Goal: Task Accomplishment & Management: Use online tool/utility

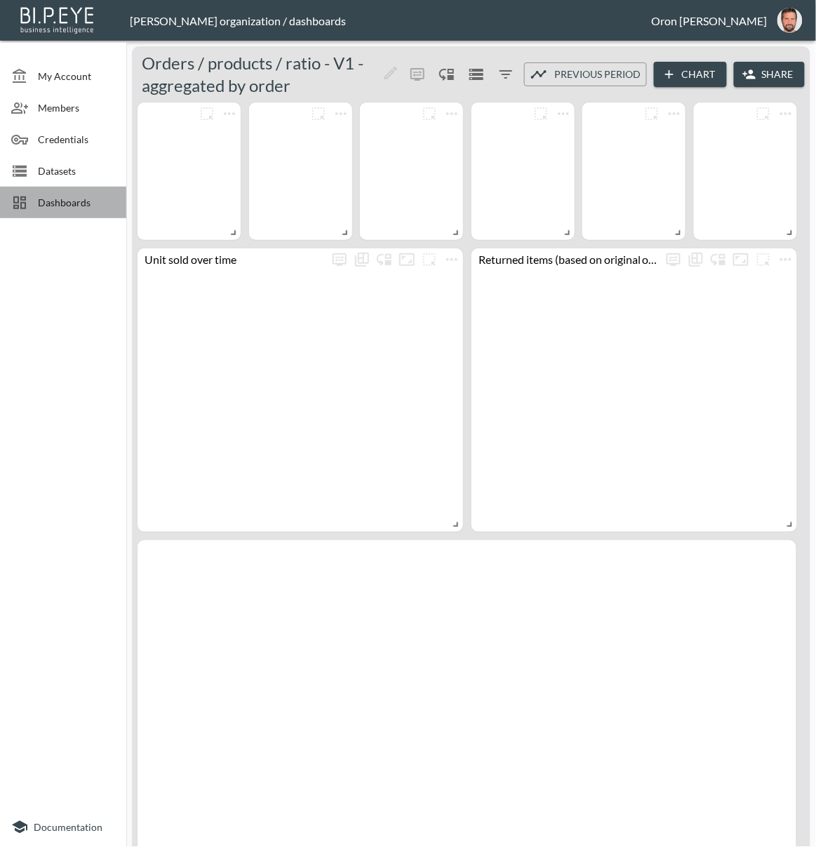
click at [65, 211] on div "Dashboards" at bounding box center [63, 203] width 126 height 32
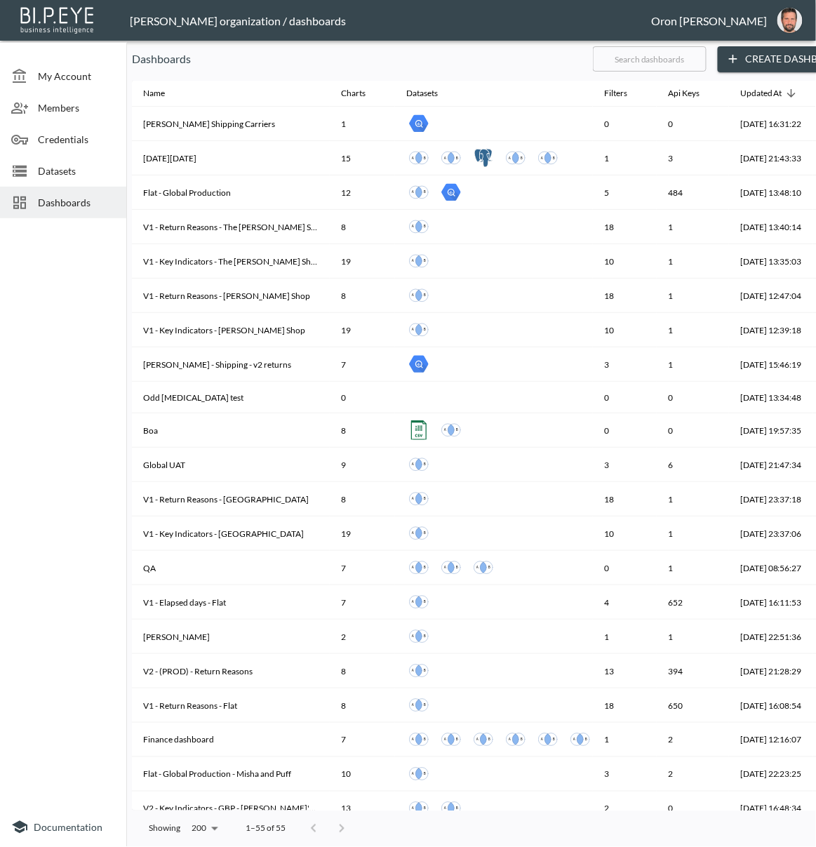
click at [707, 68] on input "text" at bounding box center [650, 58] width 114 height 35
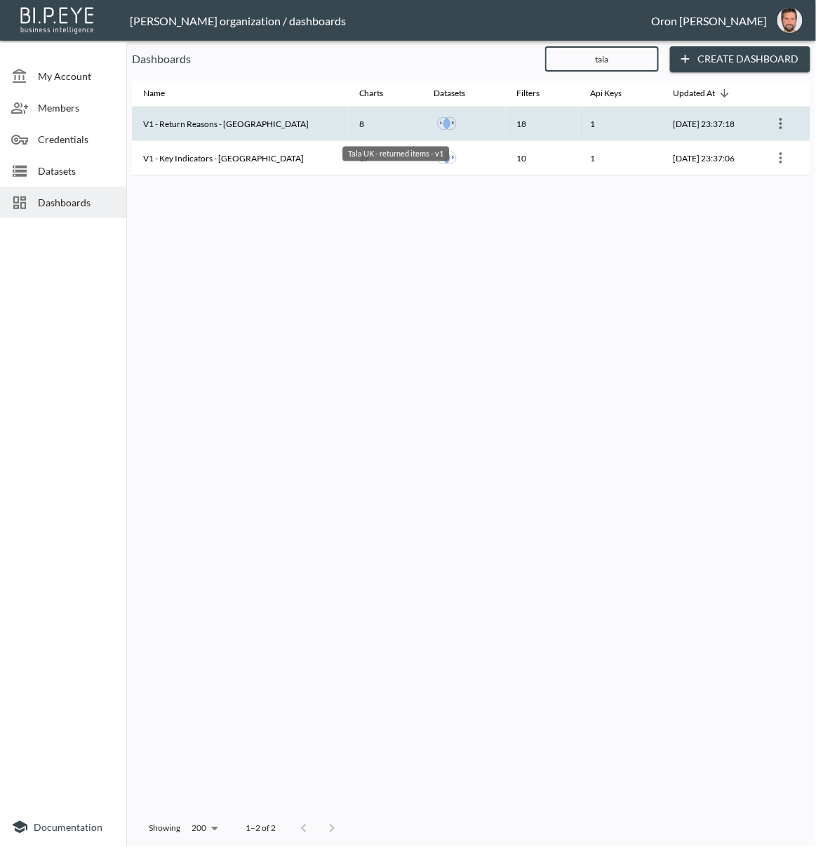
type input "tala"
click at [457, 120] on th at bounding box center [464, 124] width 83 height 34
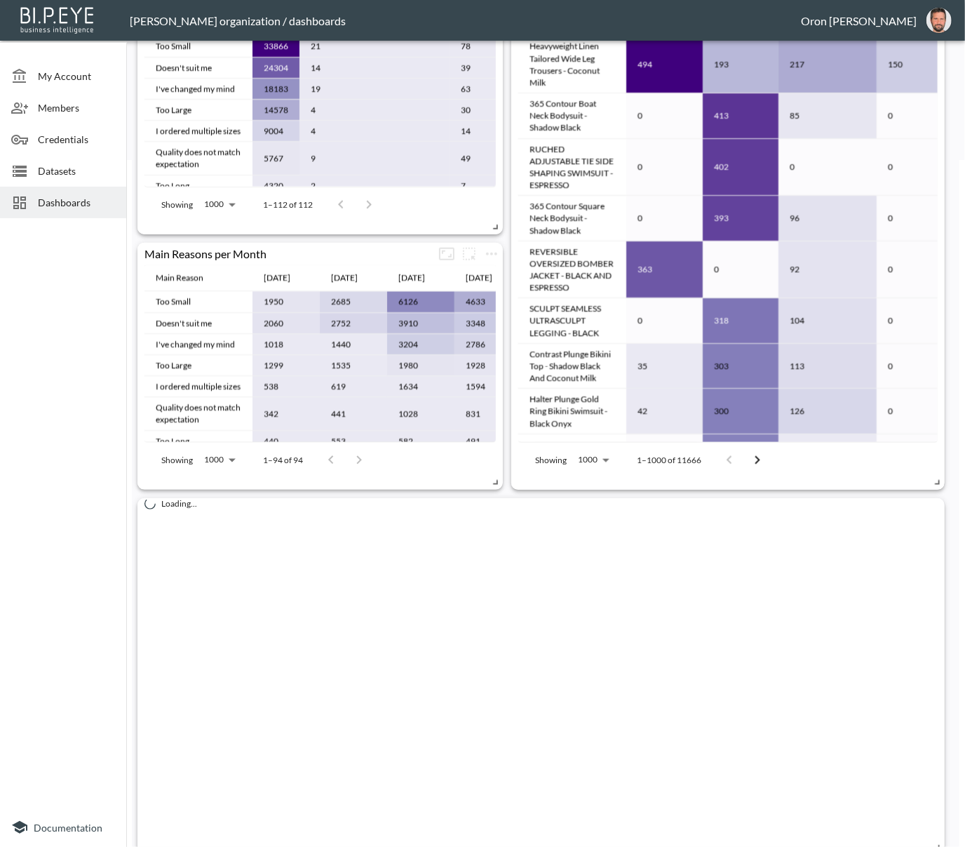
scroll to position [704, 0]
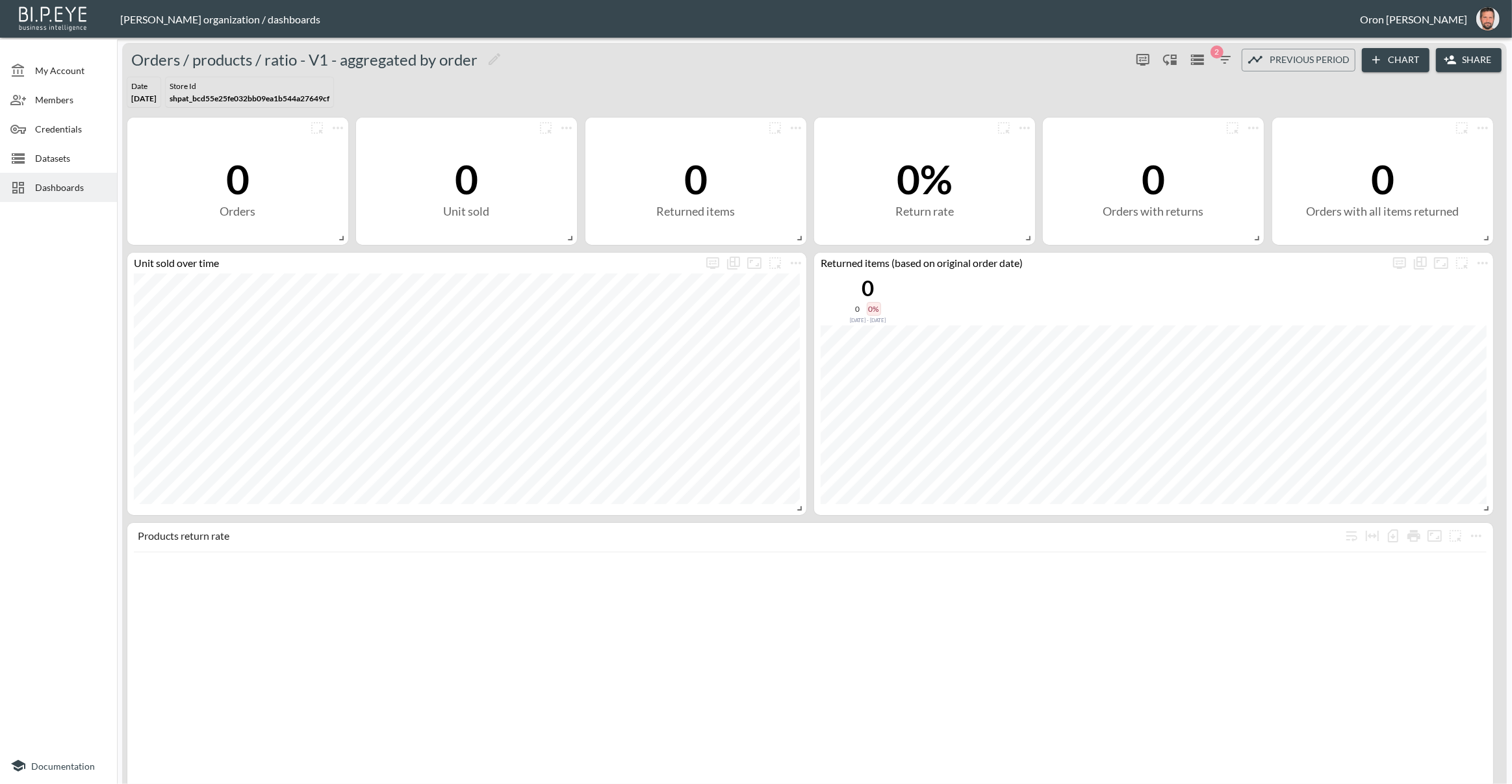
click at [56, 181] on span "Dashboards" at bounding box center [70, 187] width 71 height 14
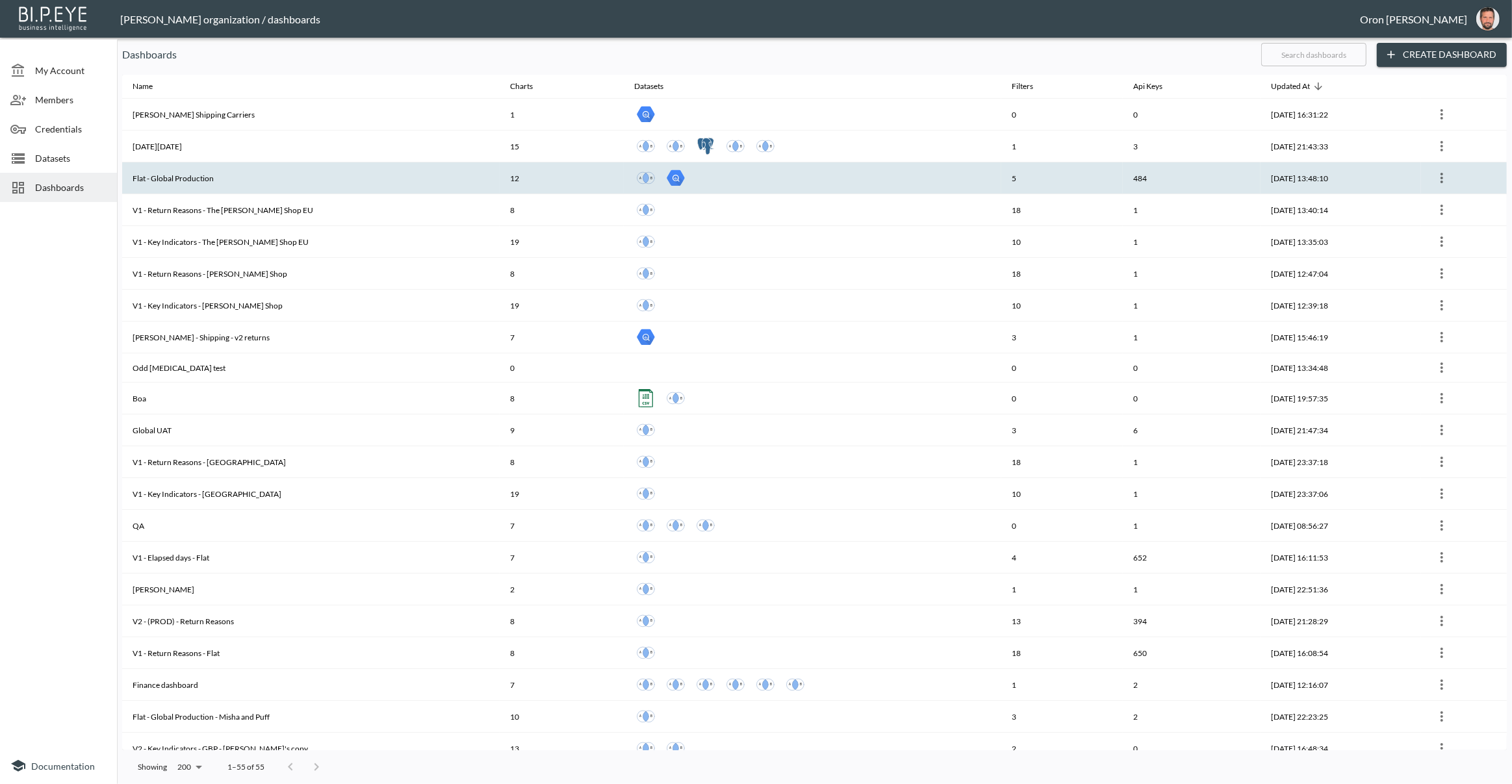
click at [758, 178] on div at bounding box center [812, 178] width 356 height 23
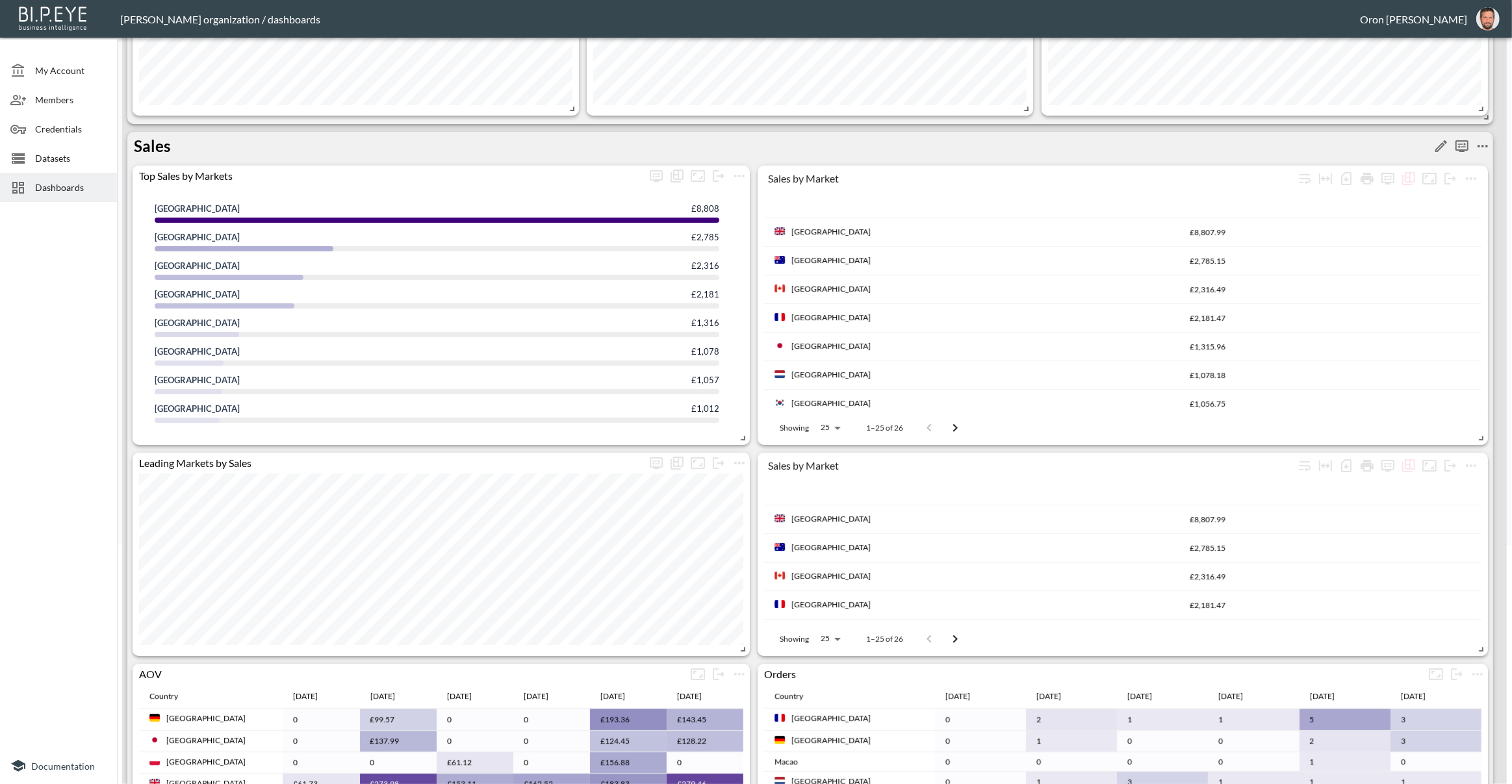
scroll to position [250, 0]
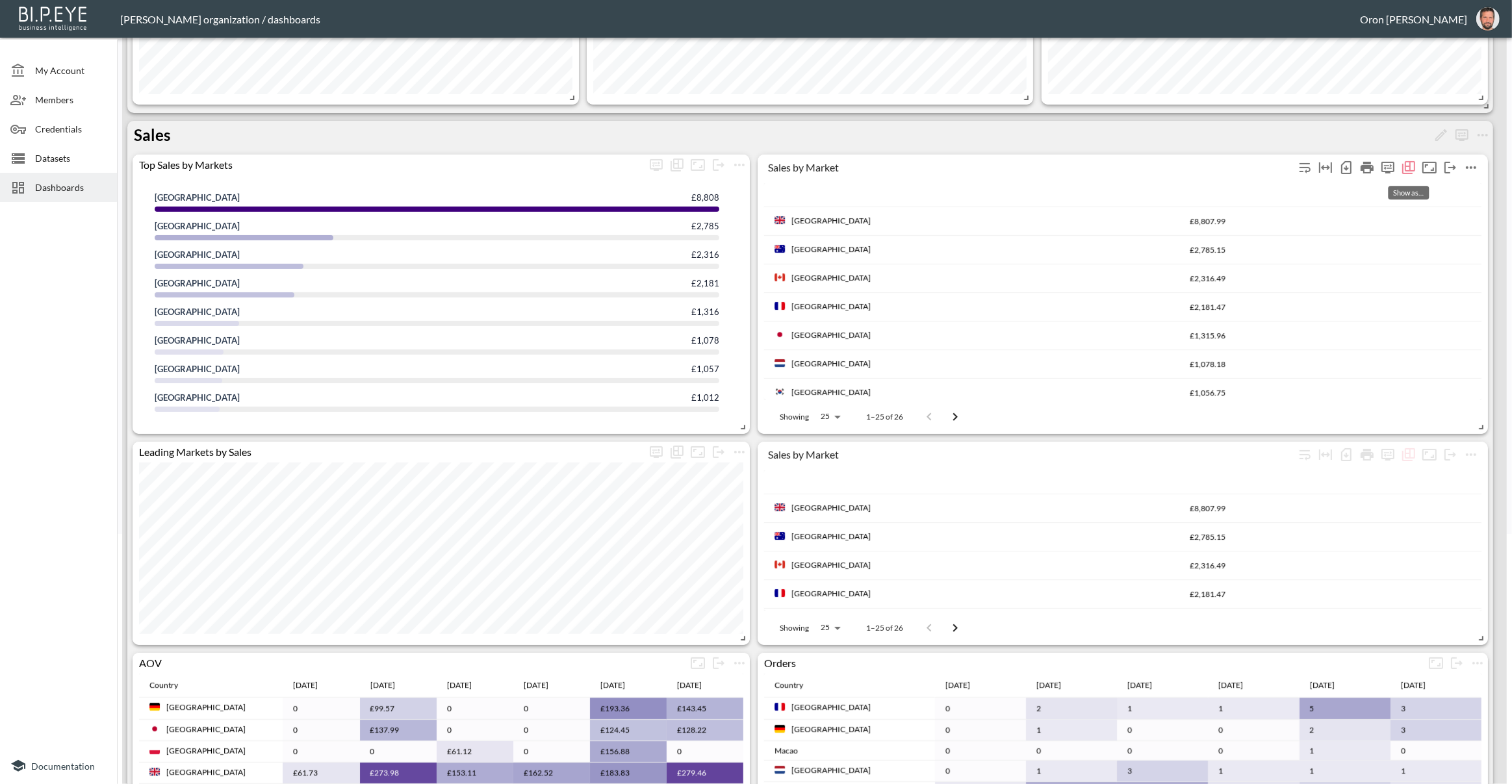
click at [1409, 166] on icon "Show as…" at bounding box center [1409, 166] width 10 height 10
click at [1390, 190] on span "Map Chart" at bounding box center [1383, 193] width 49 height 16
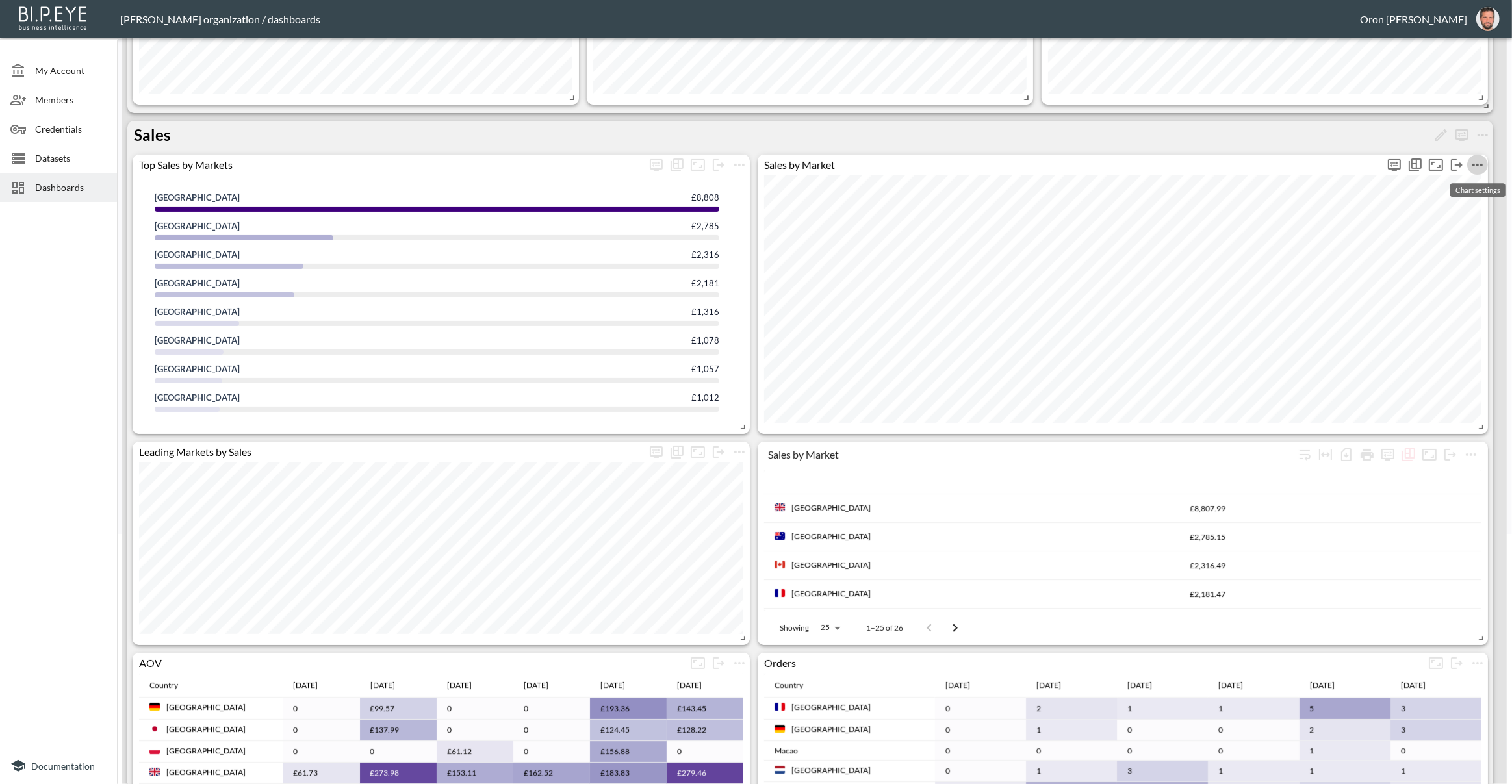
click at [1477, 162] on icon "more" at bounding box center [1477, 165] width 16 height 16
click at [1446, 181] on li "Edit" at bounding box center [1446, 189] width 101 height 23
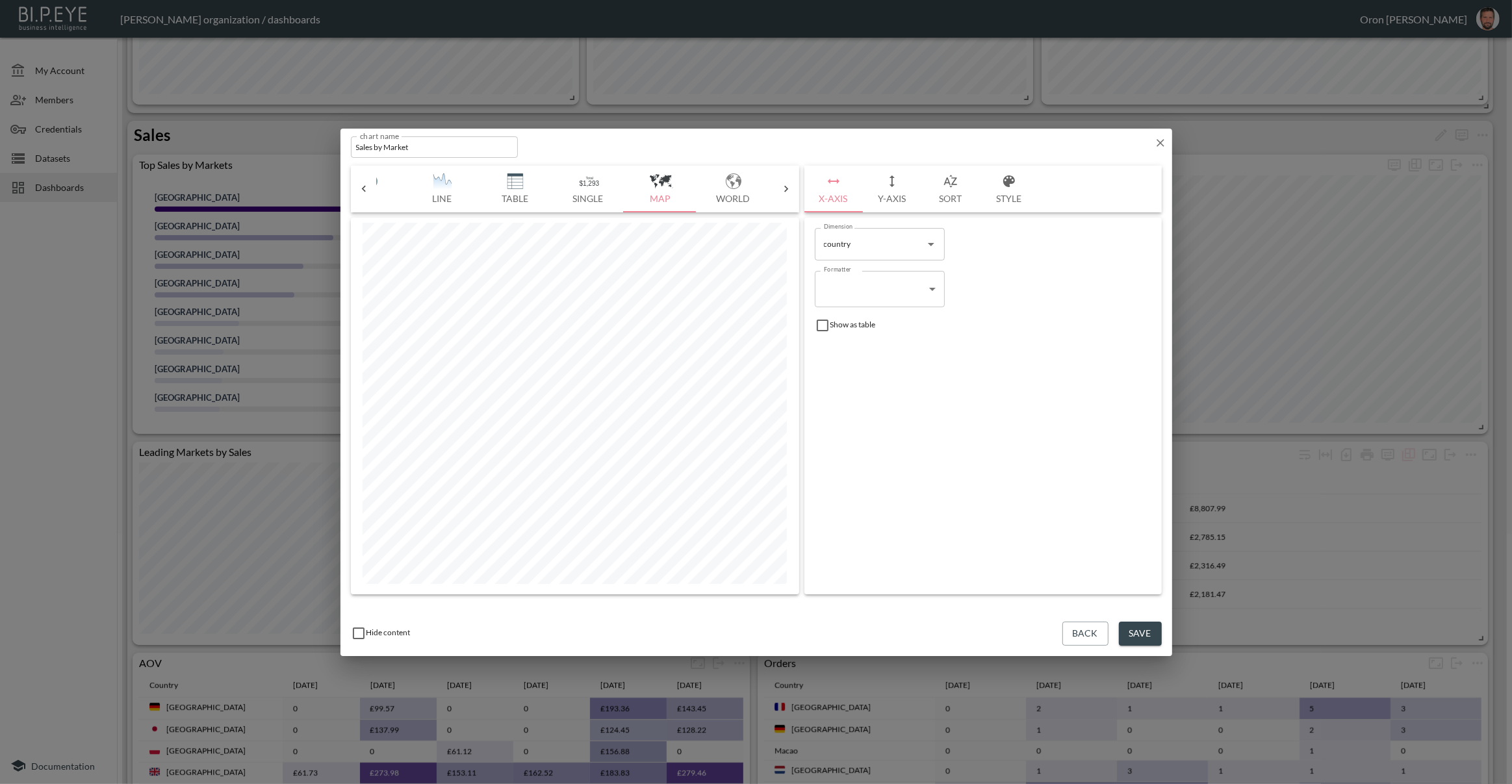
scroll to position [0, 281]
click at [732, 188] on img "button" at bounding box center [721, 180] width 52 height 16
click at [1132, 628] on button "Save" at bounding box center [1140, 633] width 43 height 24
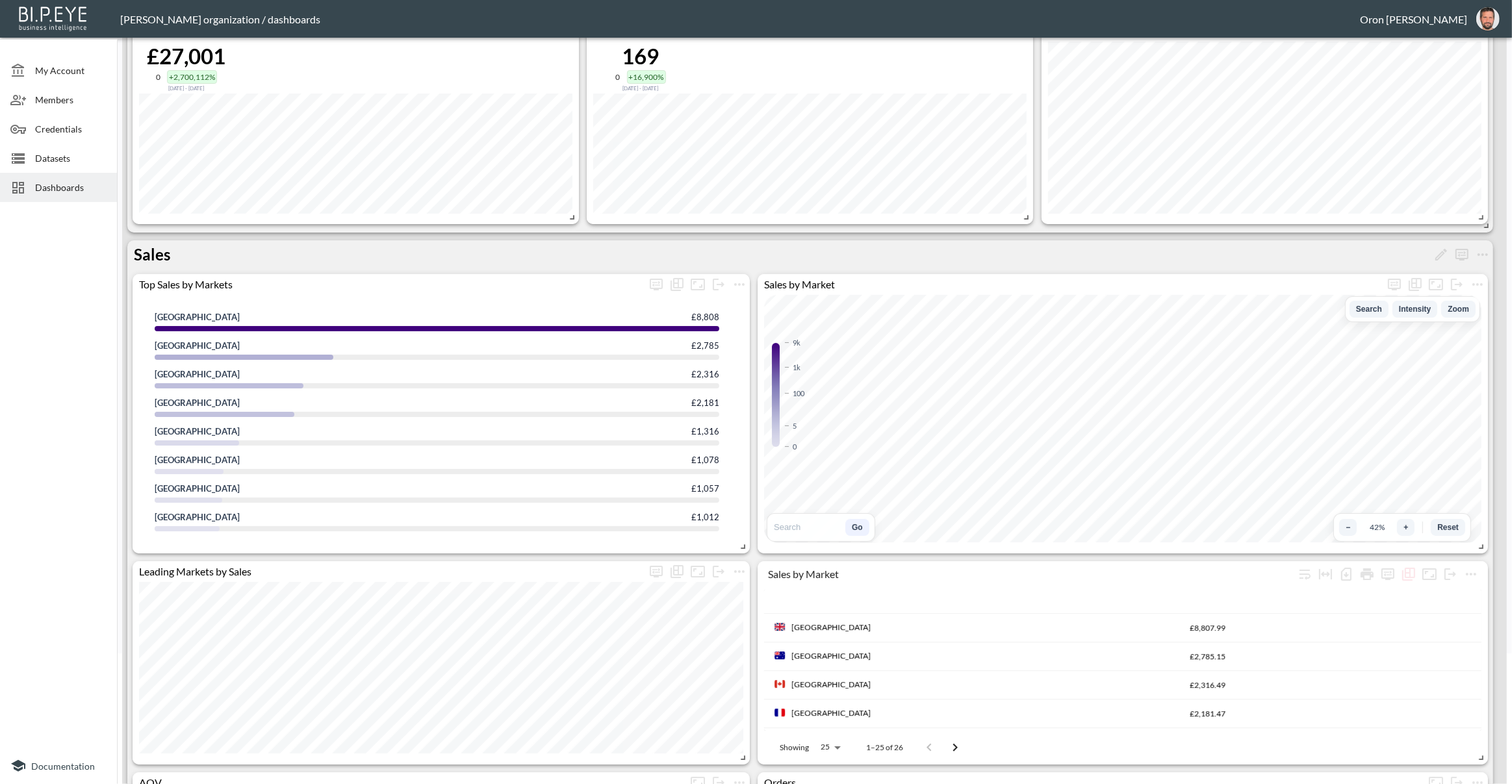
scroll to position [189, 0]
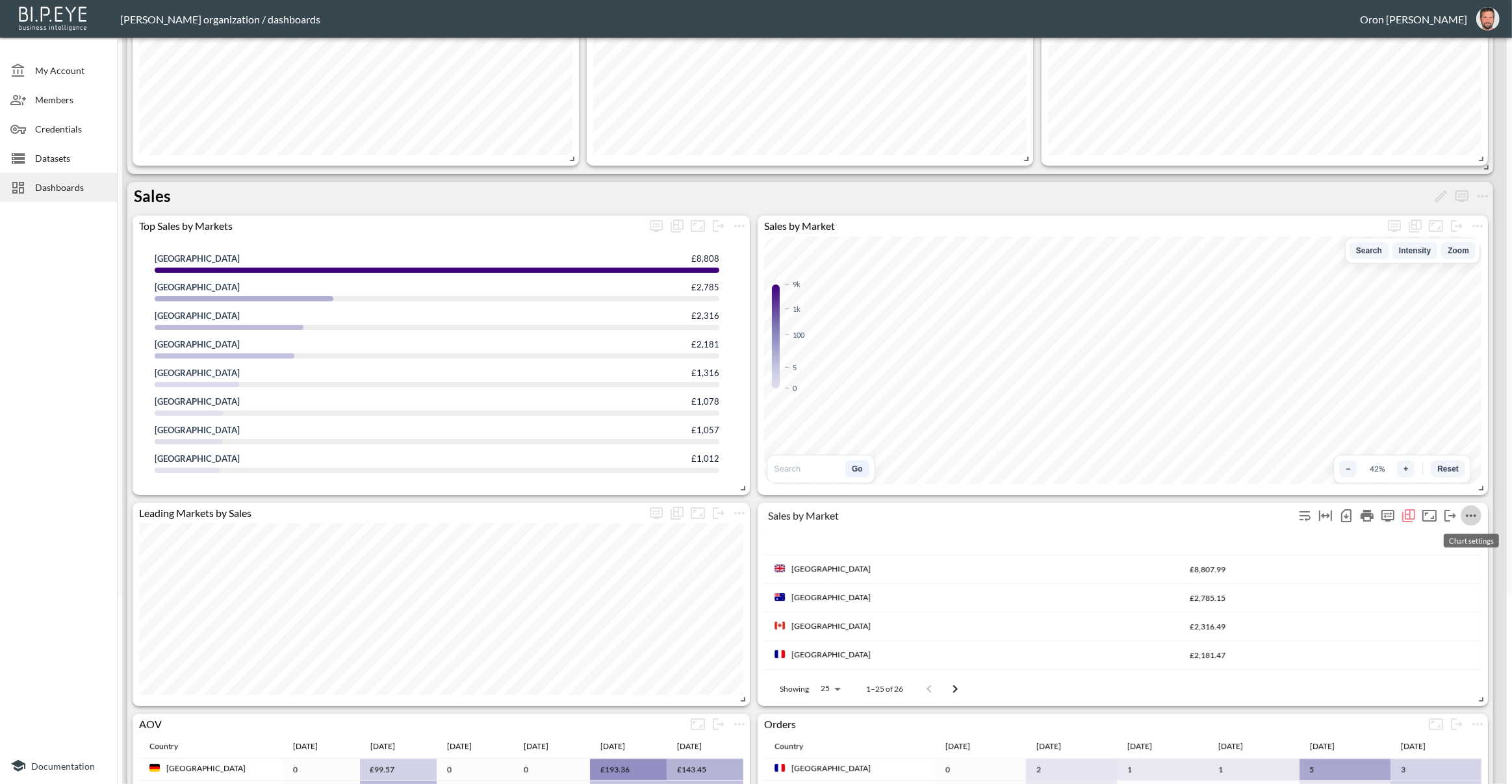
click at [1470, 515] on icon "more" at bounding box center [1470, 516] width 10 height 3
click at [1456, 534] on li "Edit" at bounding box center [1446, 539] width 101 height 23
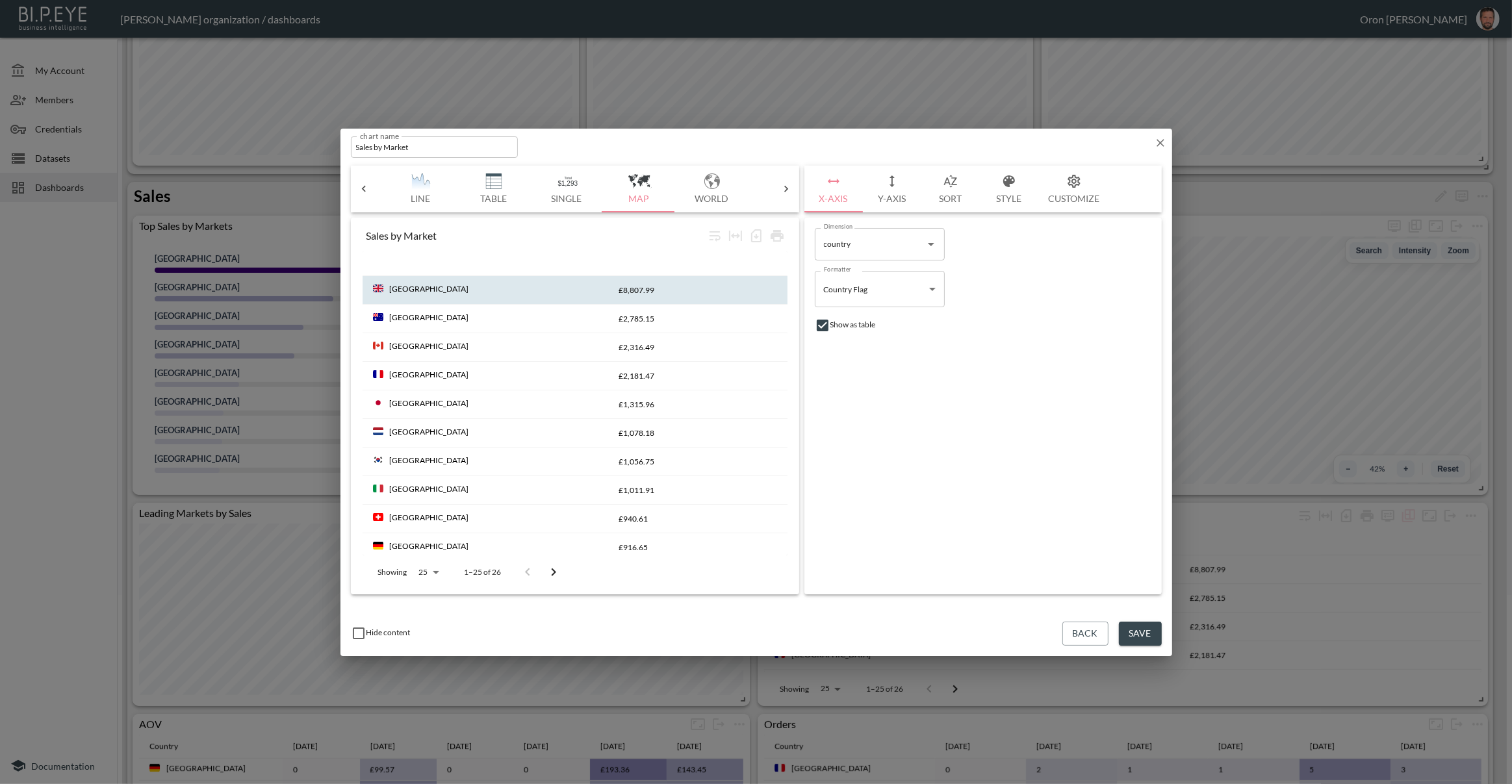
scroll to position [0, 288]
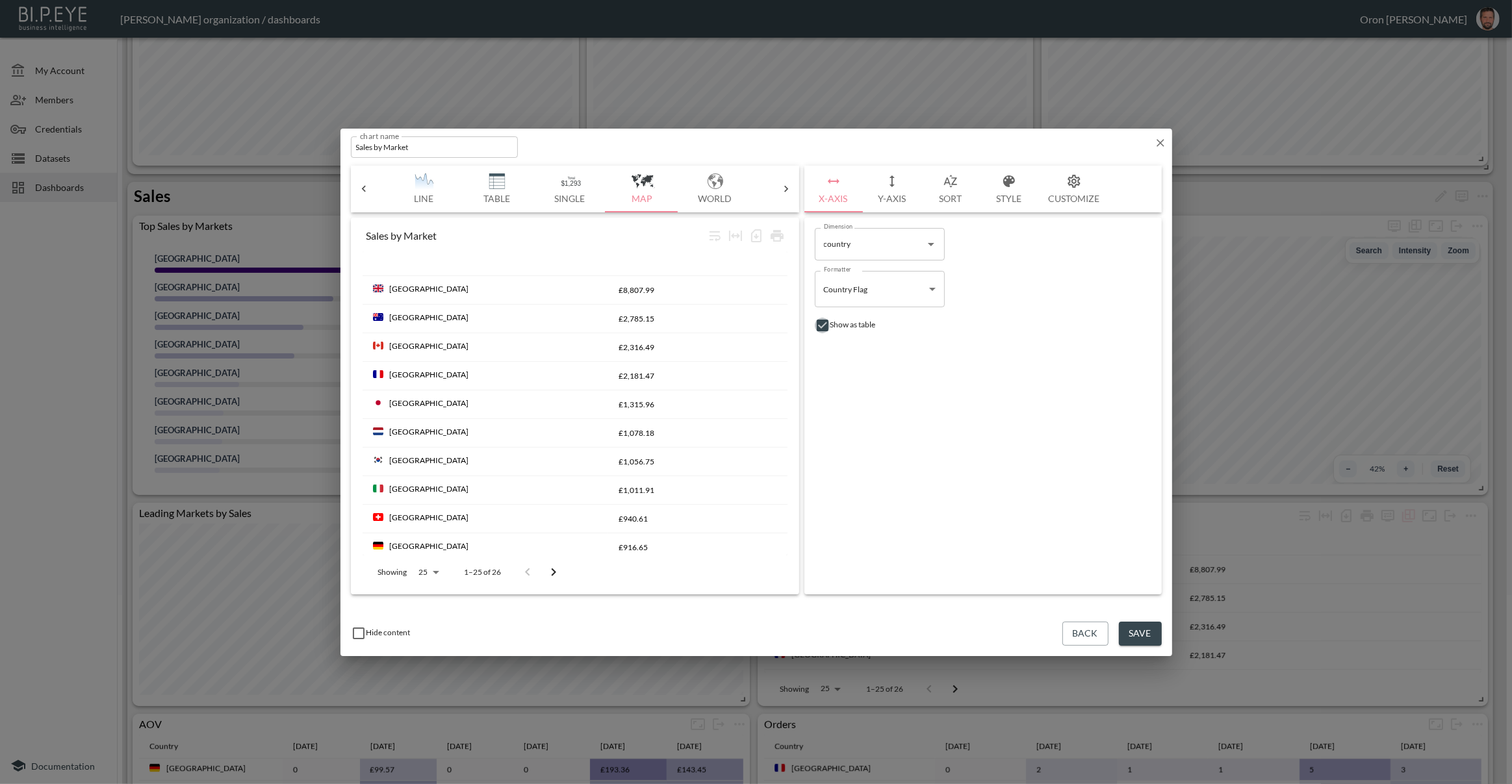
click at [826, 326] on input "checkbox" at bounding box center [822, 325] width 16 height 16
checkbox input "false"
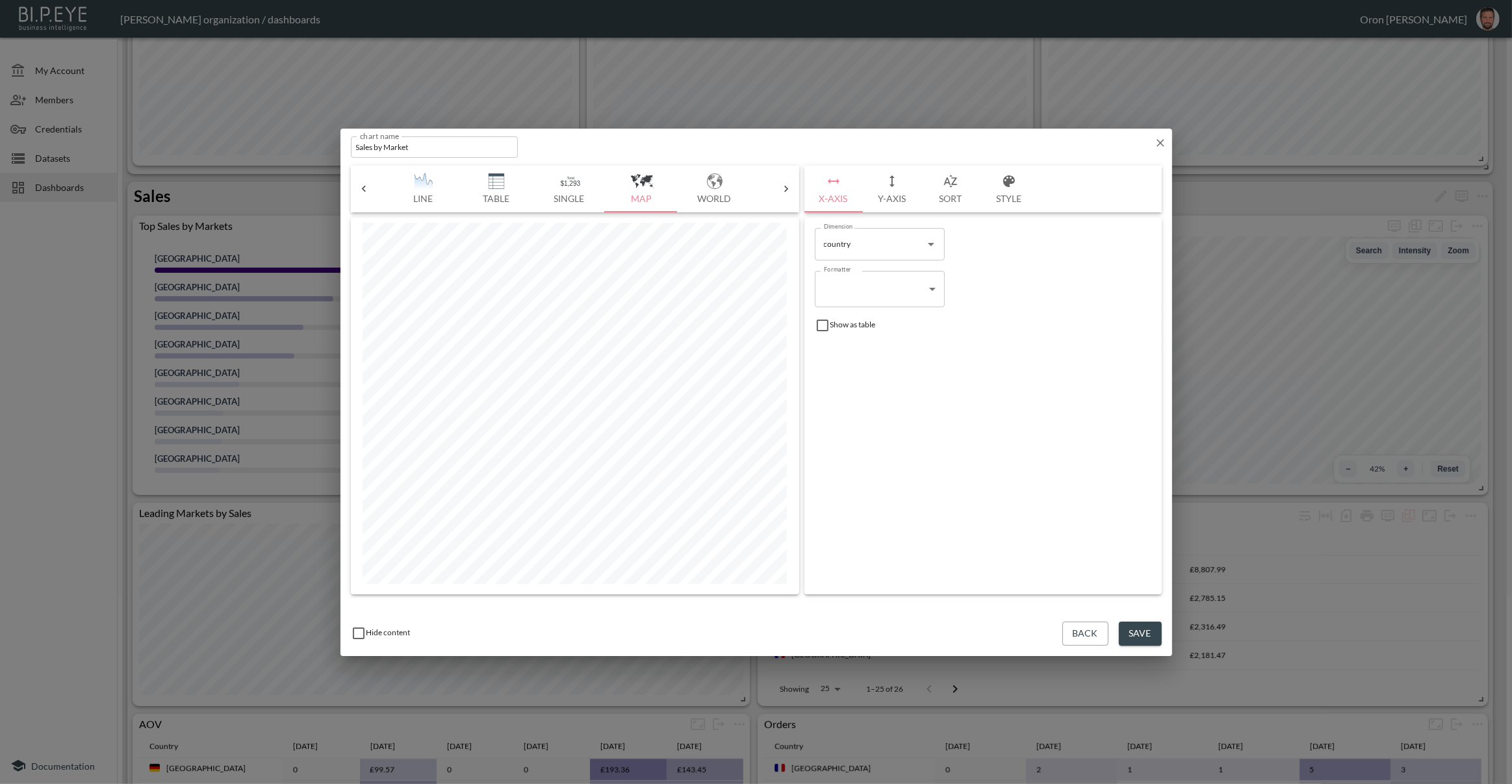
click at [1133, 634] on button "Save" at bounding box center [1140, 633] width 43 height 24
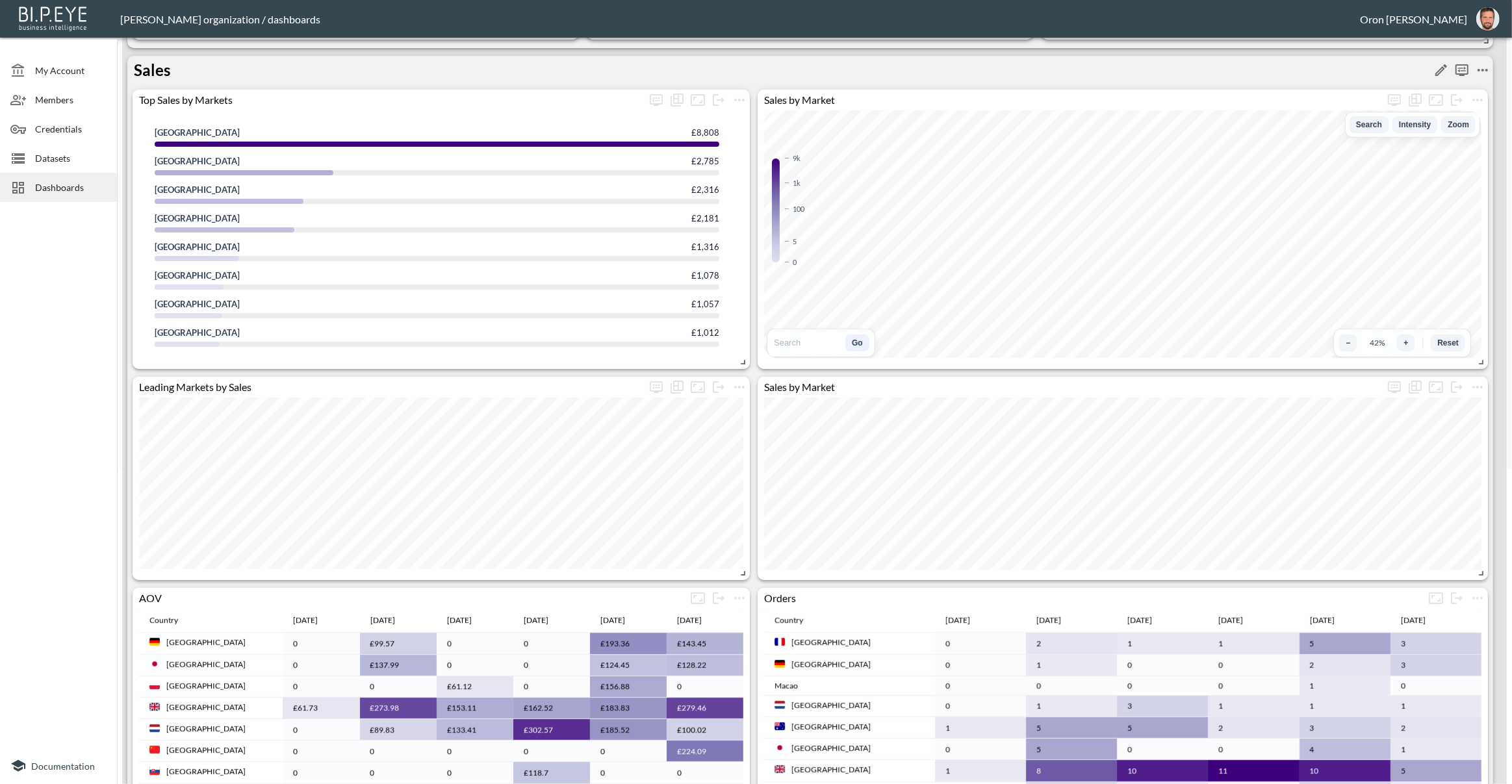
scroll to position [330, 0]
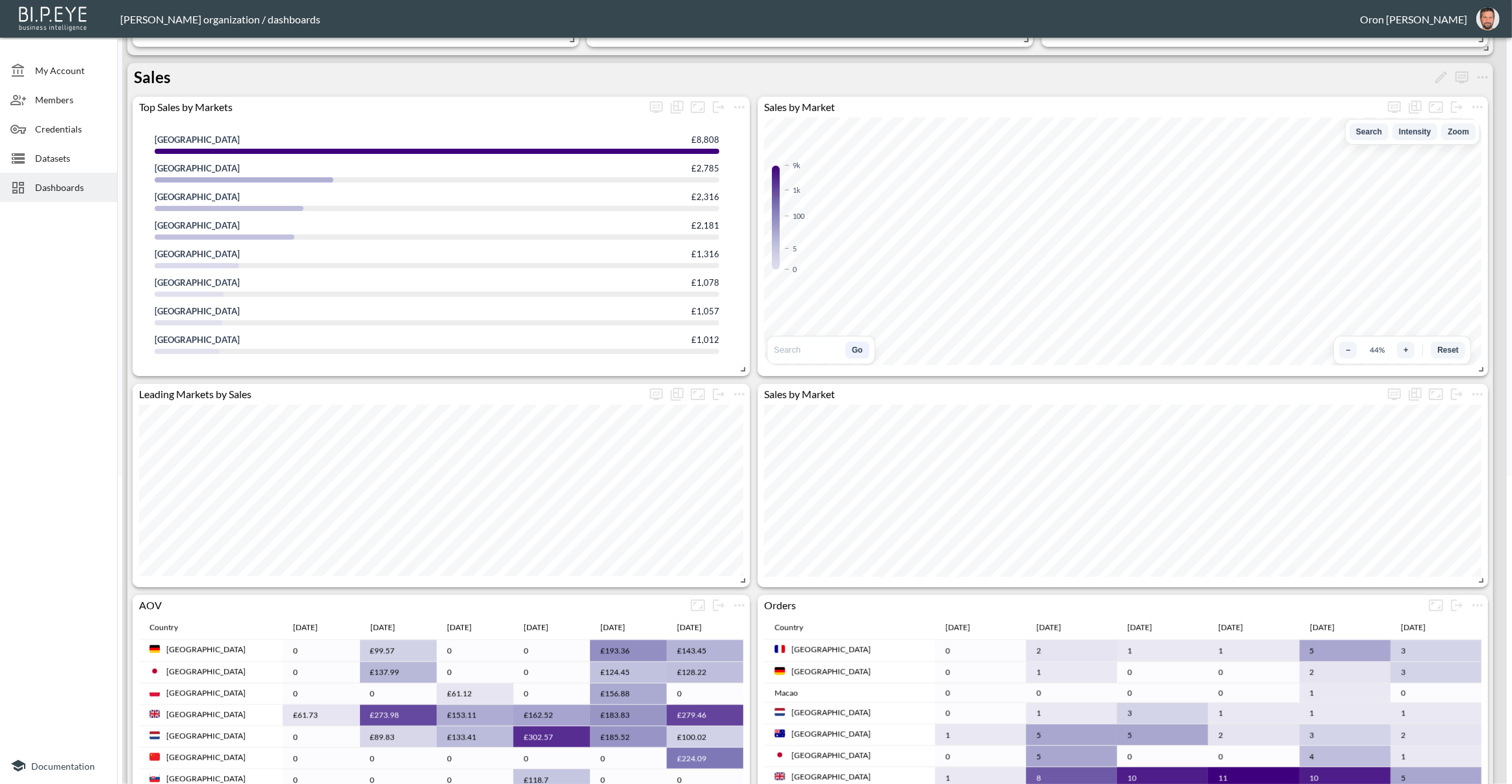
scroll to position [305, 0]
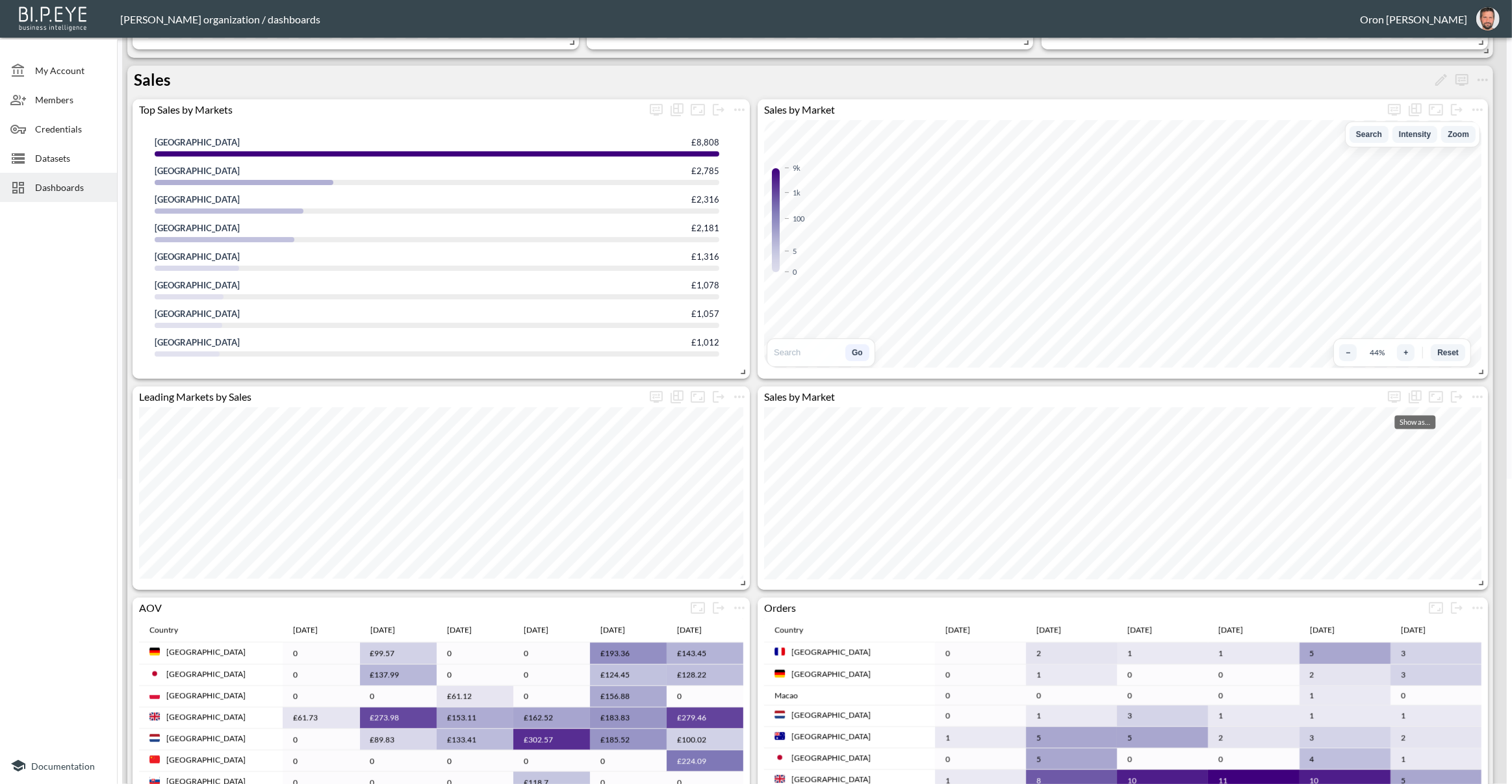
click at [1412, 395] on icon "Show as…" at bounding box center [1416, 395] width 10 height 10
click at [1396, 419] on span "World 3d Chart" at bounding box center [1380, 423] width 70 height 16
click at [1414, 395] on icon "Show as…" at bounding box center [1415, 396] width 16 height 16
click at [1383, 454] on span "Table" at bounding box center [1390, 457] width 49 height 16
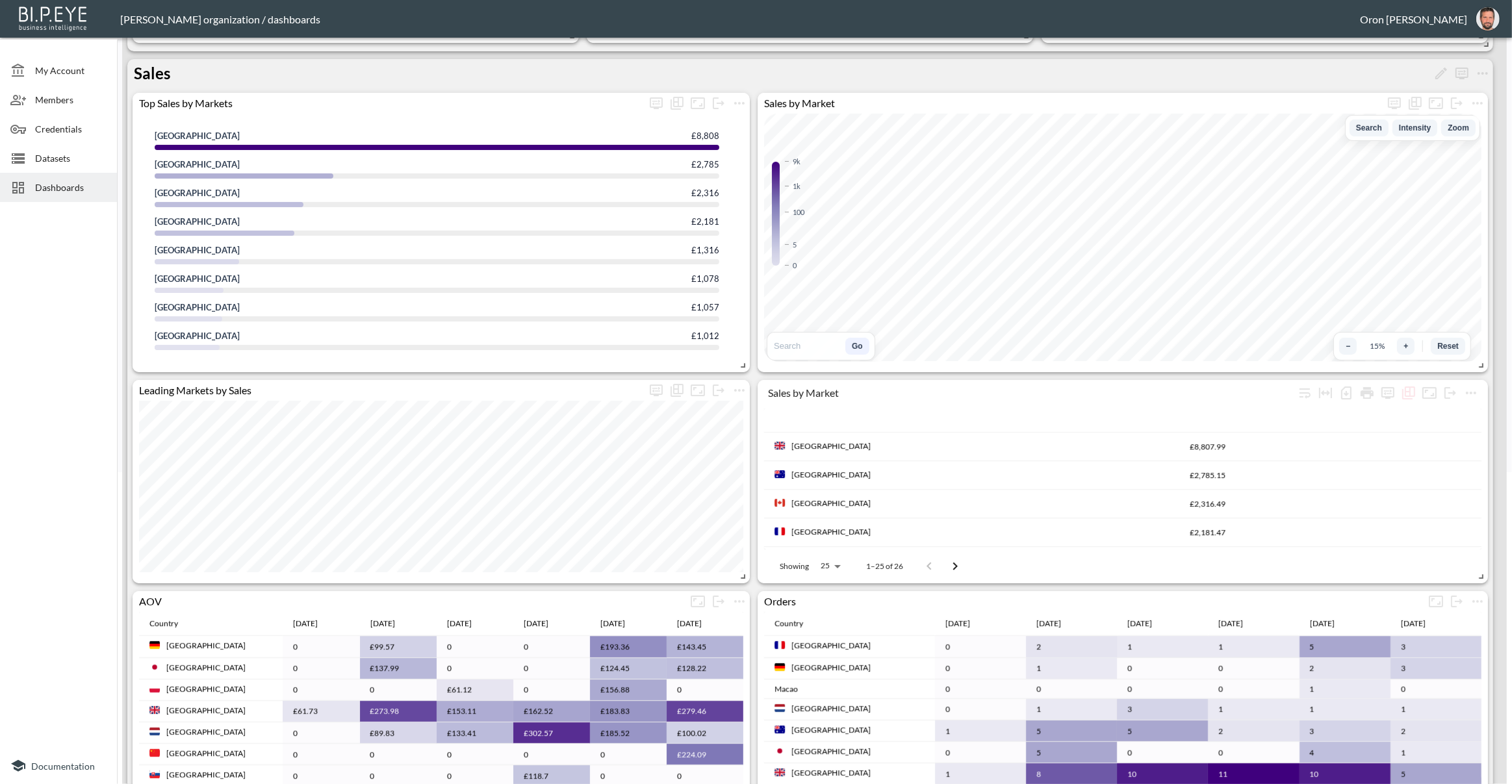
scroll to position [310, 0]
click at [1411, 100] on icon "Show as…" at bounding box center [1416, 103] width 10 height 10
click at [1381, 165] on span "Table" at bounding box center [1390, 165] width 49 height 16
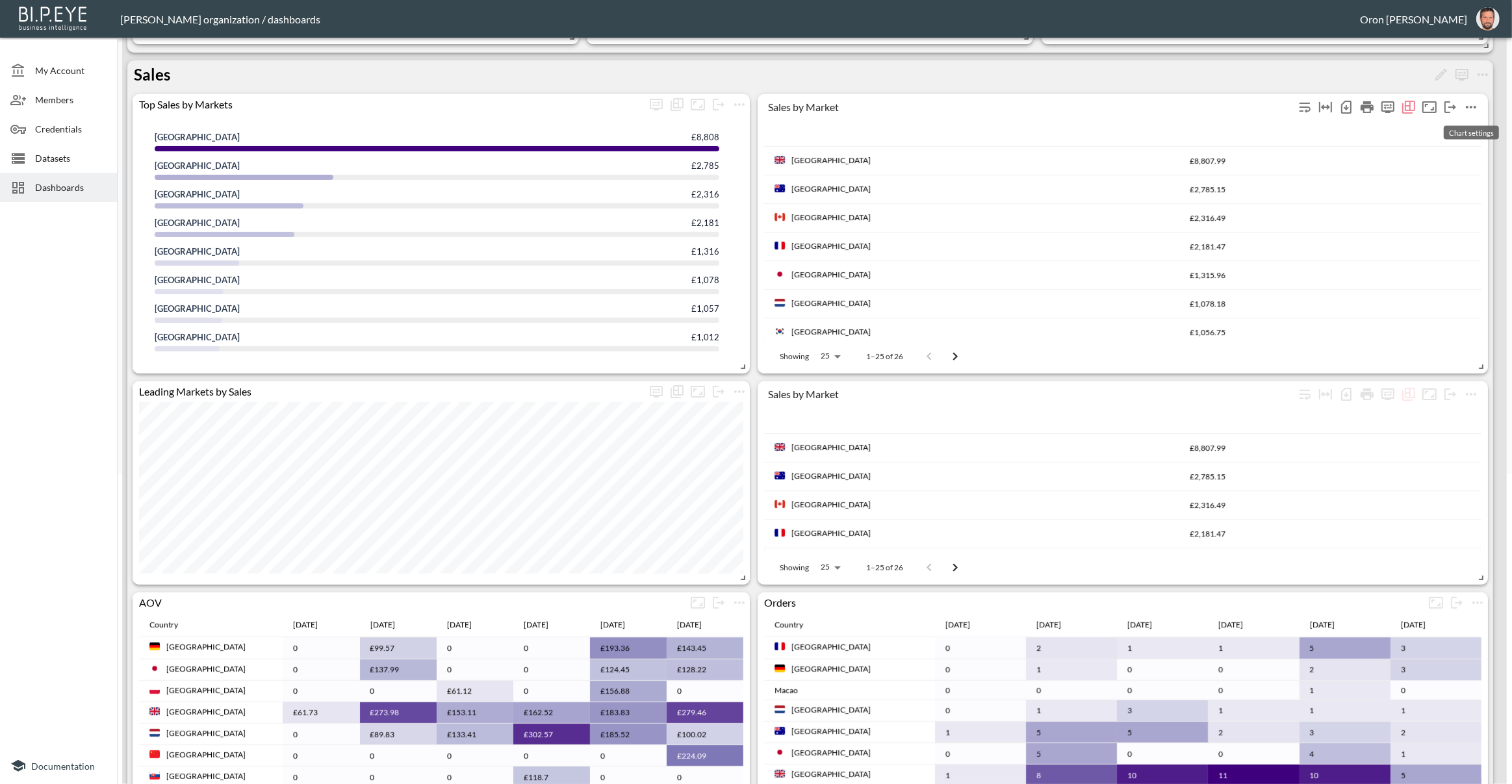
click at [1473, 101] on icon "more" at bounding box center [1470, 106] width 16 height 16
click at [1451, 128] on li "Edit" at bounding box center [1446, 131] width 101 height 23
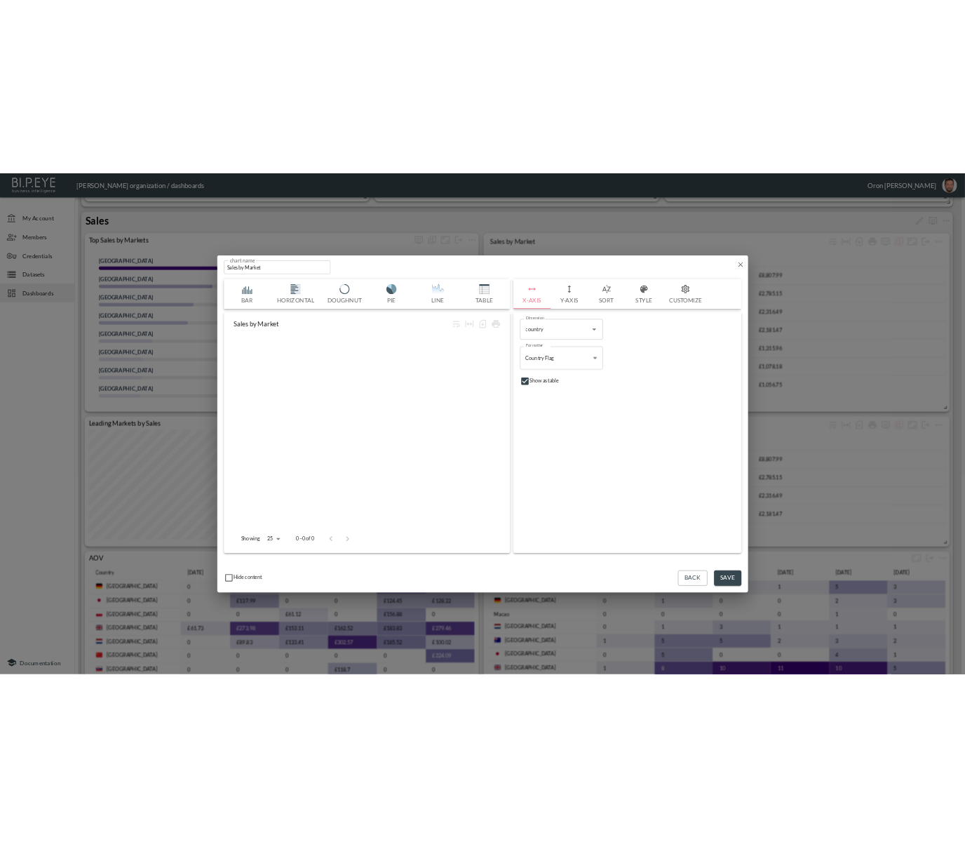
scroll to position [0, 231]
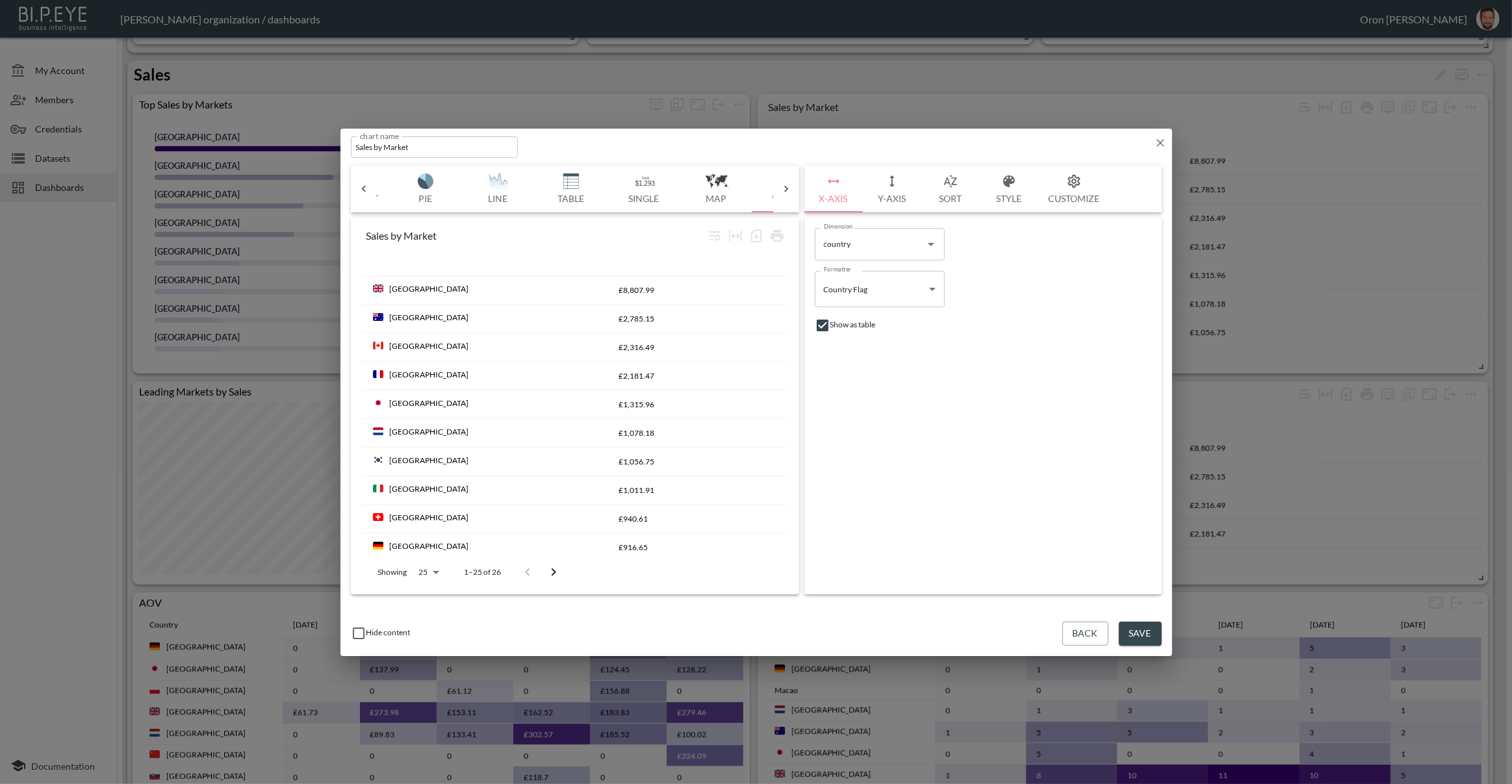
click at [990, 180] on button "Style" at bounding box center [1008, 189] width 58 height 47
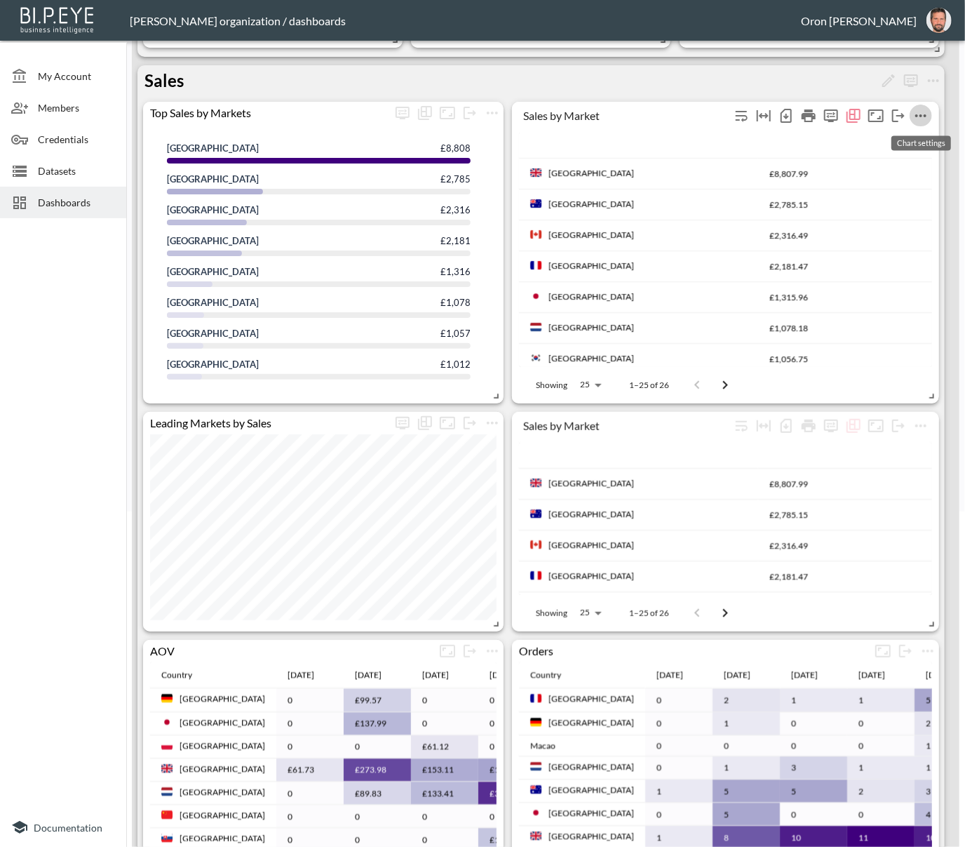
click at [926, 114] on icon "more" at bounding box center [921, 115] width 11 height 3
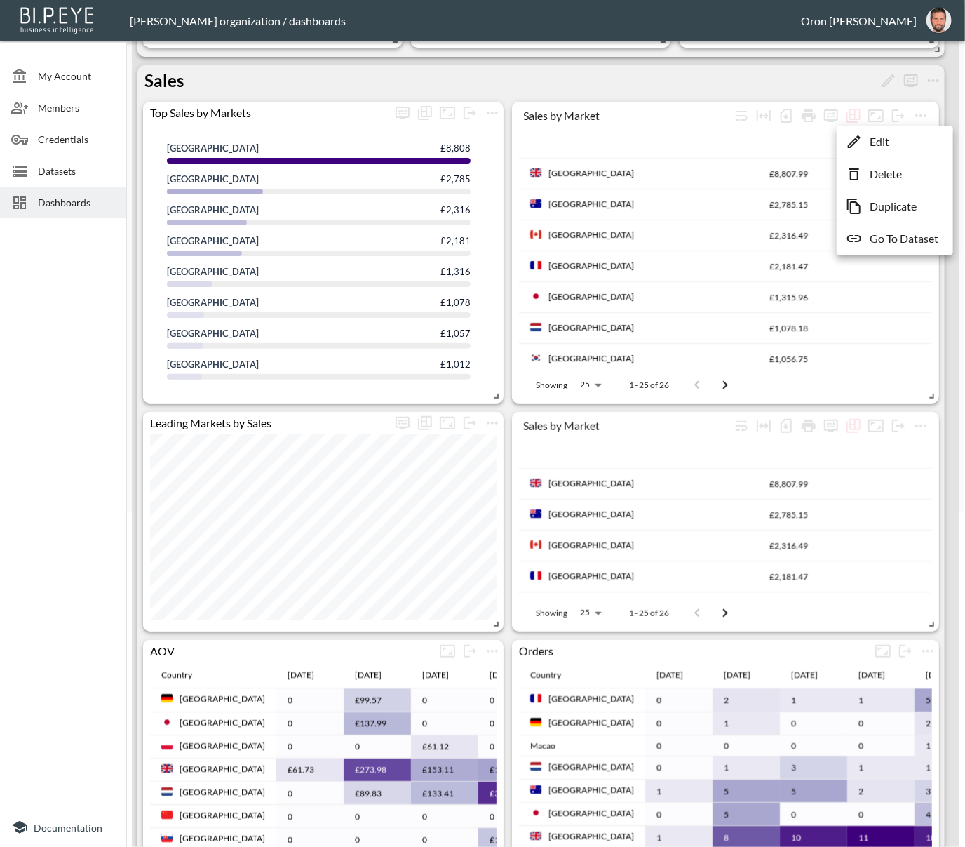
click at [953, 69] on div at bounding box center [482, 423] width 965 height 847
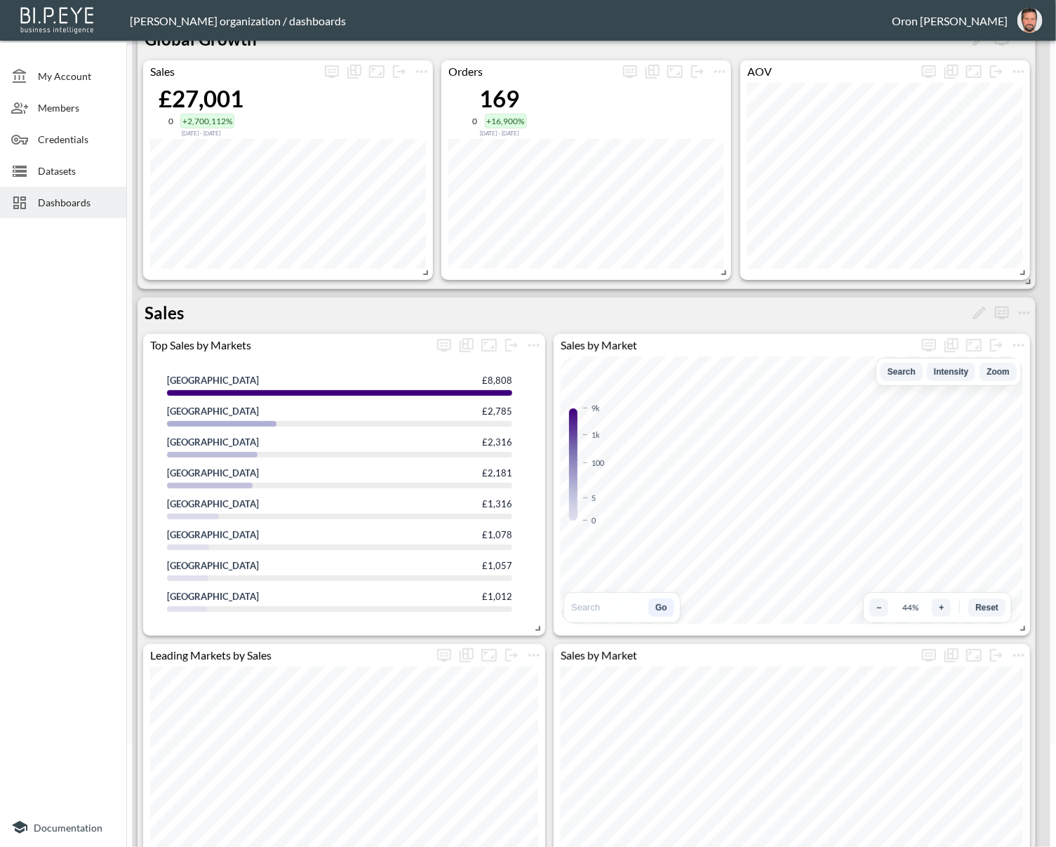
scroll to position [159, 0]
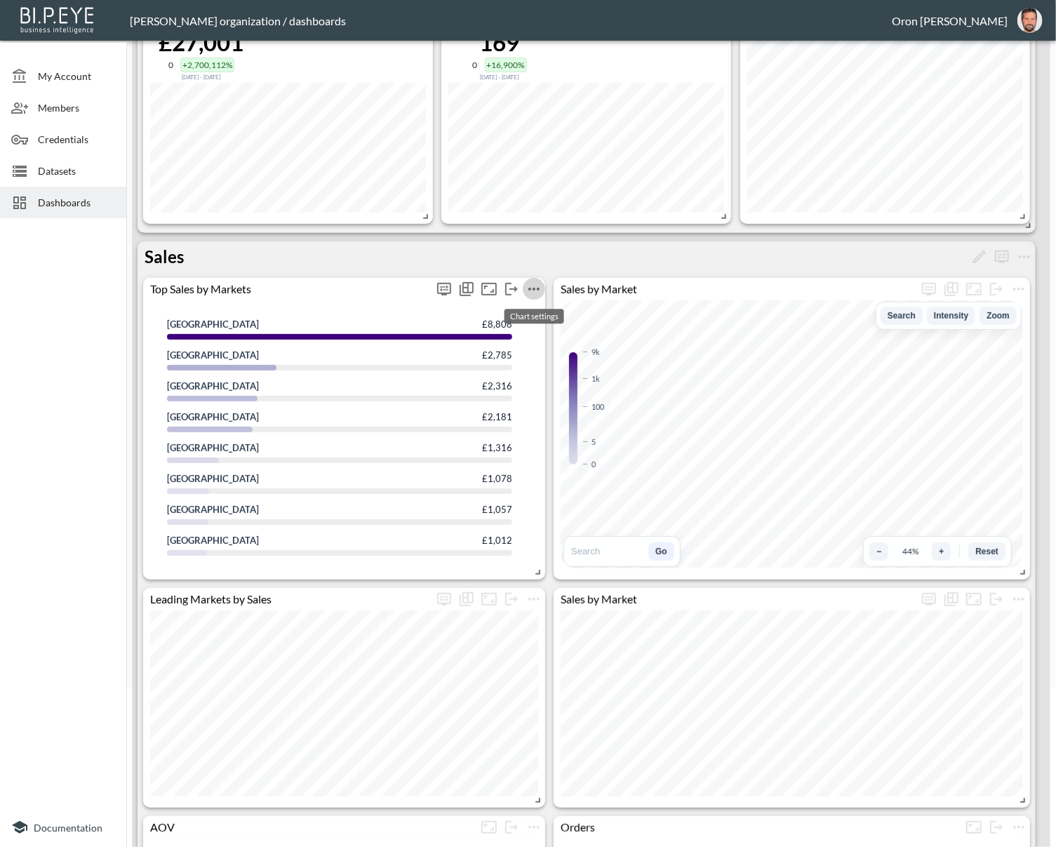
click at [531, 286] on icon "more" at bounding box center [533, 289] width 17 height 17
click at [538, 310] on li "Edit" at bounding box center [532, 314] width 109 height 25
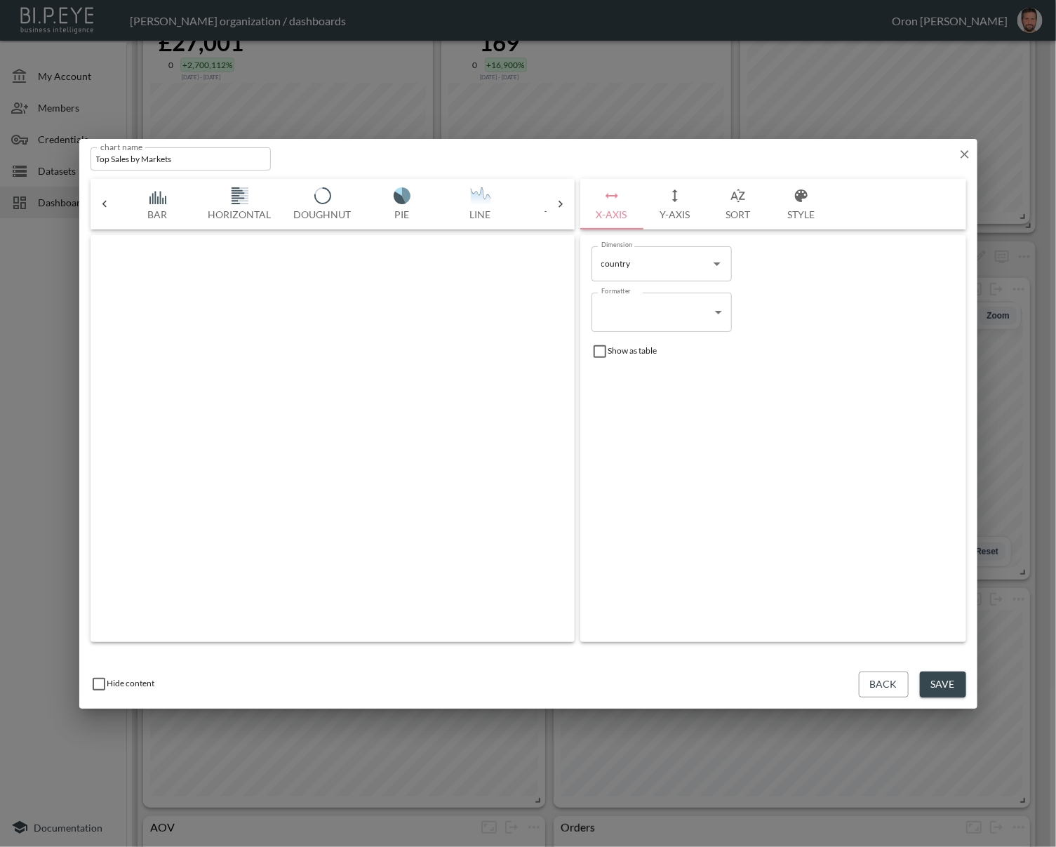
scroll to position [0, 309]
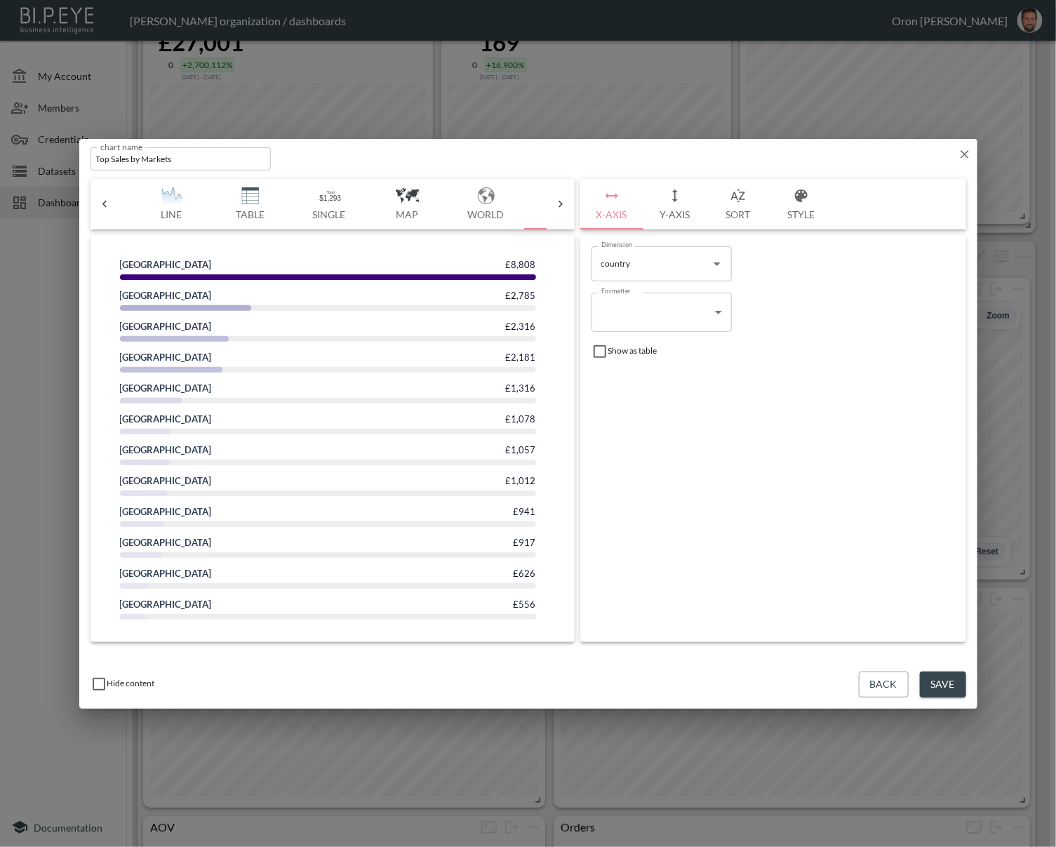
click at [660, 203] on button "Y-Axis" at bounding box center [674, 204] width 63 height 51
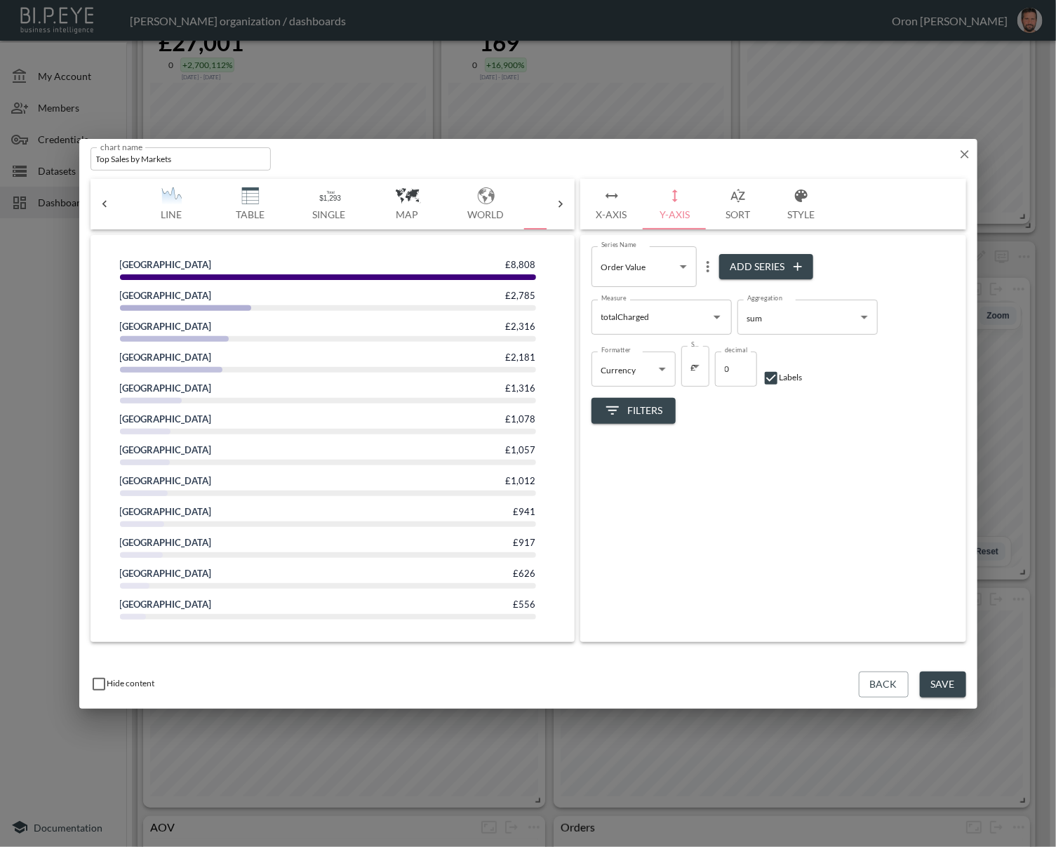
click at [728, 202] on button "Sort" at bounding box center [738, 204] width 63 height 51
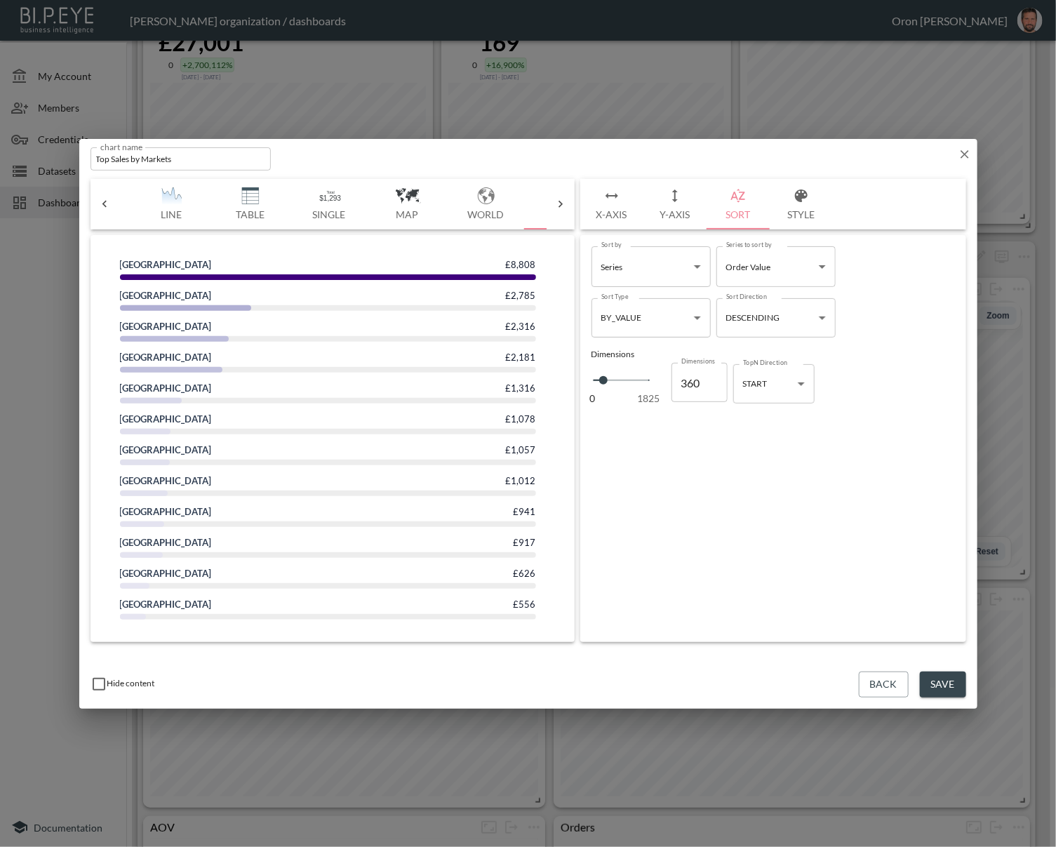
click at [833, 201] on div "X-Axis Y-Axis Sort Style" at bounding box center [773, 204] width 386 height 51
click at [815, 202] on button "Style" at bounding box center [801, 204] width 63 height 51
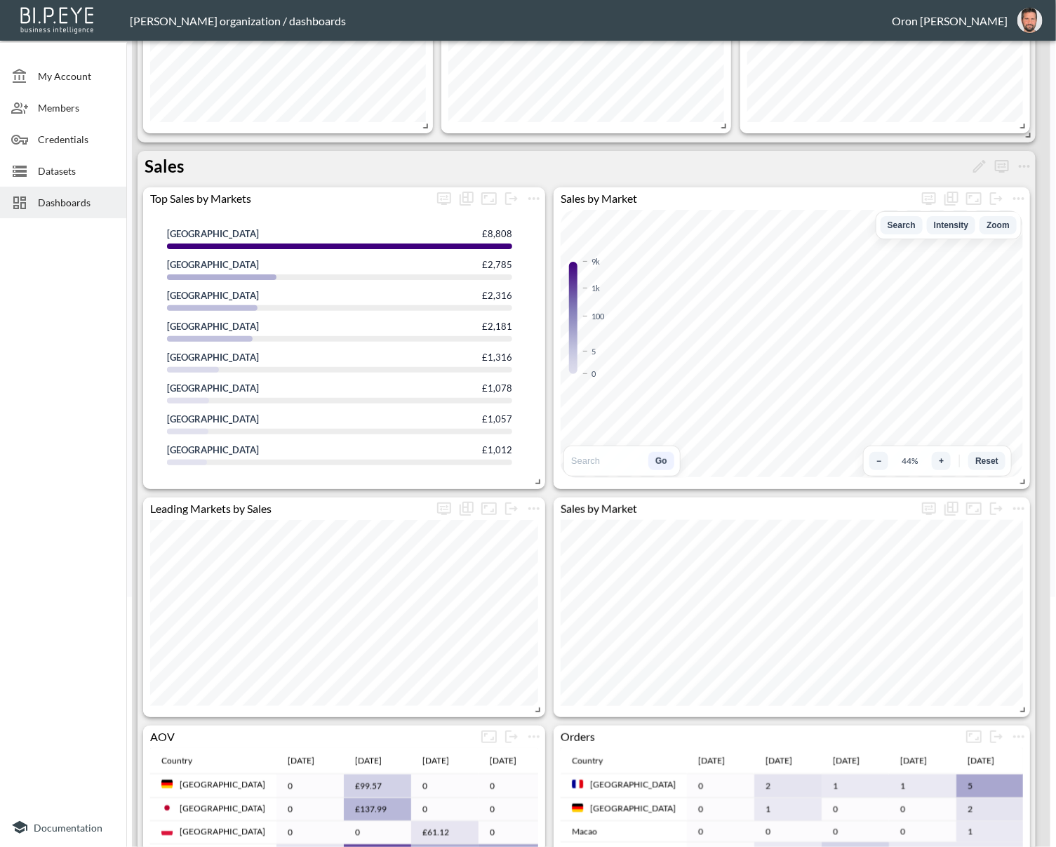
scroll to position [255, 0]
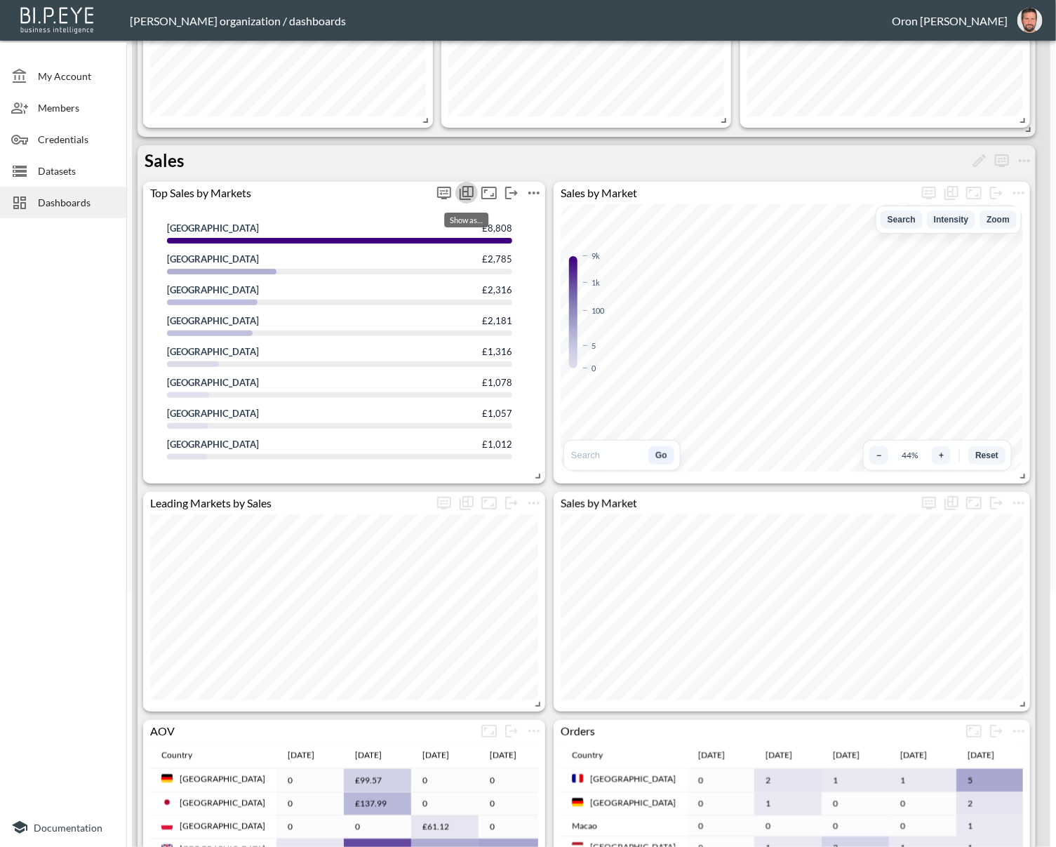
click at [460, 193] on icon "Show as…" at bounding box center [465, 194] width 11 height 11
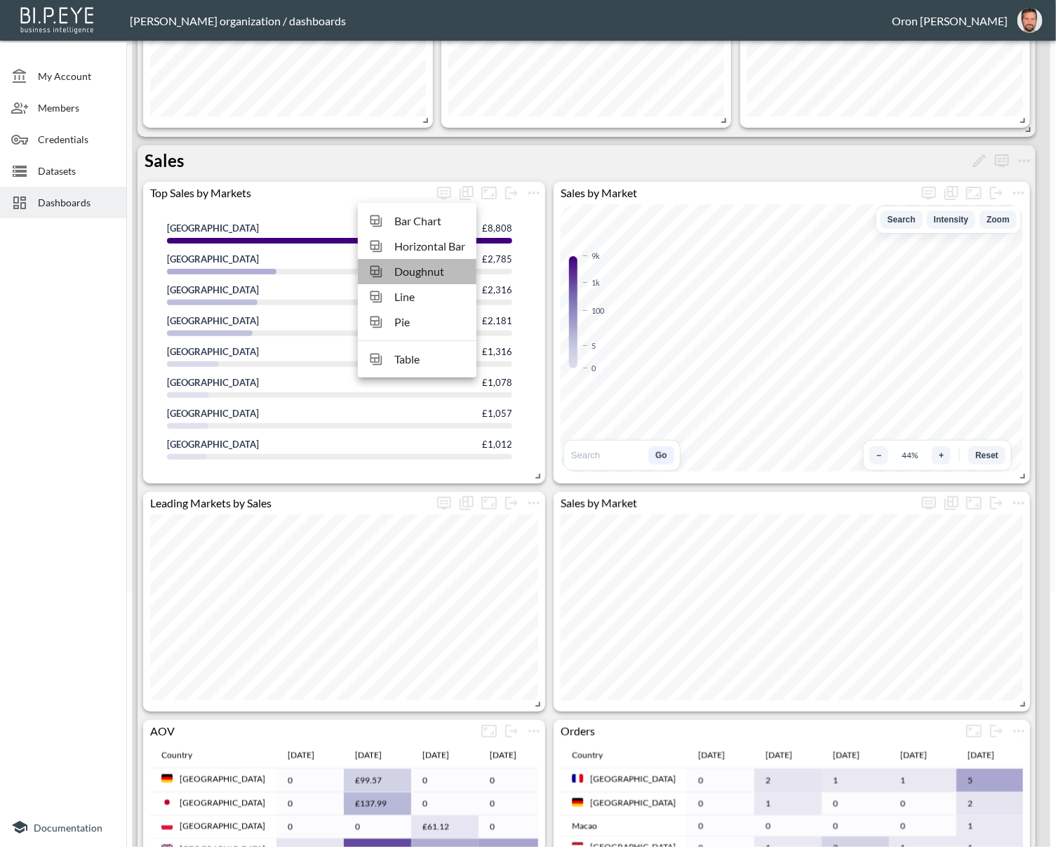
click at [424, 266] on span "Doughnut" at bounding box center [429, 271] width 71 height 17
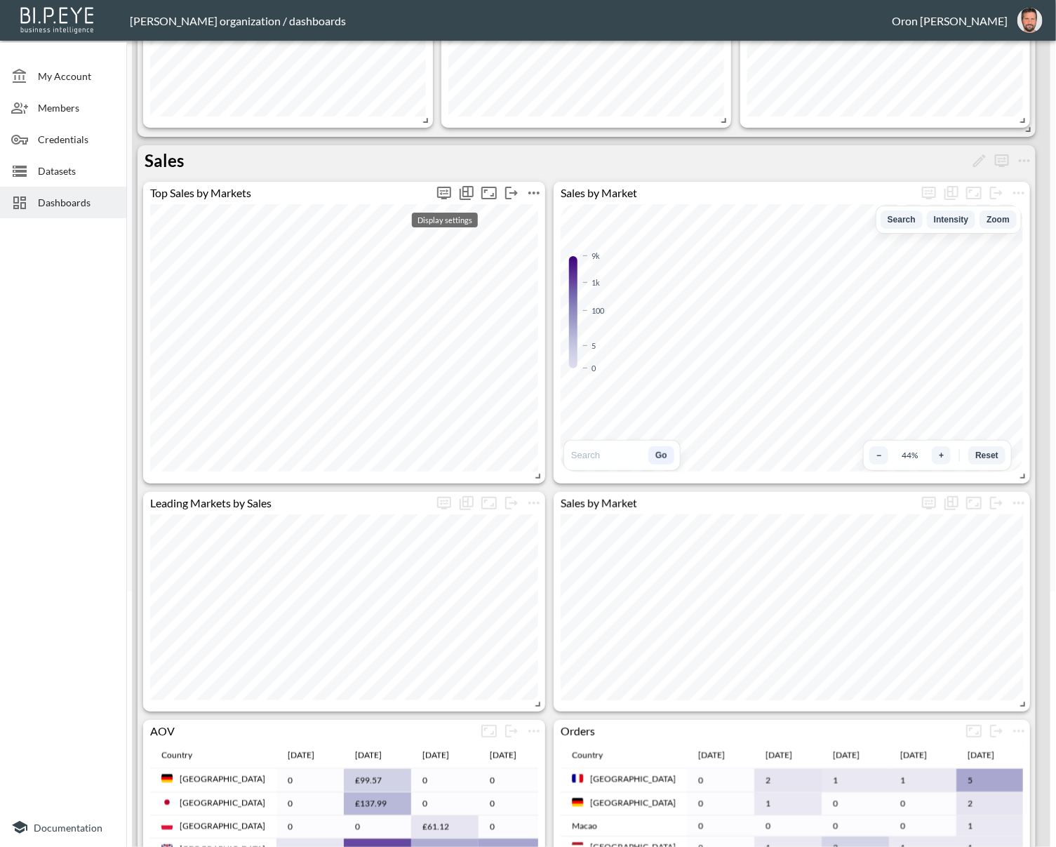
click at [447, 189] on icon "more" at bounding box center [444, 192] width 8 height 6
type input "25"
type input "23"
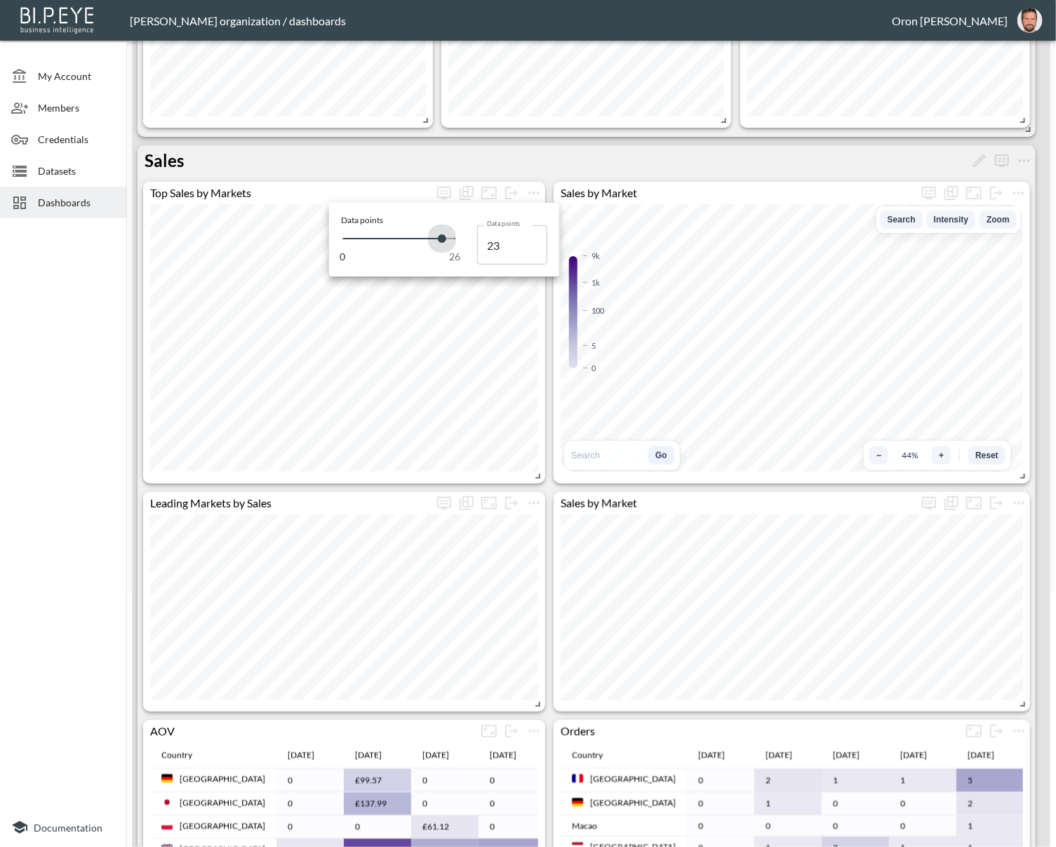
type input "22"
type input "21"
type input "19"
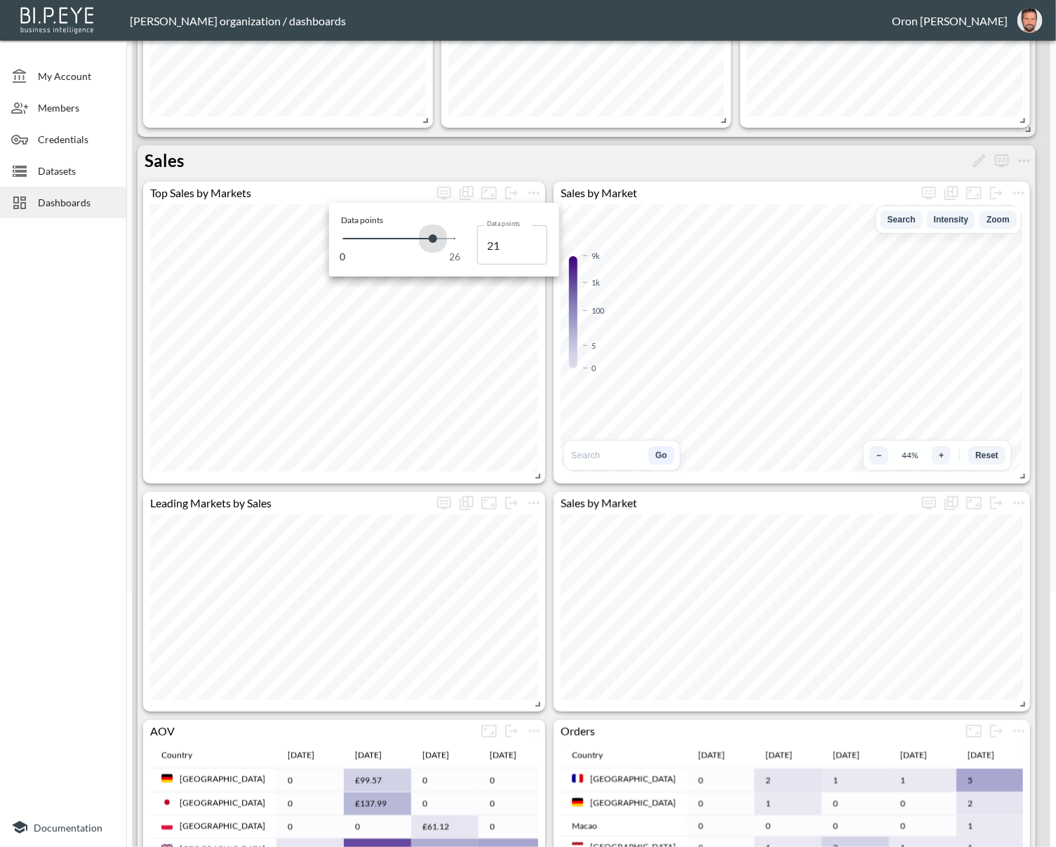
type input "19"
type input "16"
type input "15"
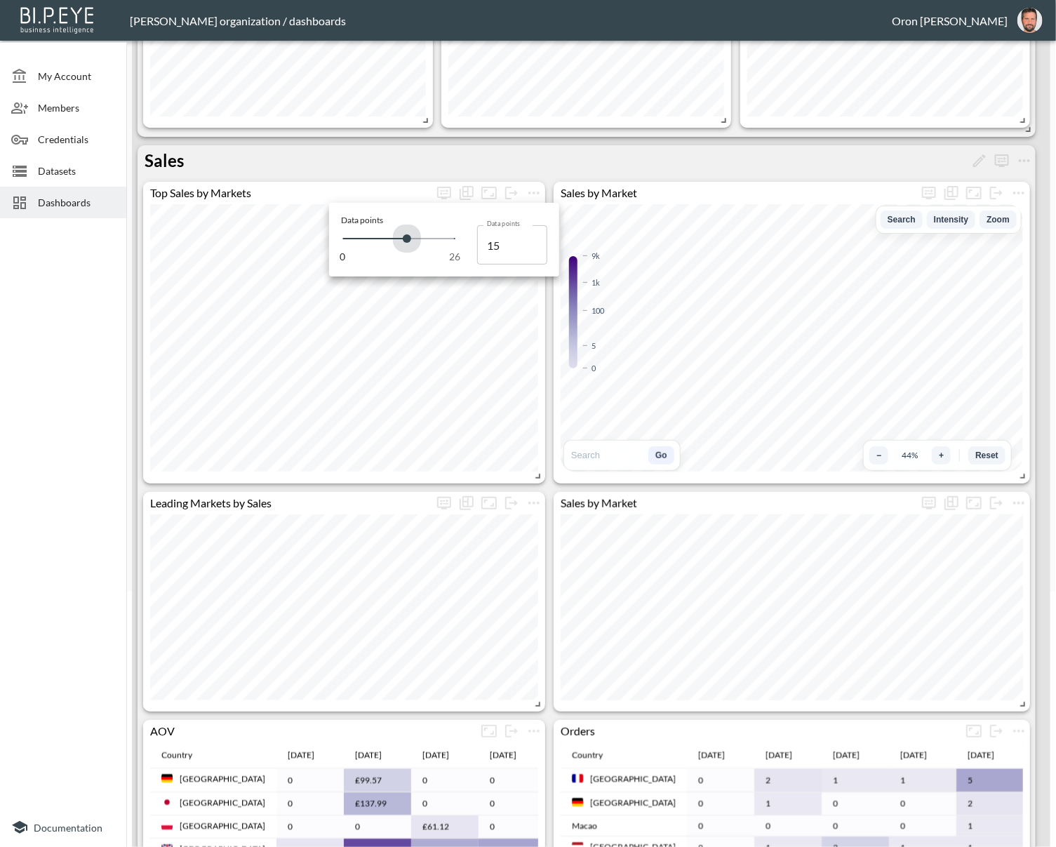
type input "14"
type input "13"
type input "11"
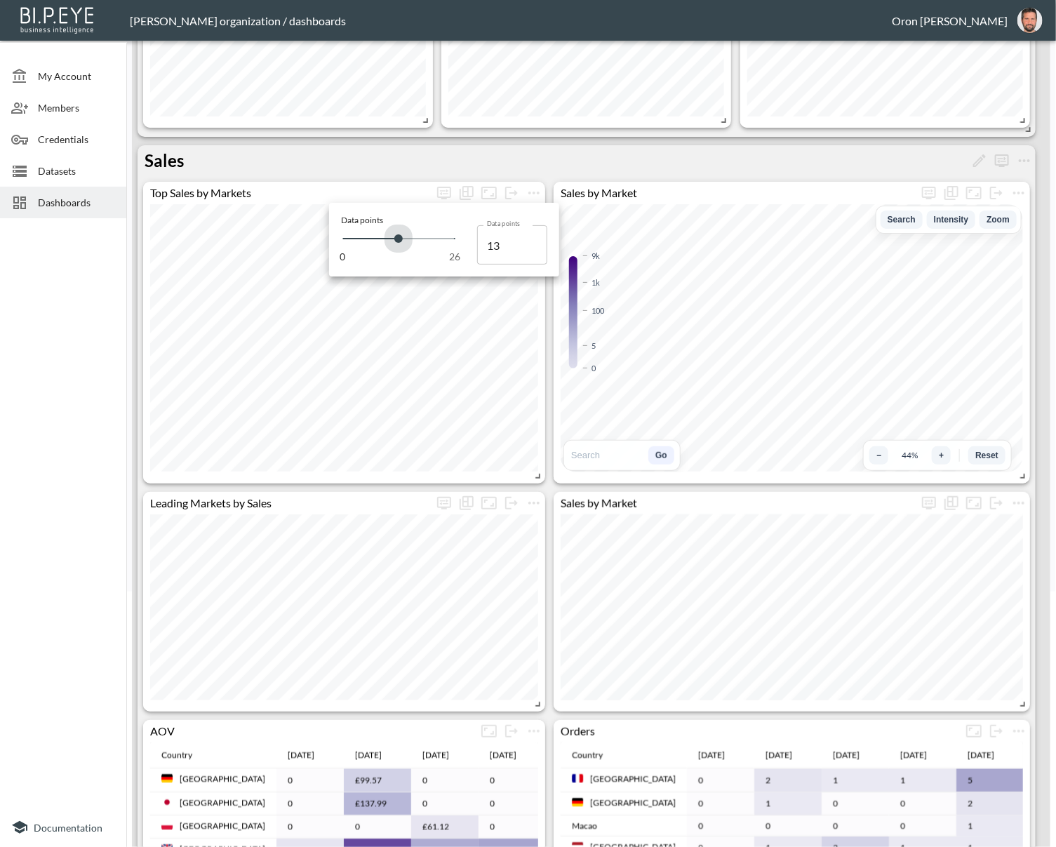
type input "11"
type input "10"
type input "15"
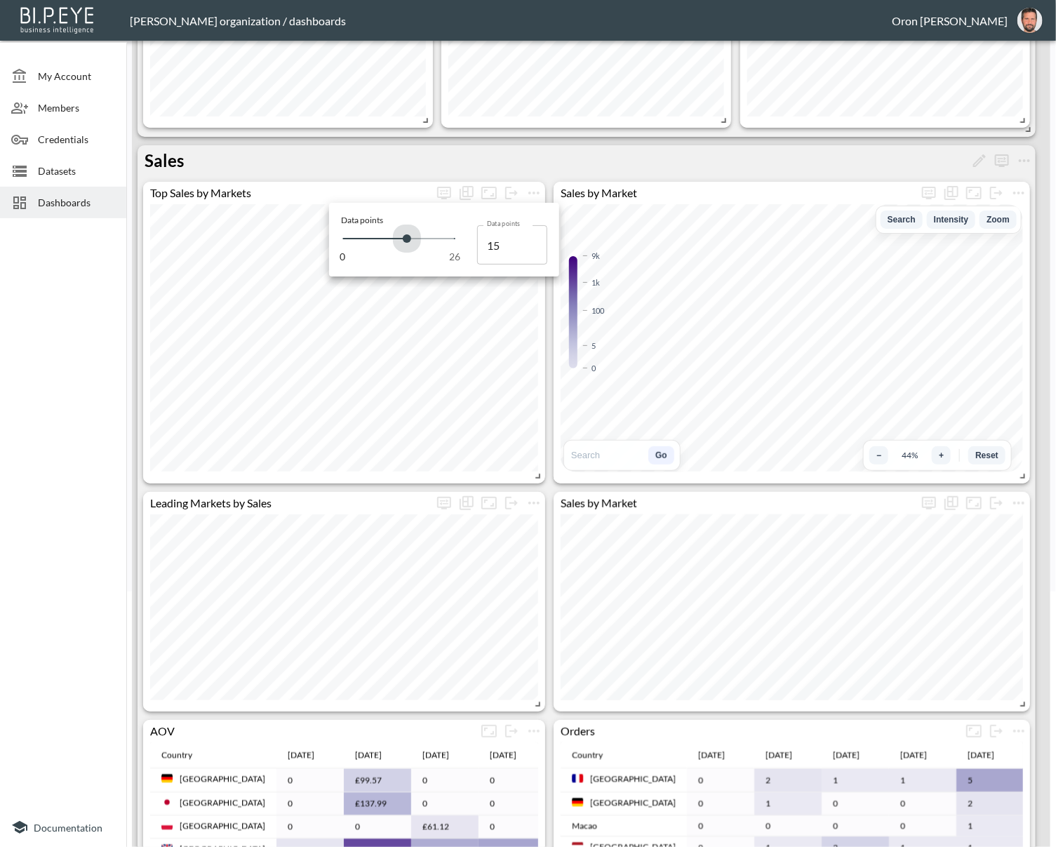
type input "21"
type input "23"
drag, startPoint x: 452, startPoint y: 239, endPoint x: 448, endPoint y: 196, distance: 43.6
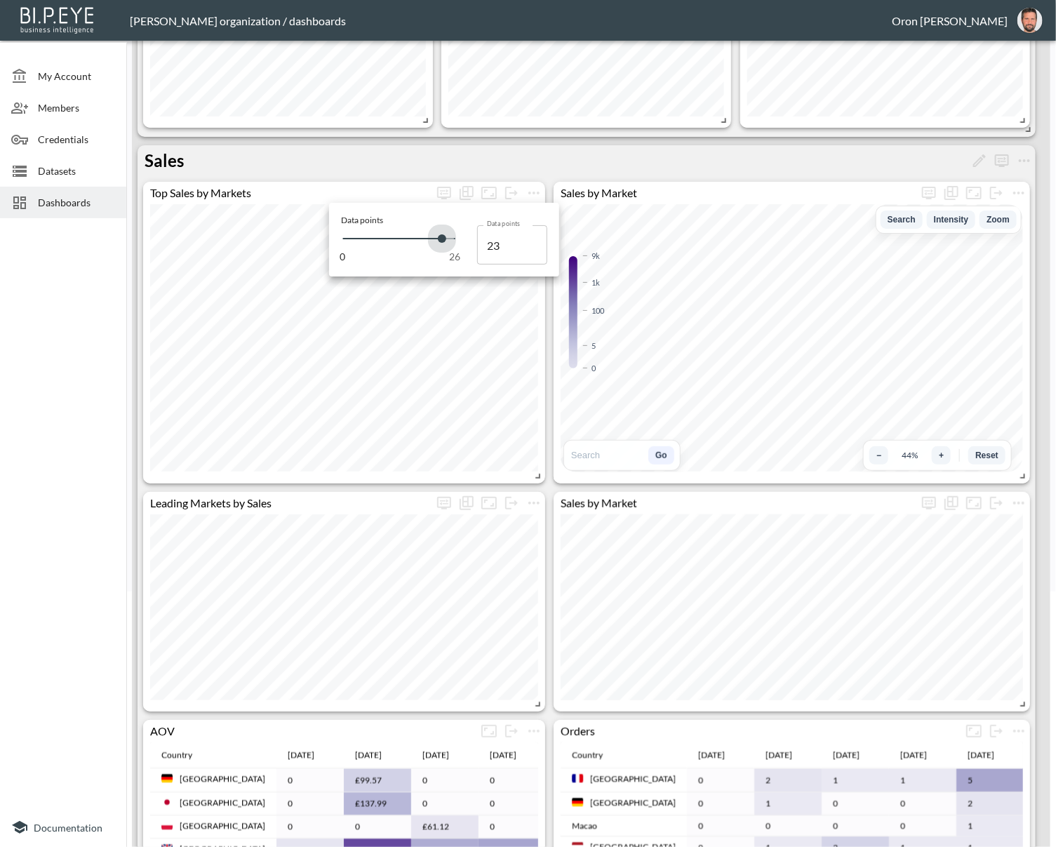
click at [440, 241] on span at bounding box center [442, 238] width 8 height 8
click at [446, 160] on div at bounding box center [528, 423] width 1056 height 847
click at [953, 192] on icon "Show as…" at bounding box center [951, 193] width 17 height 17
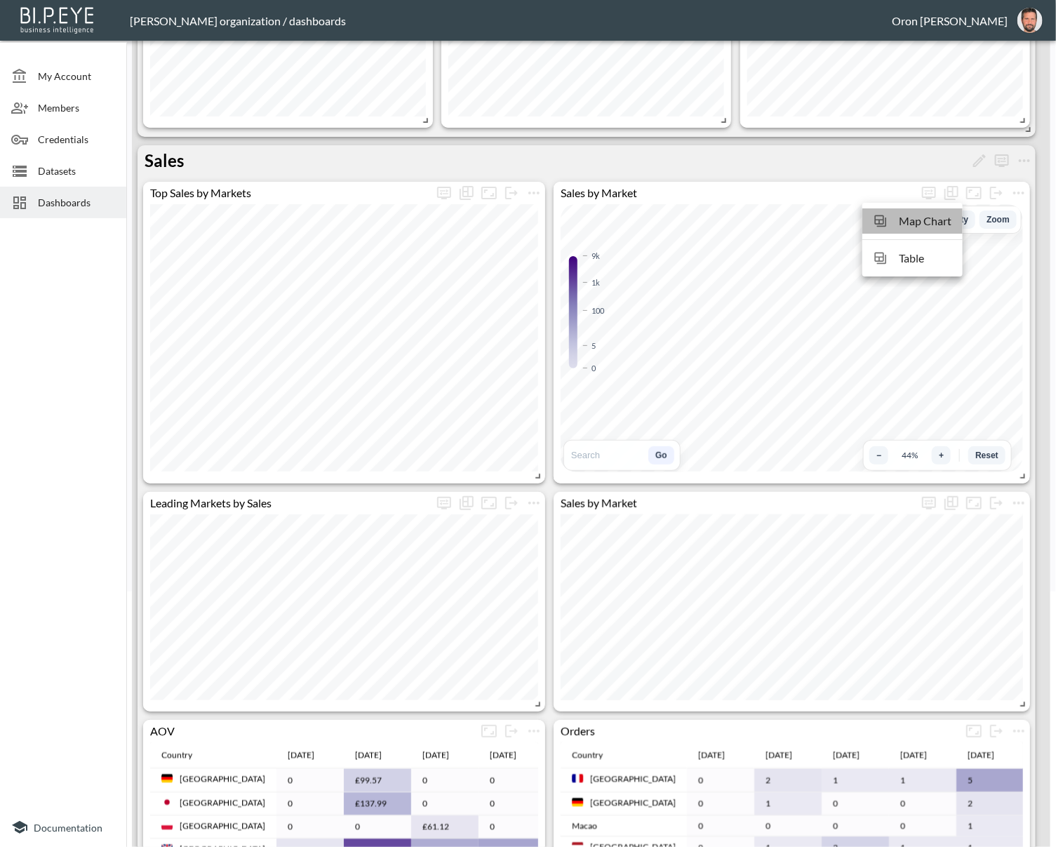
click at [916, 226] on span "Map Chart" at bounding box center [925, 221] width 53 height 17
click at [951, 191] on icon "Show as…" at bounding box center [951, 193] width 17 height 17
click at [928, 213] on span "World 3d Chart" at bounding box center [913, 221] width 76 height 17
click at [965, 502] on icon "more" at bounding box center [1018, 503] width 11 height 3
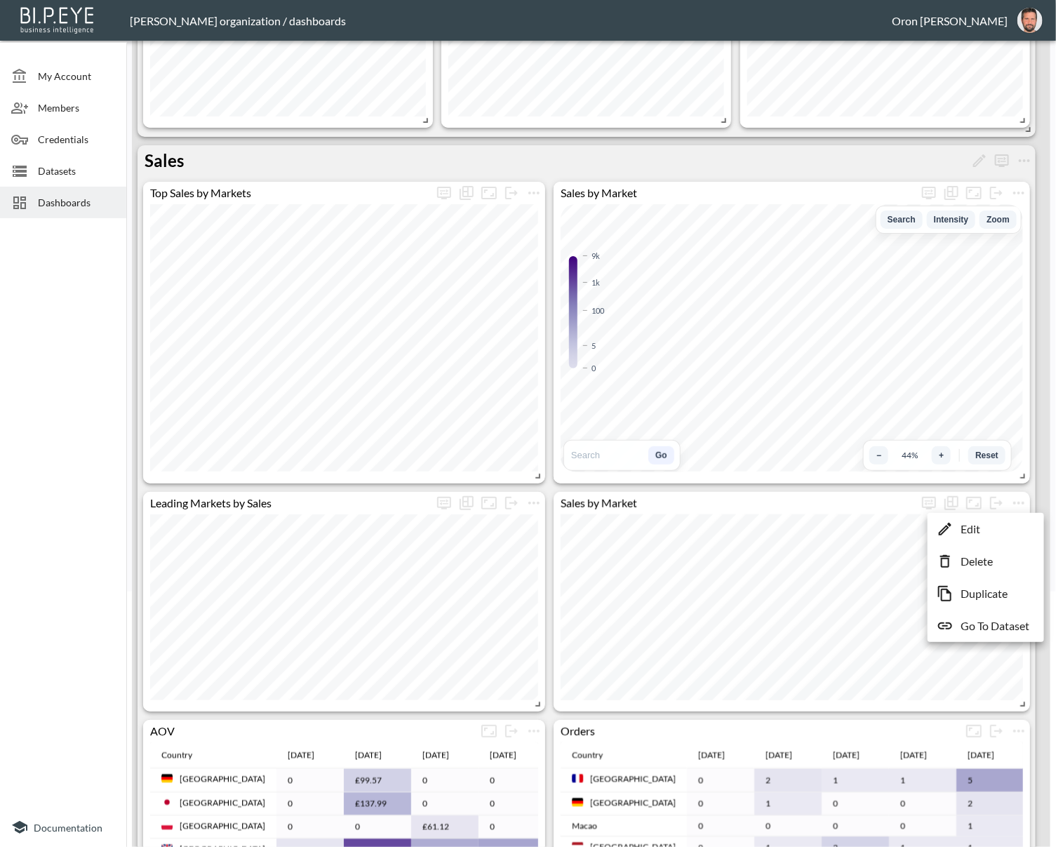
click at [965, 565] on p "Delete" at bounding box center [976, 561] width 32 height 17
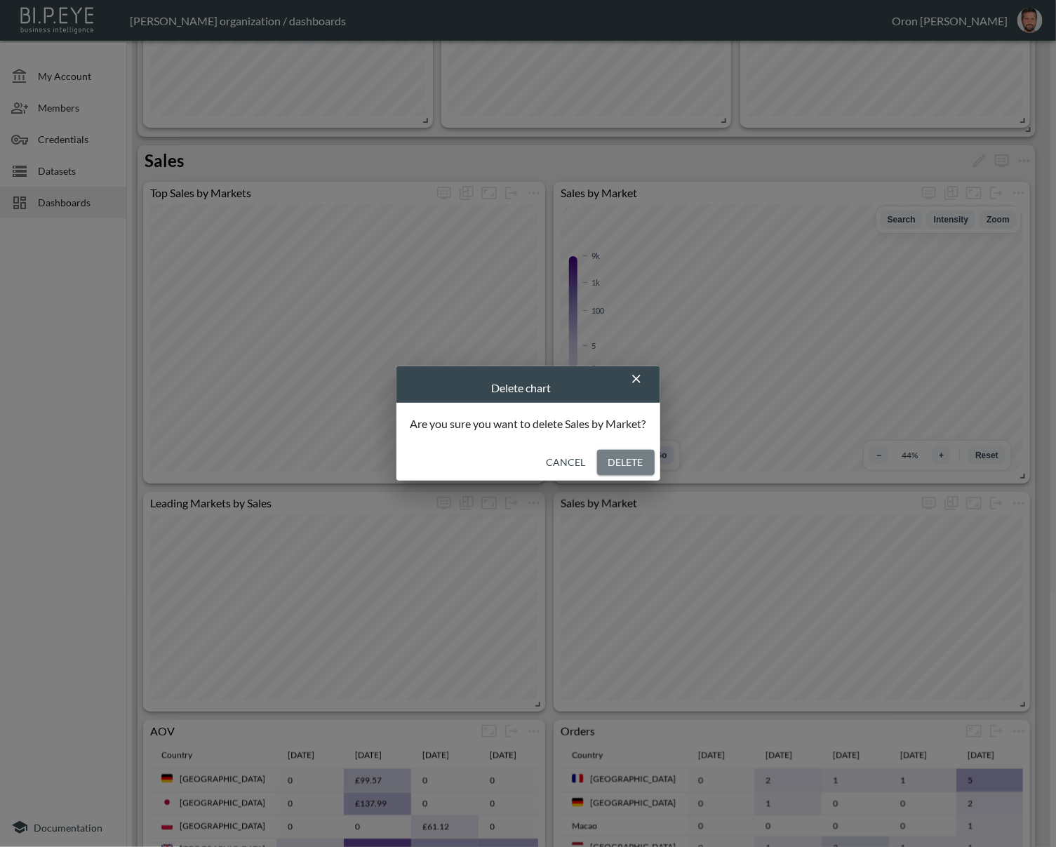
click at [627, 462] on button "Delete" at bounding box center [626, 463] width 58 height 26
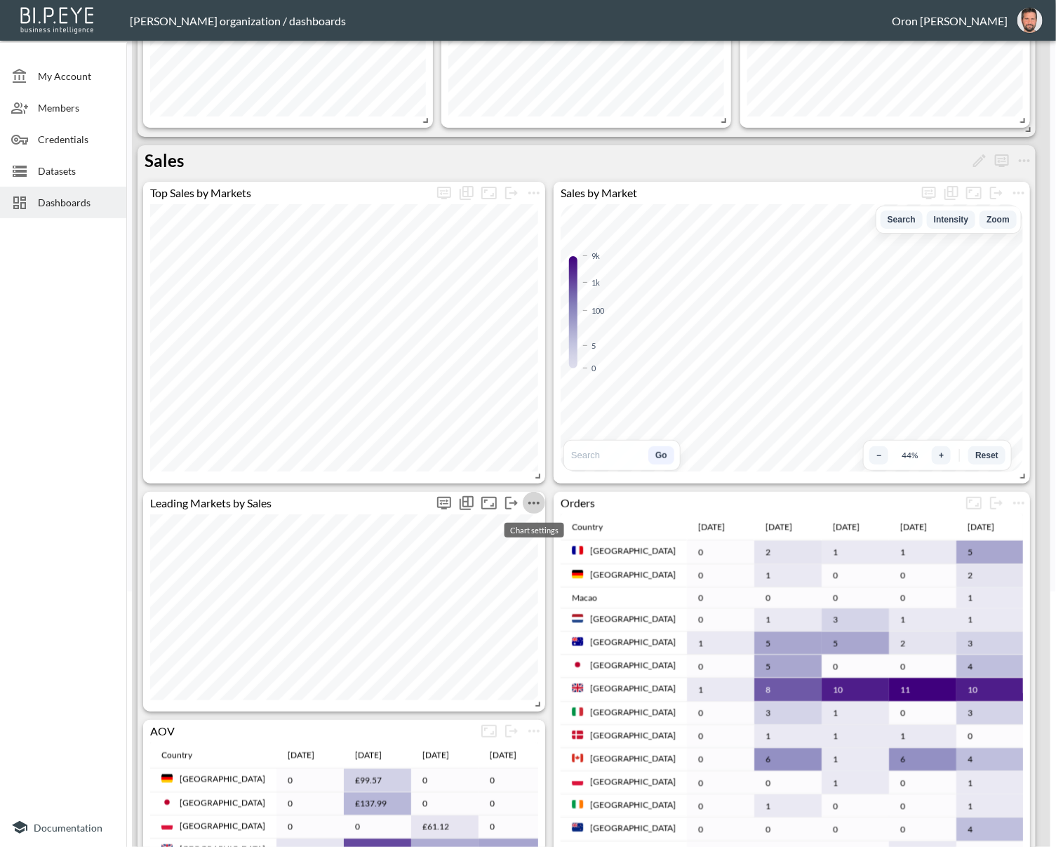
click at [530, 503] on icon "more" at bounding box center [533, 503] width 17 height 17
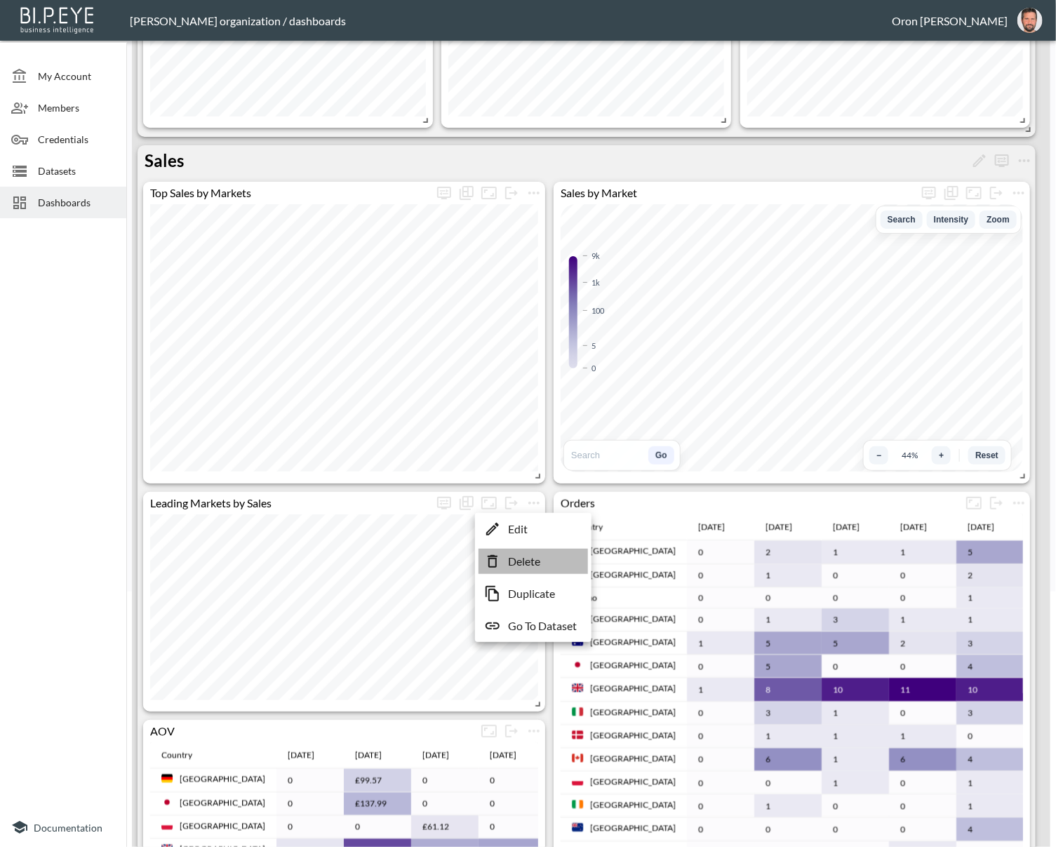
click at [526, 558] on p "Delete" at bounding box center [524, 561] width 32 height 17
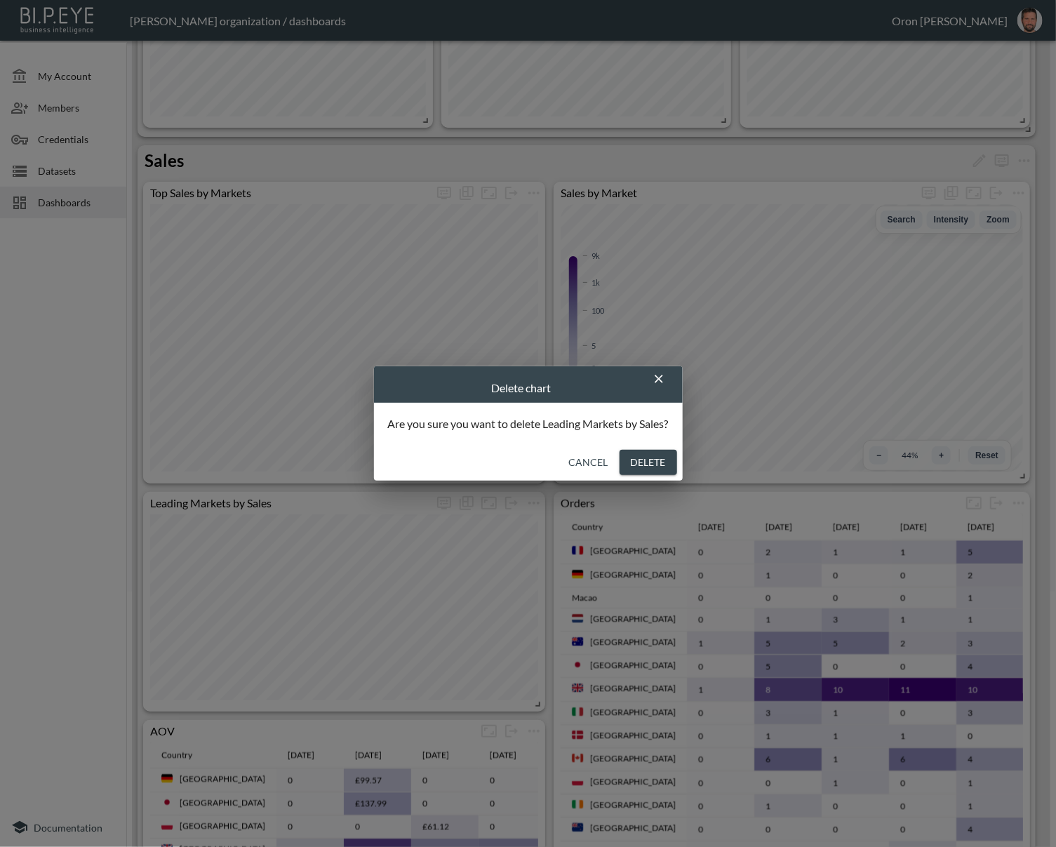
drag, startPoint x: 645, startPoint y: 461, endPoint x: 1017, endPoint y: 483, distance: 372.5
click at [645, 461] on button "Delete" at bounding box center [649, 463] width 58 height 26
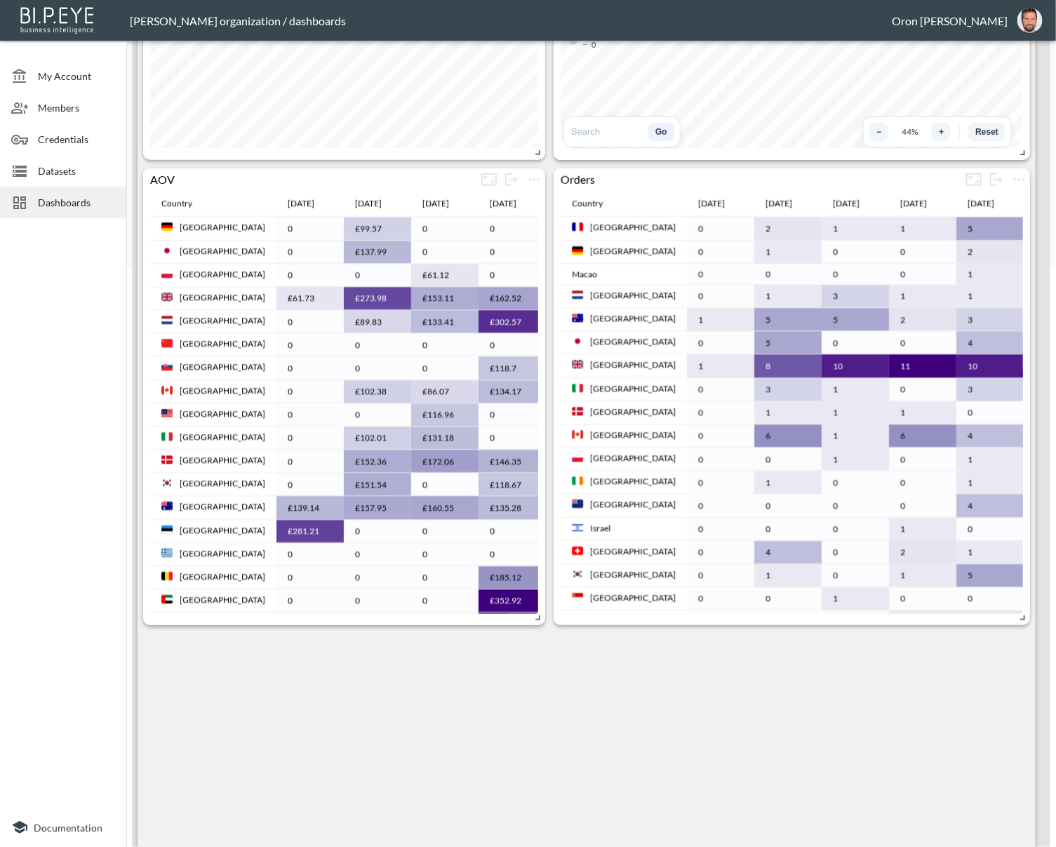
scroll to position [867, 0]
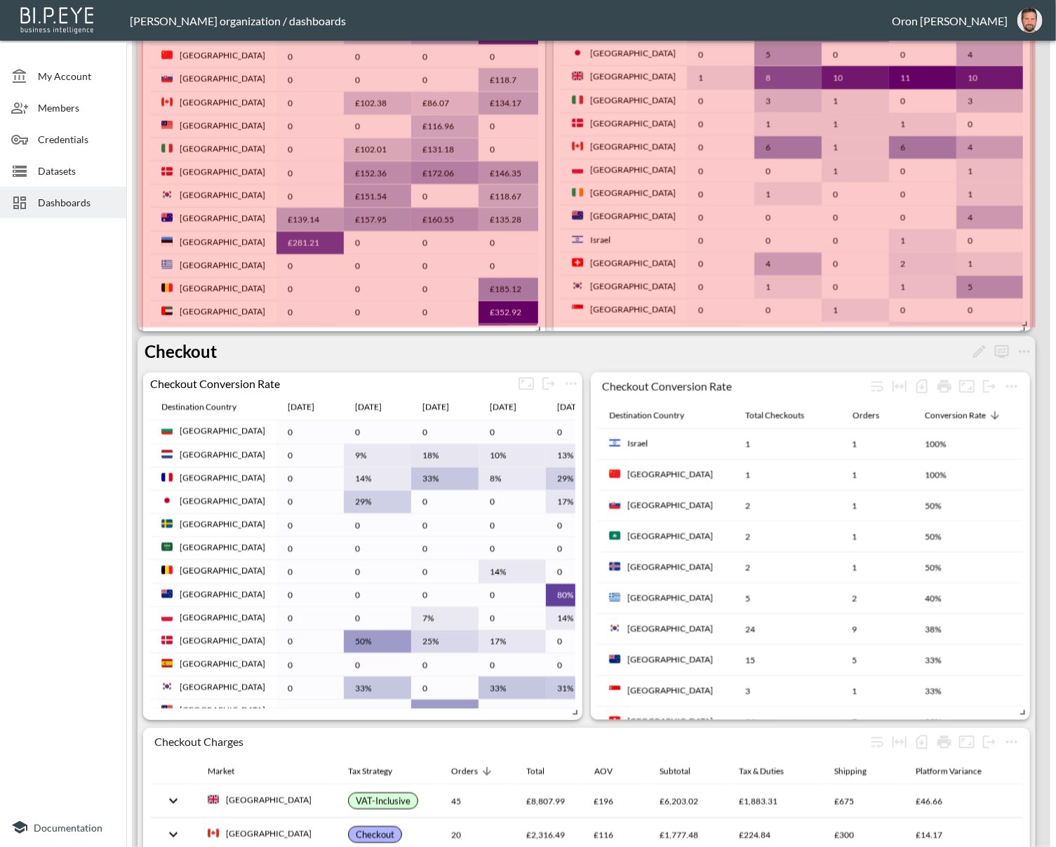
drag, startPoint x: 1026, startPoint y: 562, endPoint x: 1022, endPoint y: 321, distance: 240.7
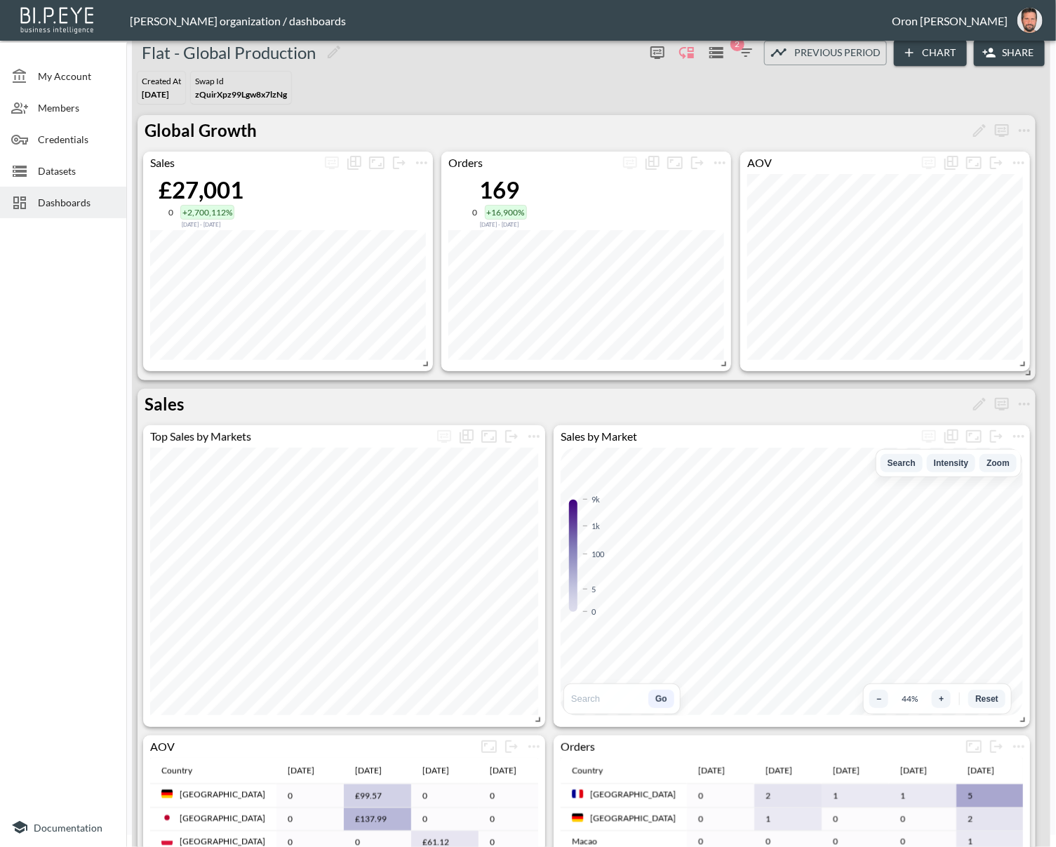
scroll to position [13, 0]
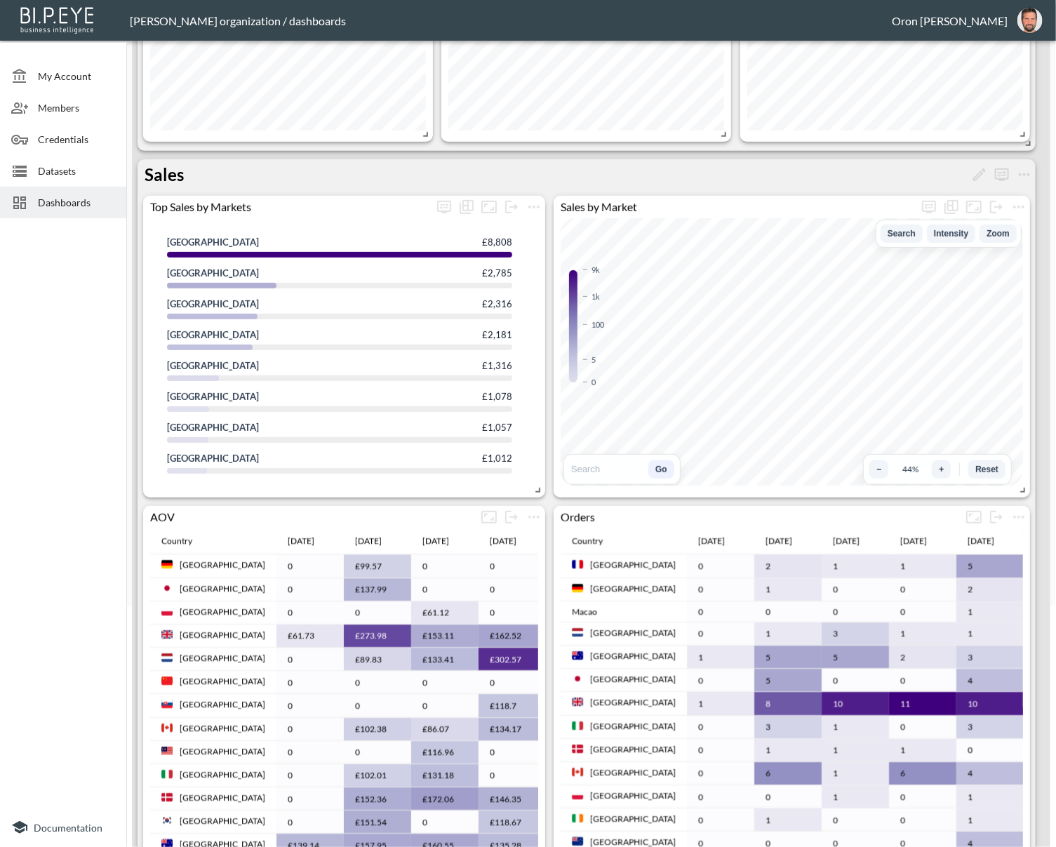
scroll to position [207, 0]
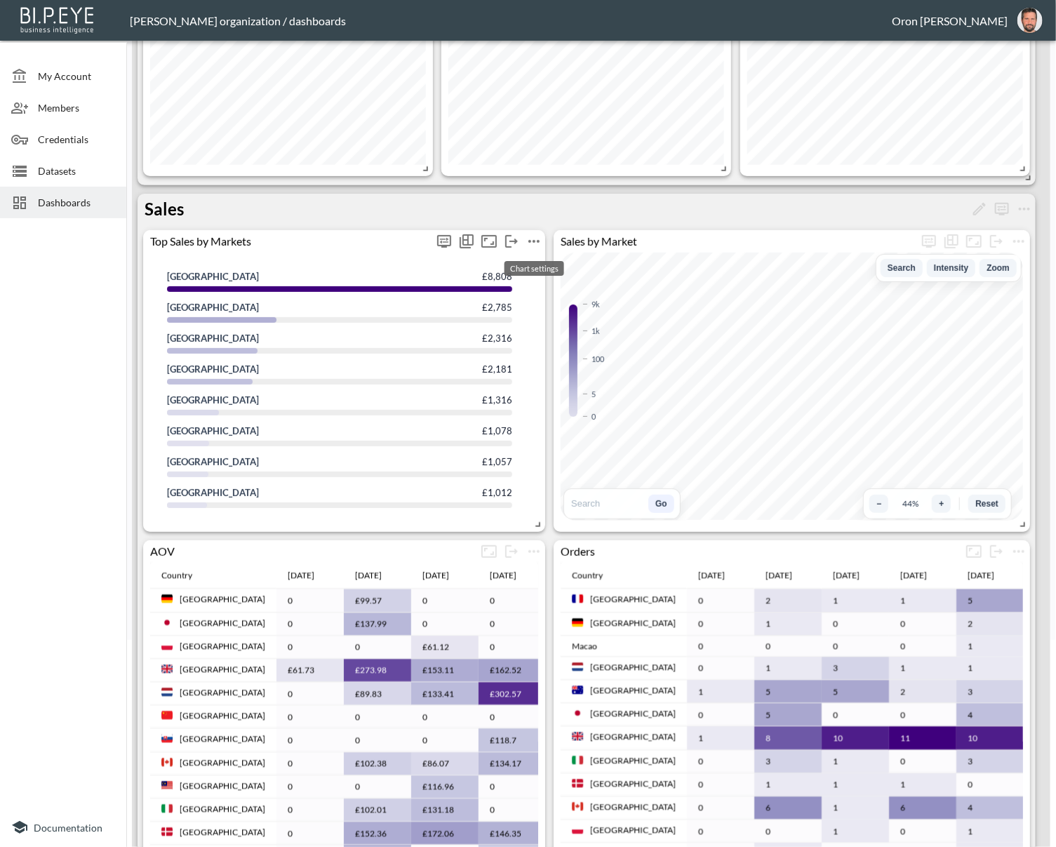
click at [530, 240] on icon "more" at bounding box center [533, 241] width 11 height 3
click at [528, 262] on li "Edit" at bounding box center [532, 267] width 109 height 25
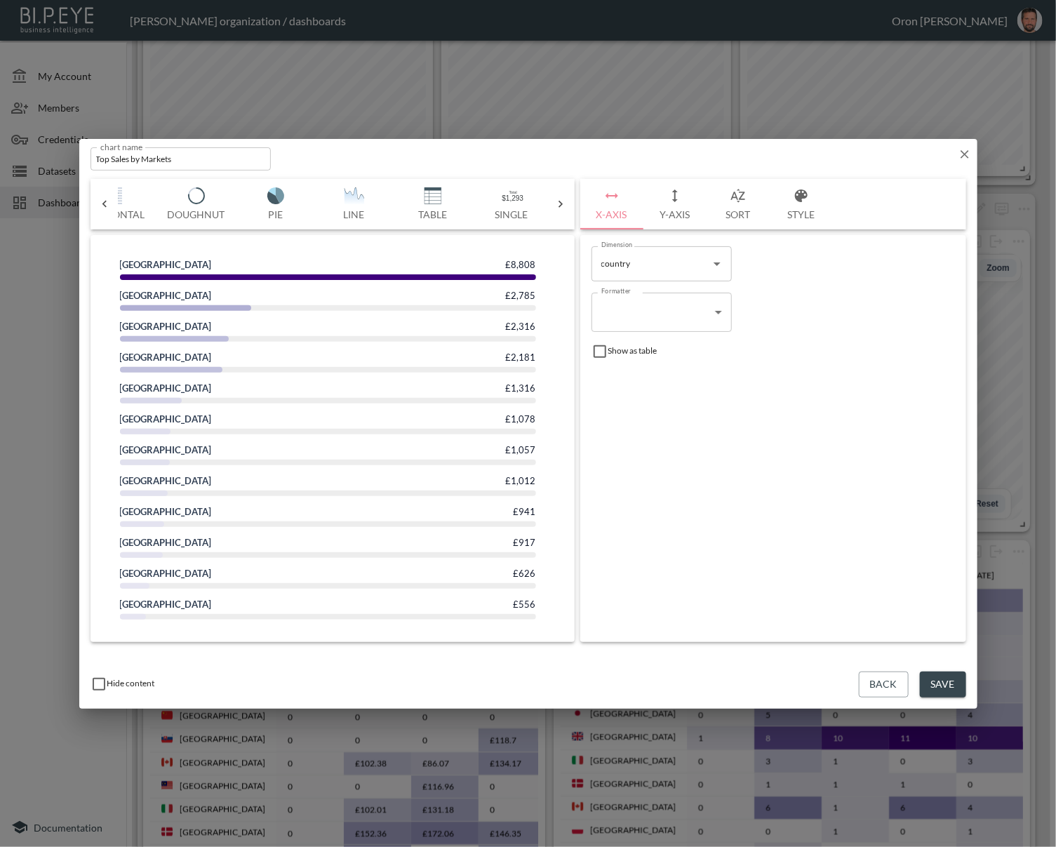
scroll to position [0, 78]
click at [264, 203] on img "button" at bounding box center [245, 195] width 56 height 17
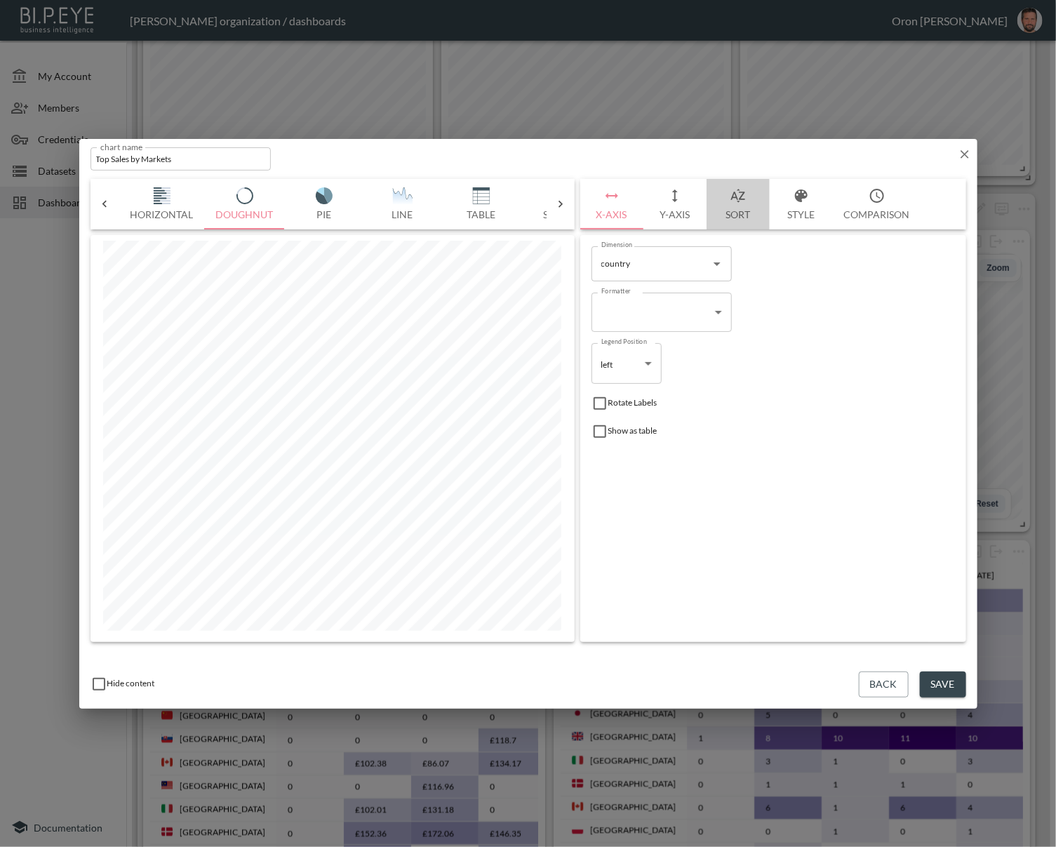
drag, startPoint x: 739, startPoint y: 200, endPoint x: 735, endPoint y: 206, distance: 7.2
click at [739, 200] on icon "button" at bounding box center [738, 195] width 17 height 17
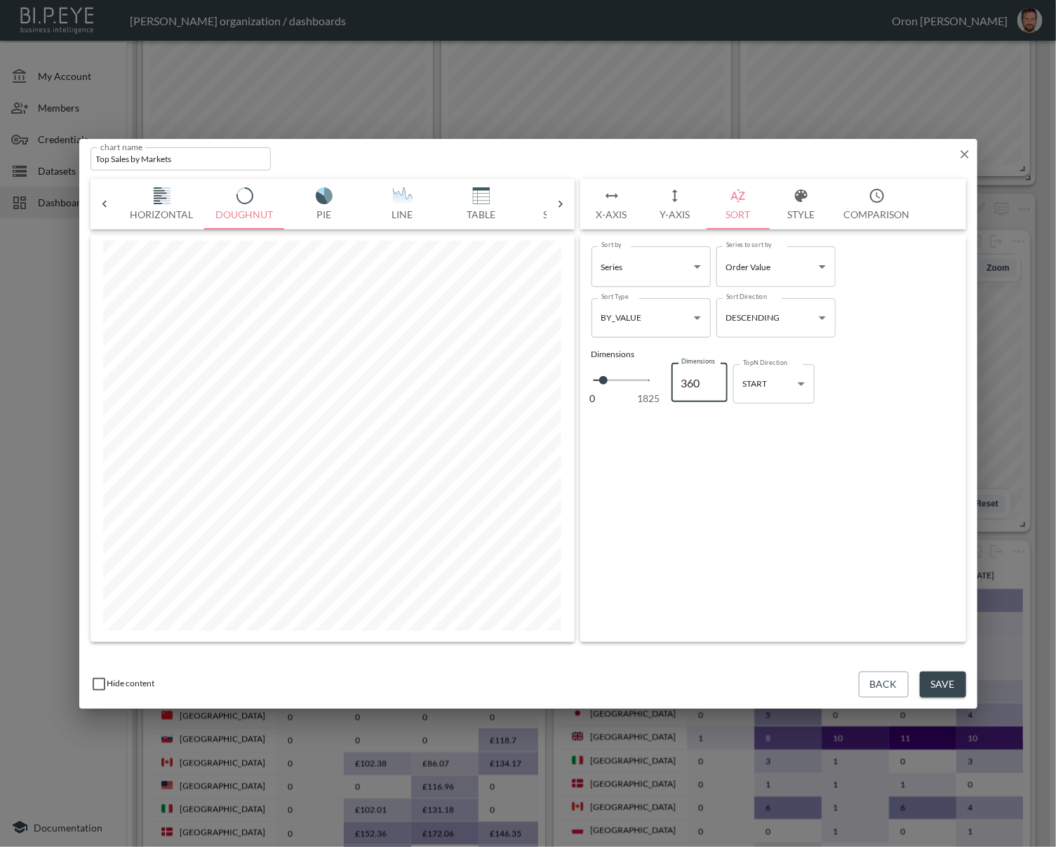
drag, startPoint x: 700, startPoint y: 382, endPoint x: 643, endPoint y: 382, distance: 56.8
click at [644, 382] on div "0 1825 Dimensions 360 Dimensions" at bounding box center [659, 382] width 136 height 47
type input "1"
type input "10"
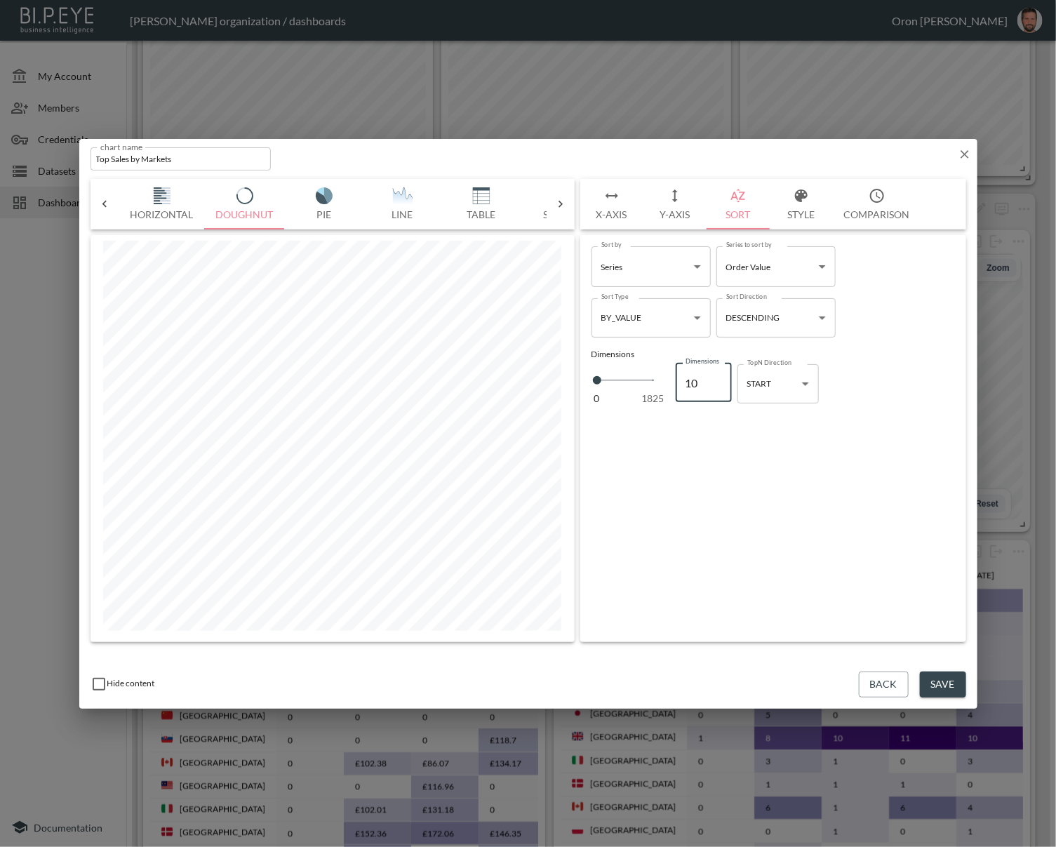
type input "10"
click at [683, 200] on icon "button" at bounding box center [675, 195] width 17 height 17
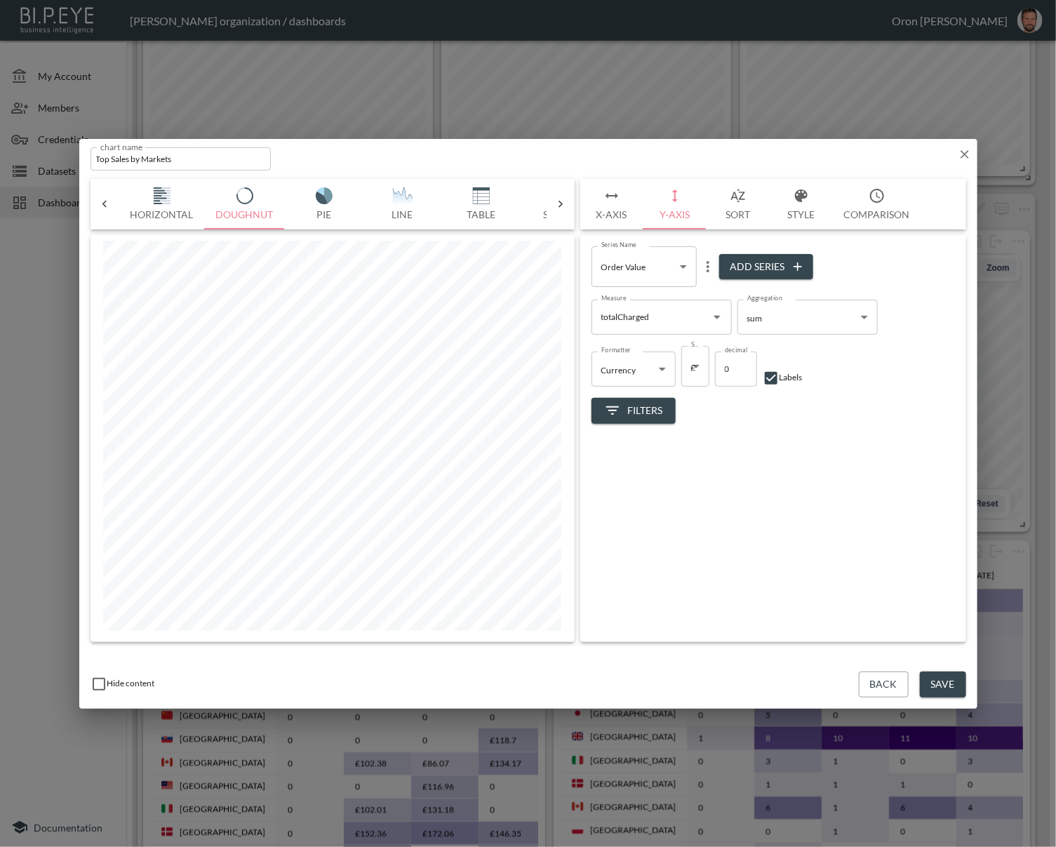
click at [698, 370] on body "BI.P.EYE, Interactive Analytics Dashboards - app [PERSON_NAME] organization / d…" at bounding box center [528, 423] width 1056 height 847
click at [699, 446] on li "£" at bounding box center [695, 444] width 34 height 21
click at [945, 685] on button "Save" at bounding box center [943, 684] width 46 height 26
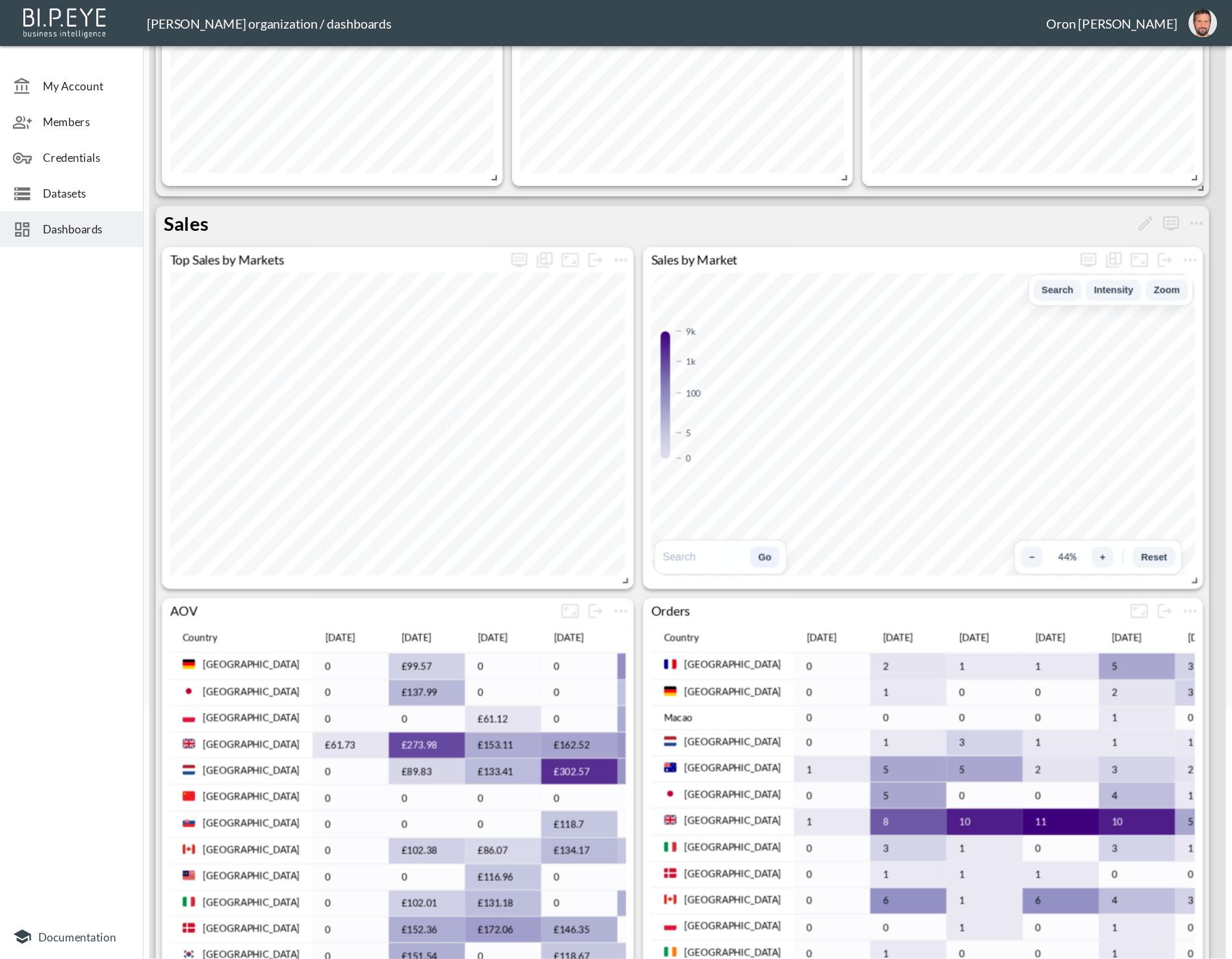
scroll to position [201, 0]
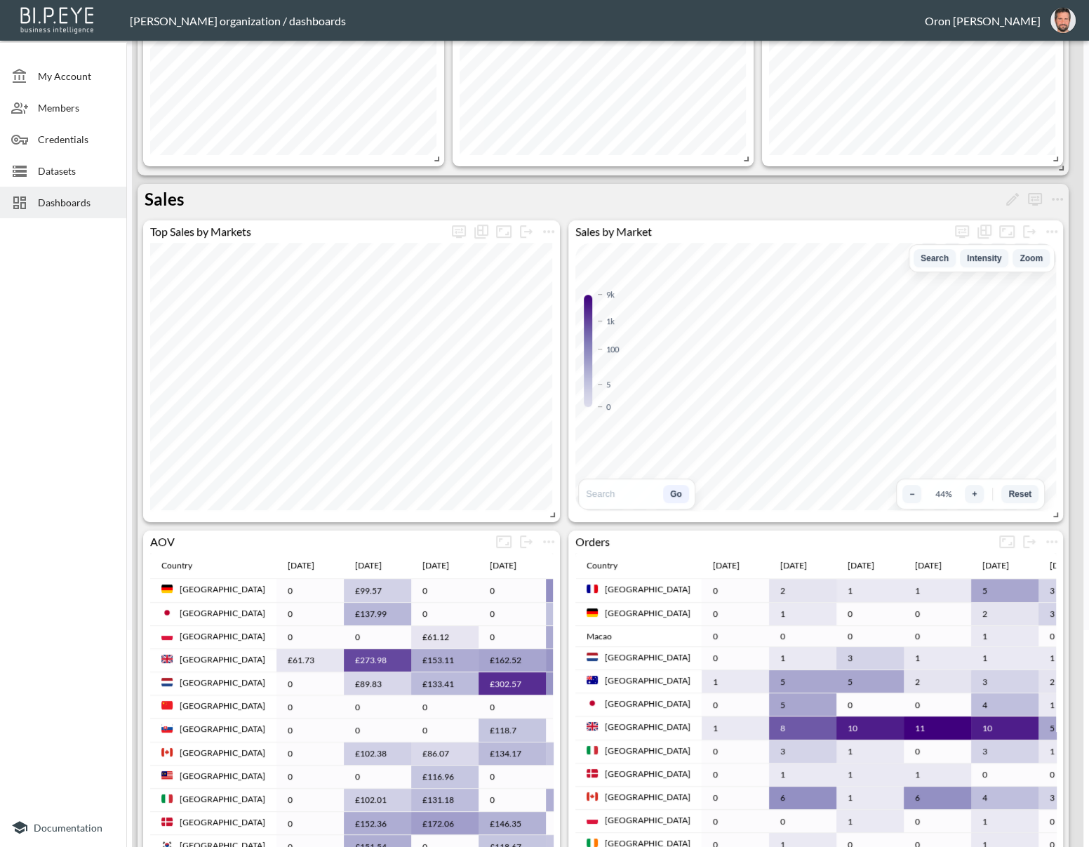
click at [777, 173] on div "Global Growth Sales £27,001 0 +2,700,112% [DATE] - [DATE] Orders 169 0 +16,900%…" at bounding box center [603, 42] width 931 height 265
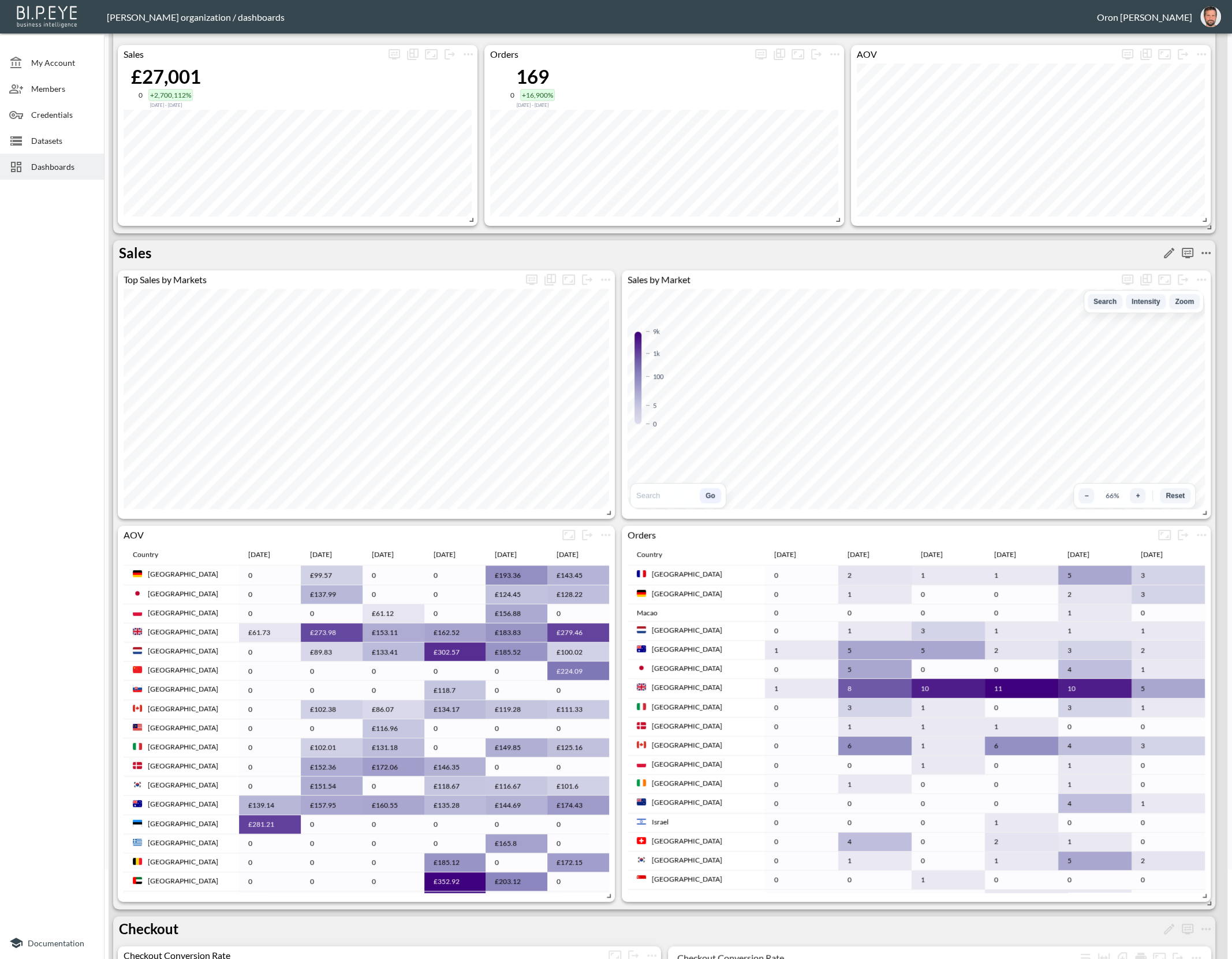
scroll to position [92, 0]
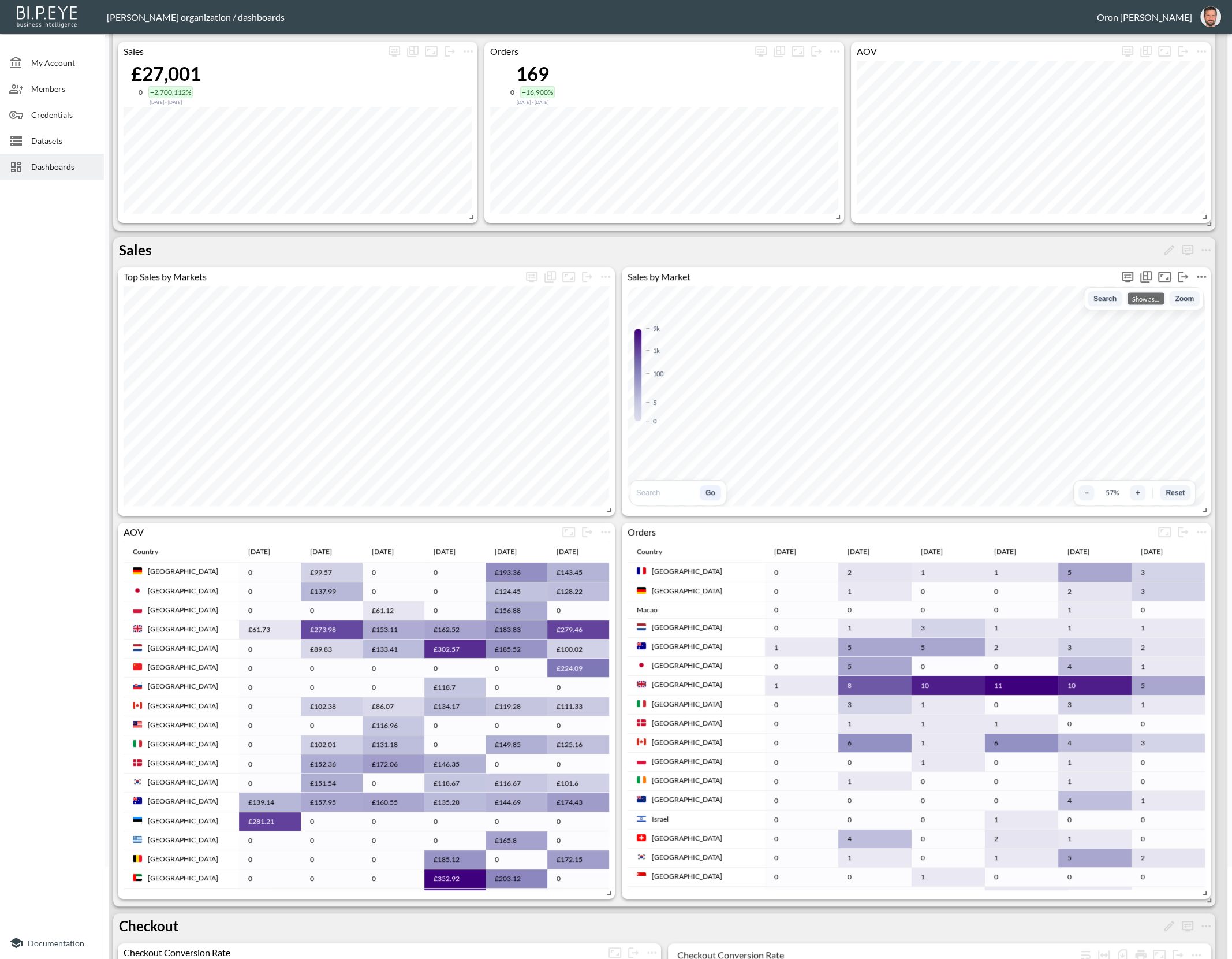
click at [868, 274] on icon "Show as…" at bounding box center [1146, 275] width 9 height 9
click at [868, 300] on span "Map Chart" at bounding box center [1124, 300] width 44 height 14
click at [868, 273] on icon "Show as…" at bounding box center [1146, 277] width 14 height 14
click at [868, 324] on span "Table" at bounding box center [1114, 330] width 63 height 14
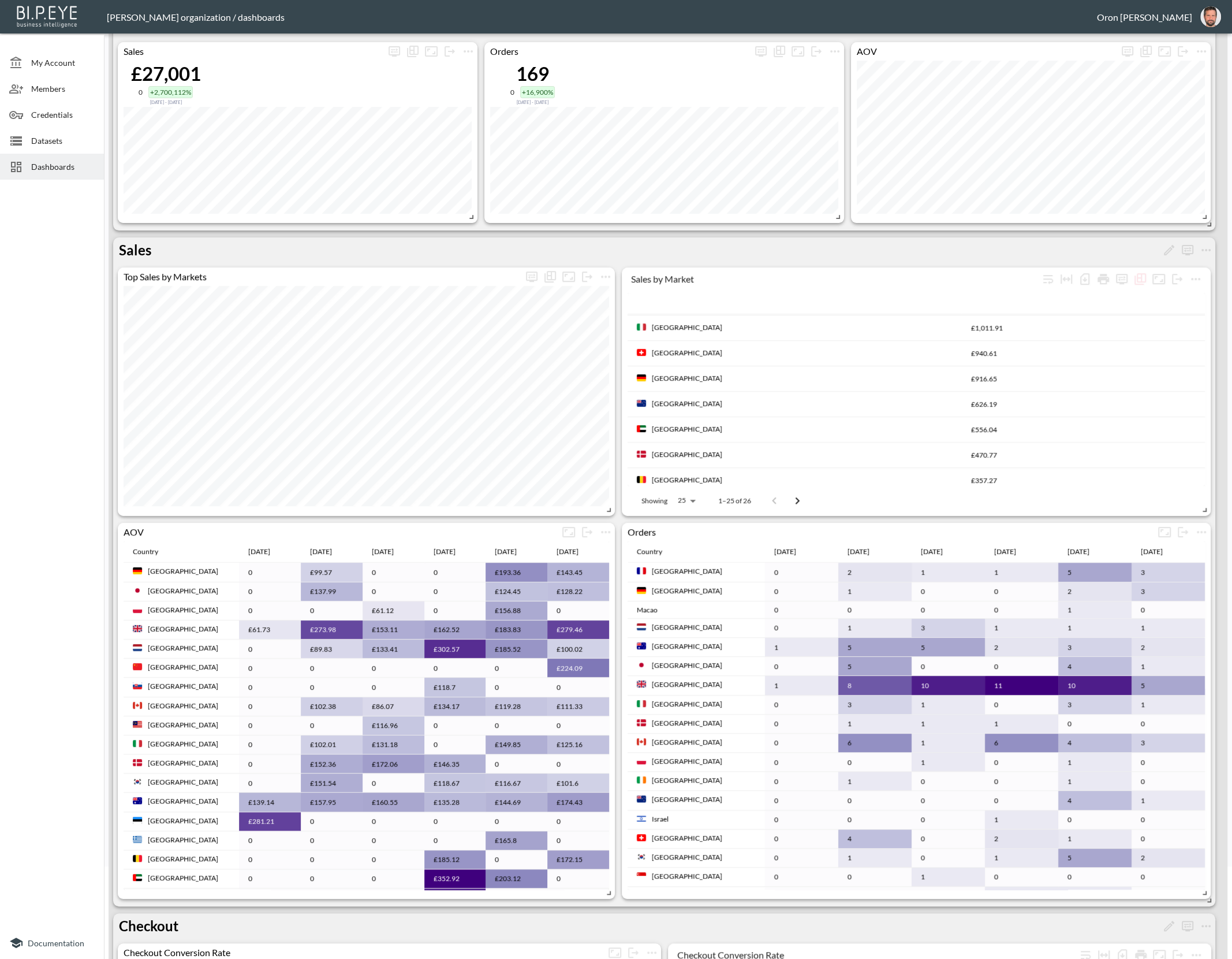
scroll to position [0, 0]
click at [827, 233] on div "Sales Sales by Market Country Total Charged [GEOGRAPHIC_DATA] £8,807.99 [GEOGRA…" at bounding box center [666, 786] width 1114 height 1548
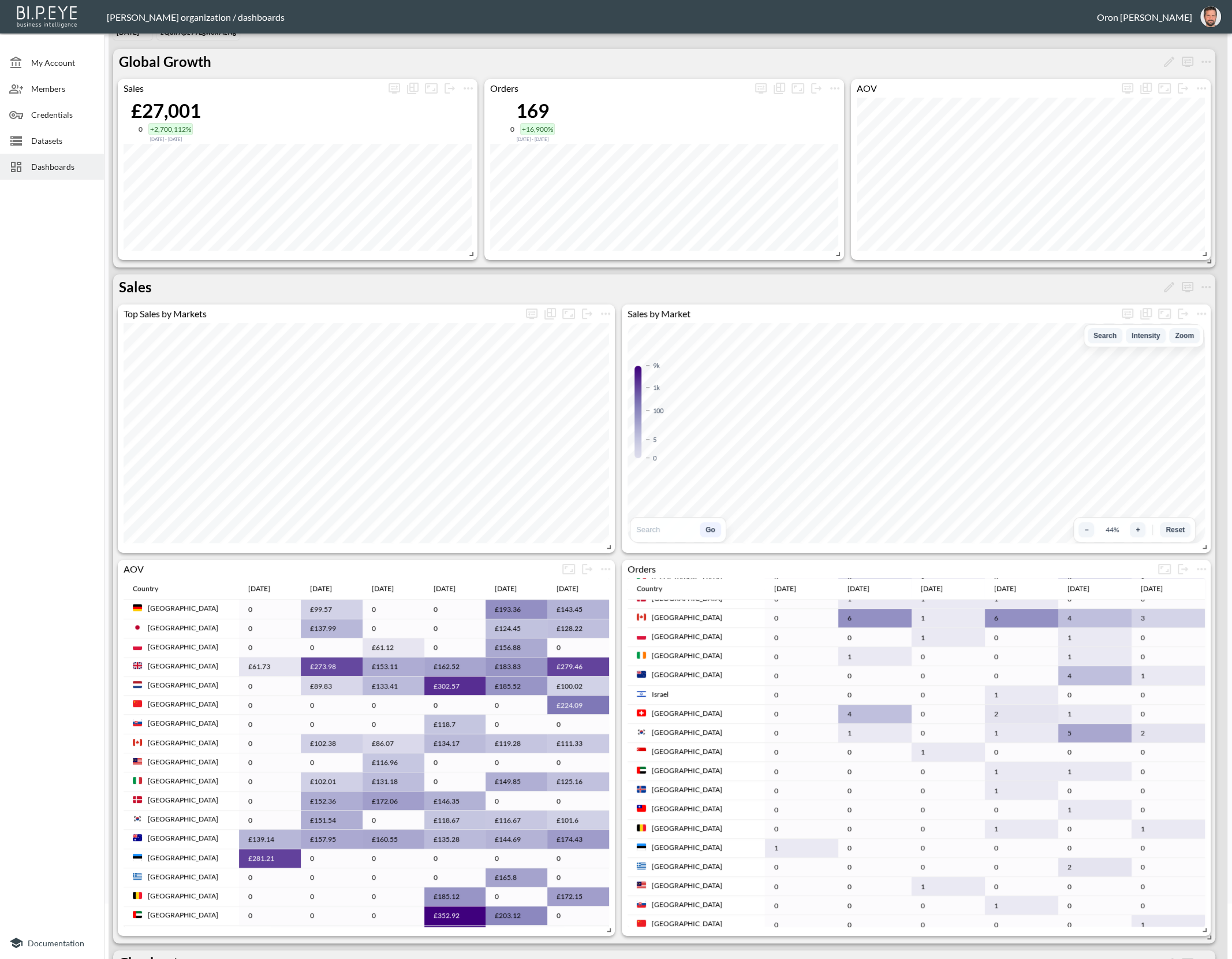
scroll to position [51, 0]
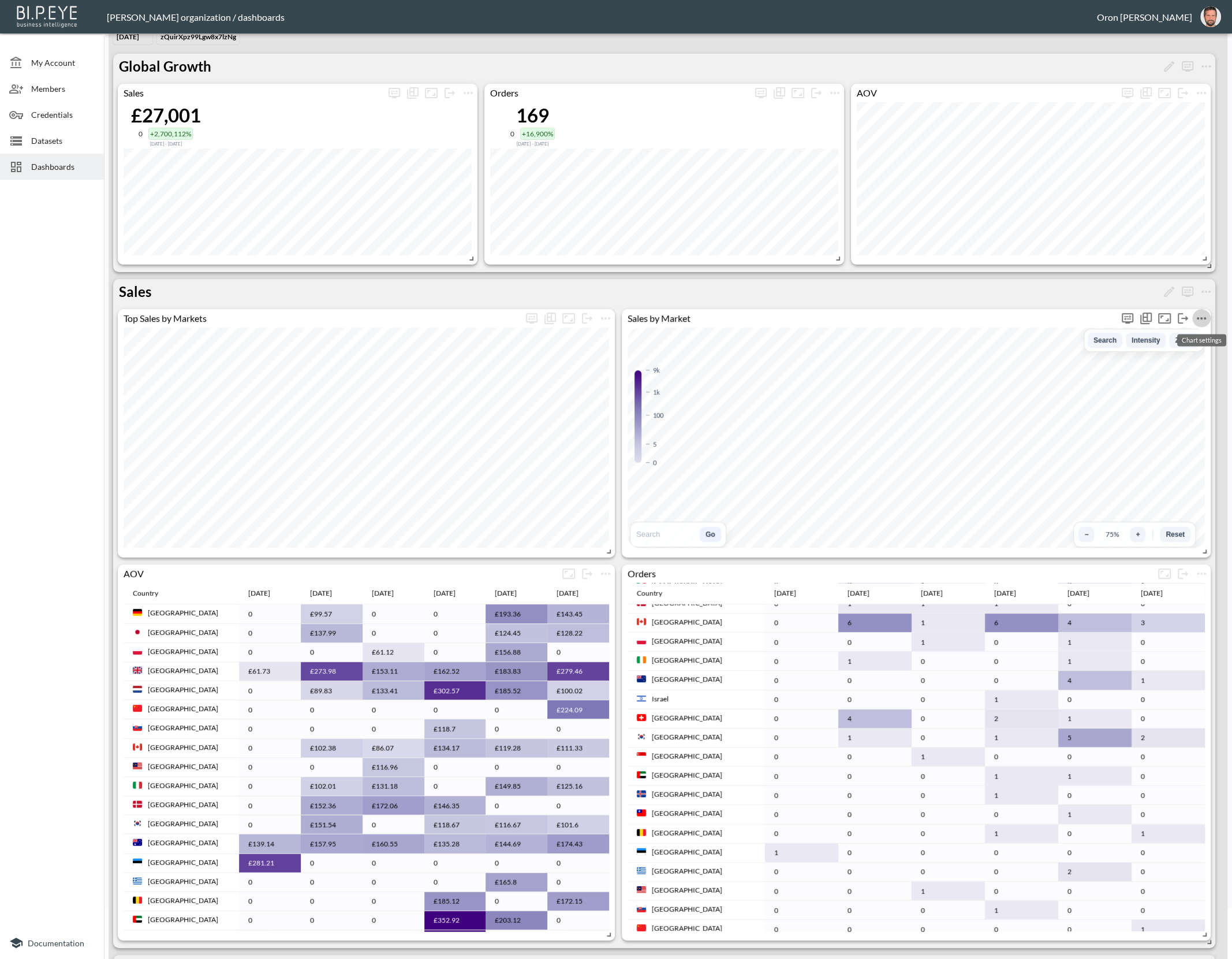
click at [1203, 313] on icon "more" at bounding box center [1202, 318] width 14 height 14
click at [1199, 337] on li "Edit" at bounding box center [1174, 338] width 90 height 21
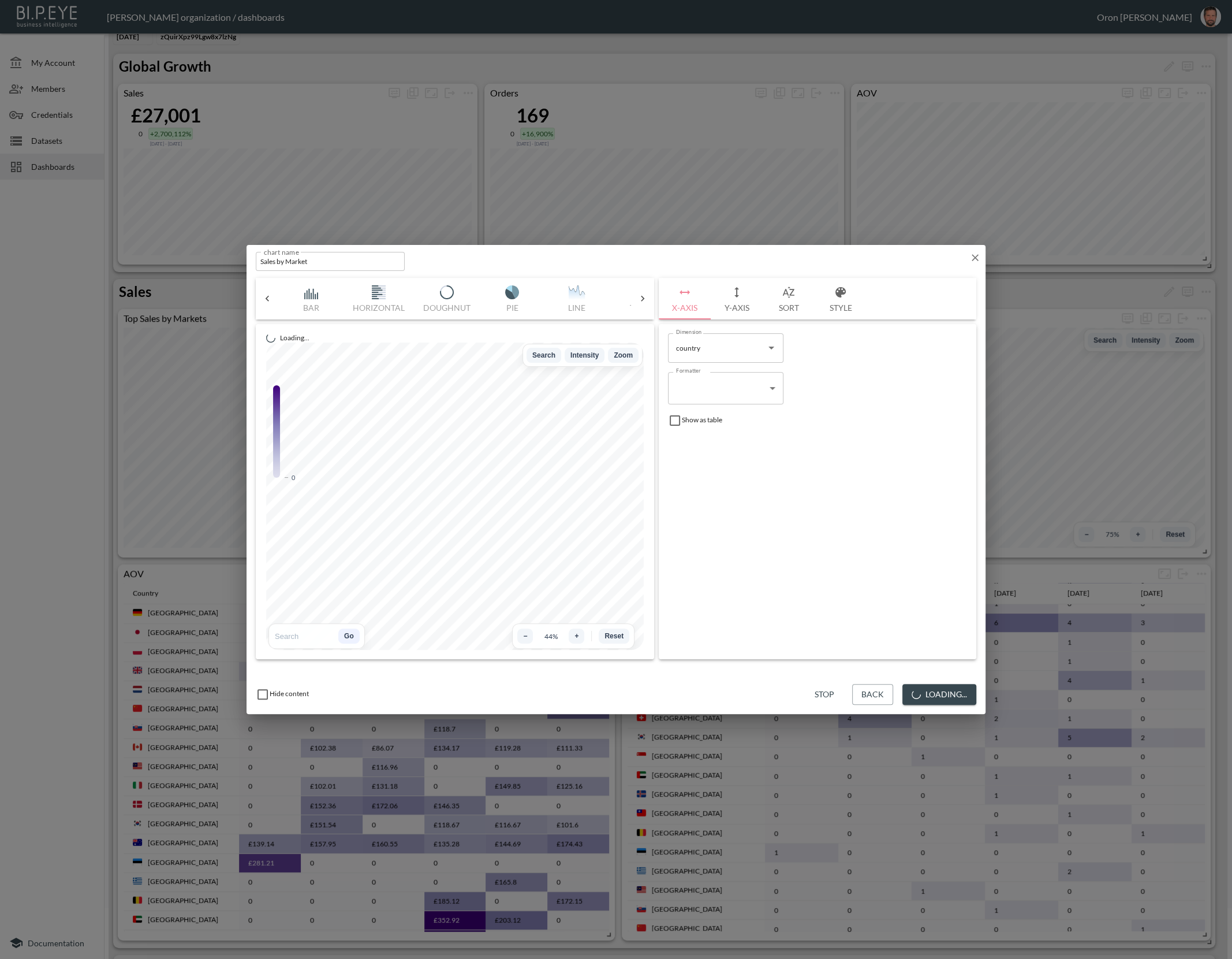
scroll to position [0, 189]
click at [825, 298] on button "Style" at bounding box center [840, 298] width 52 height 42
click at [692, 303] on button "X-Axis" at bounding box center [685, 298] width 52 height 42
click at [672, 419] on input "checkbox" at bounding box center [675, 420] width 14 height 14
checkbox input "true"
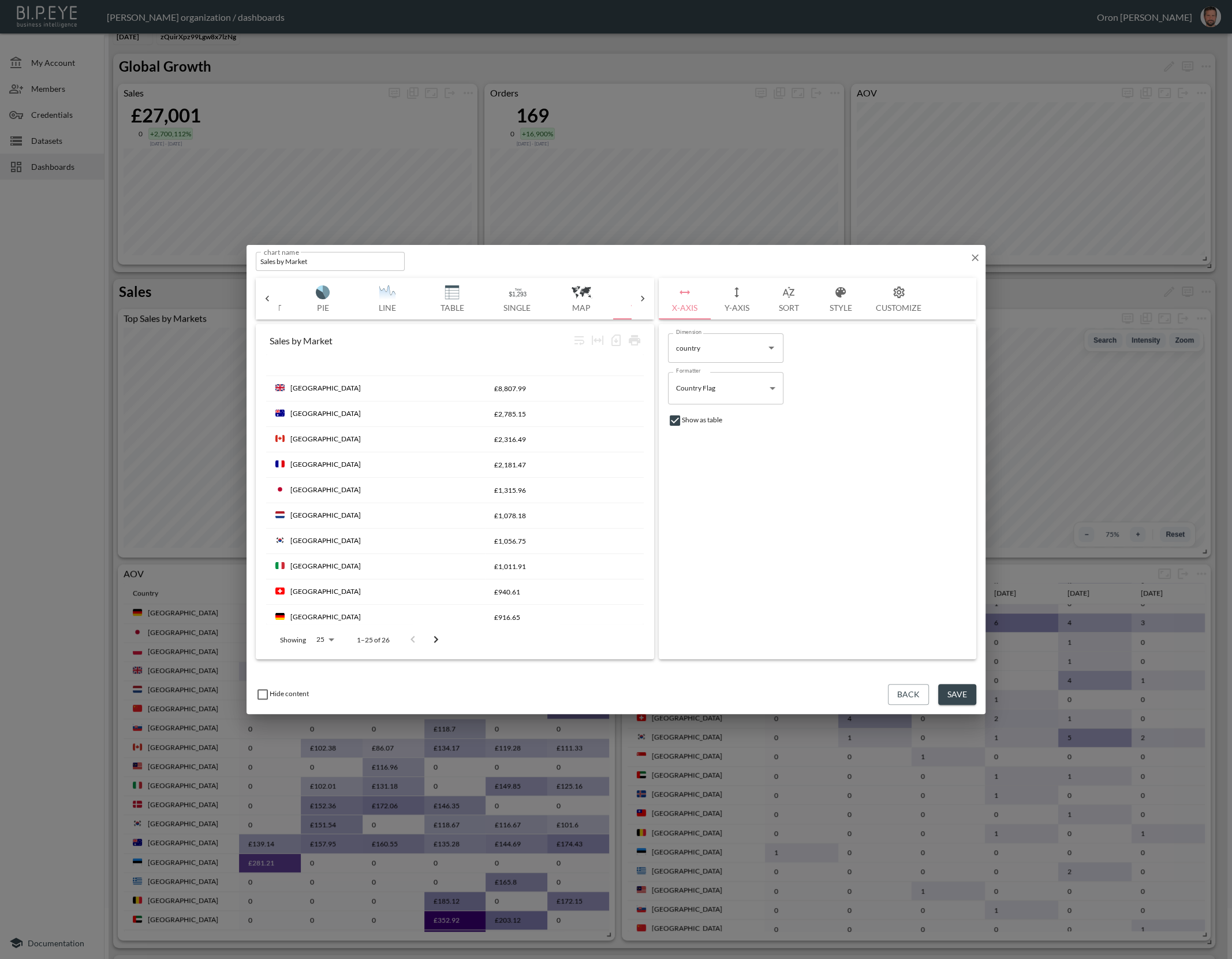
click at [918, 299] on button "Customize" at bounding box center [899, 298] width 64 height 42
click at [728, 372] on p "Header Color" at bounding box center [715, 373] width 53 height 12
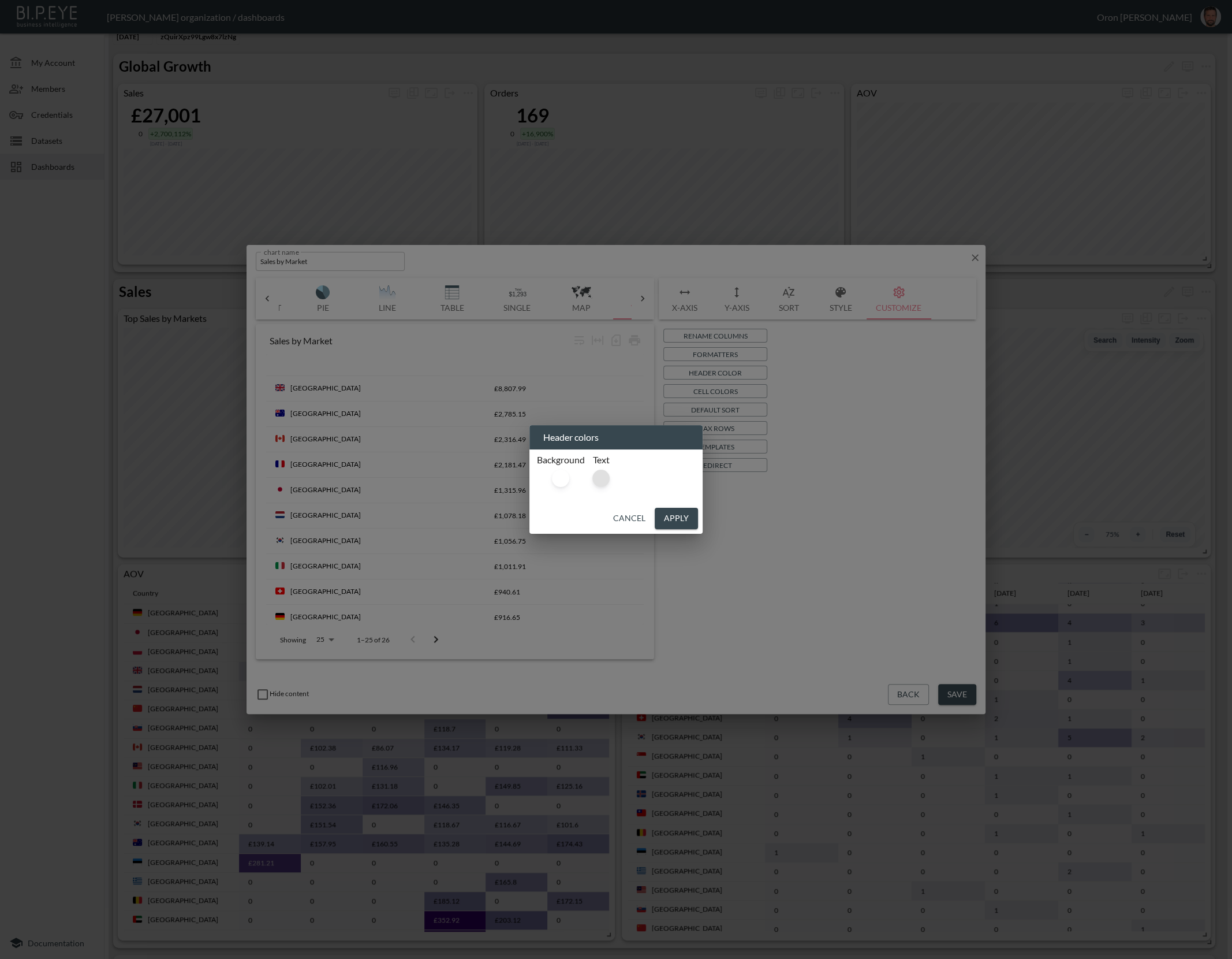
click at [597, 477] on div at bounding box center [601, 477] width 17 height 17
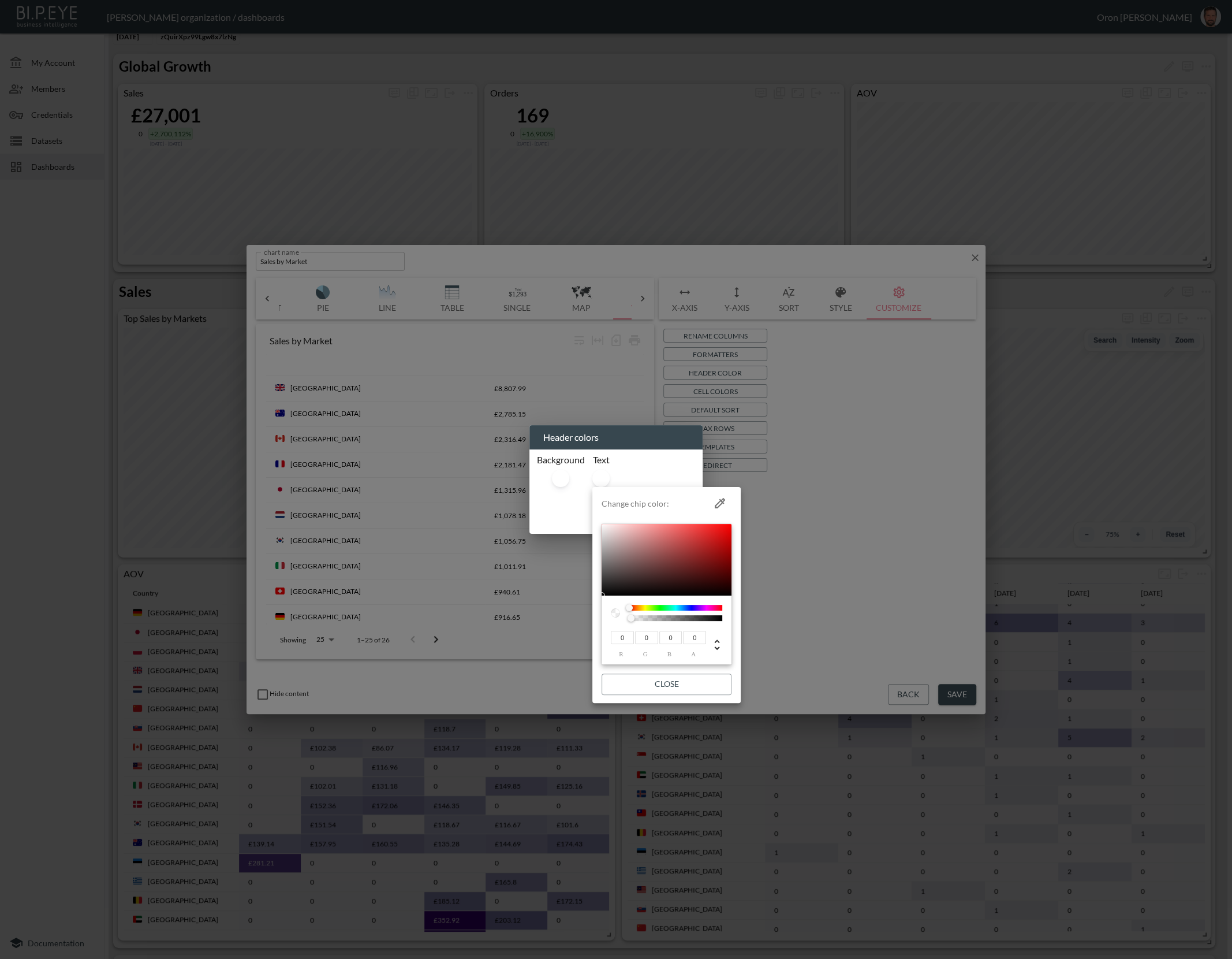
type input "197"
type input "108"
type input "152"
type input "94"
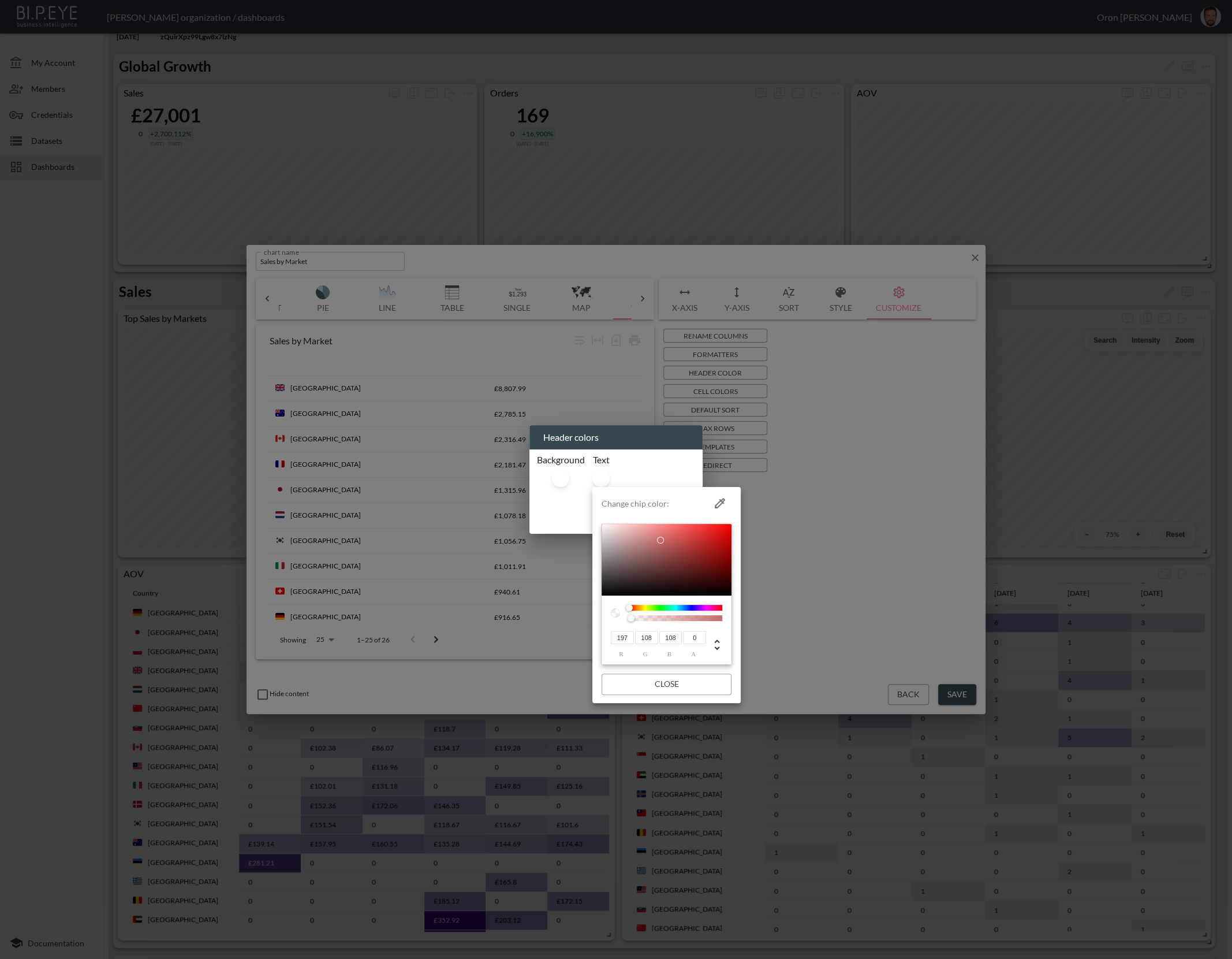
type input "94"
type input "26"
type input "23"
type input "0"
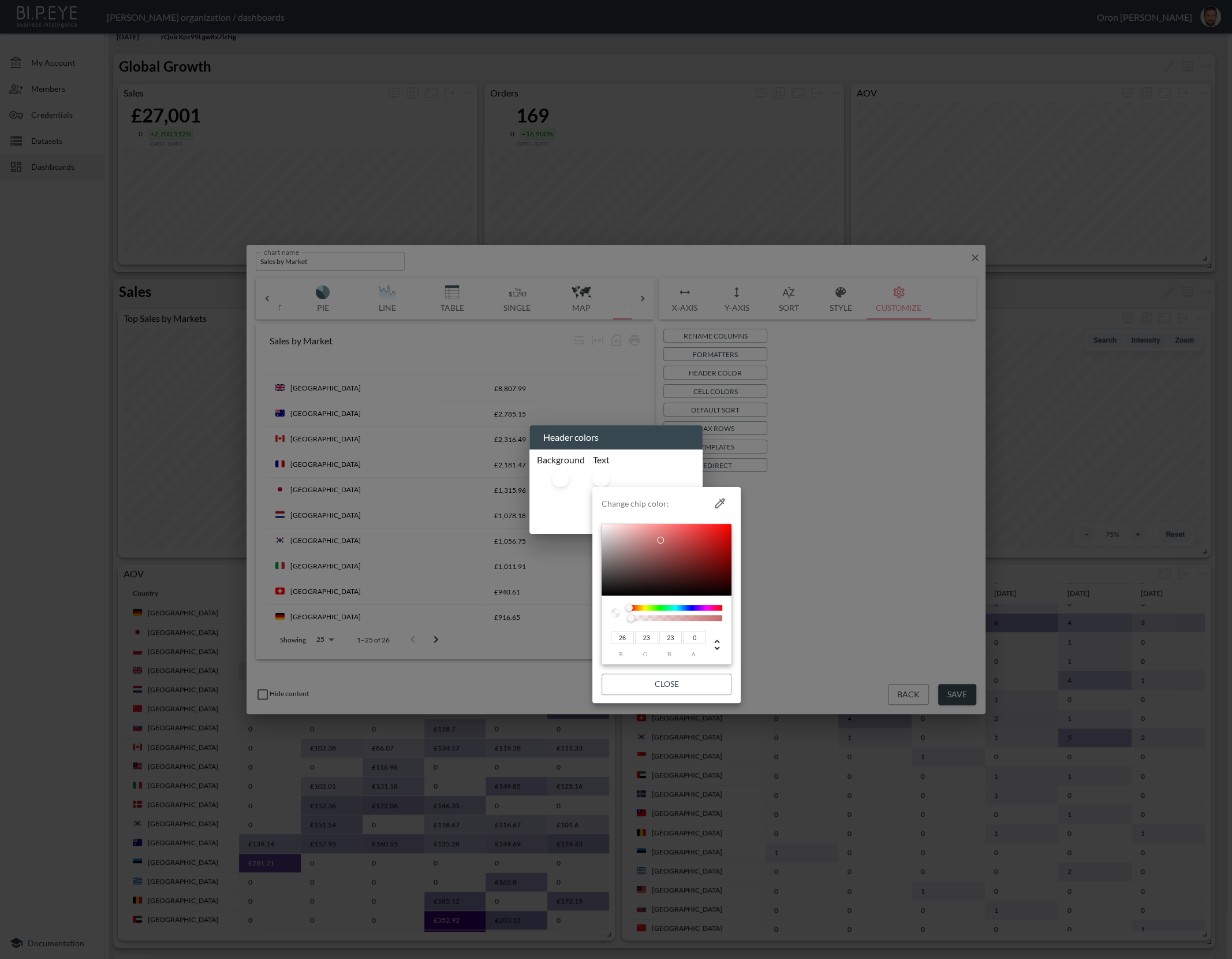
type input "0"
drag, startPoint x: 656, startPoint y: 546, endPoint x: 595, endPoint y: 603, distance: 83.5
click at [597, 605] on li "Change chip color: 0 r 0 g 0 b 0 a Close" at bounding box center [667, 594] width 148 height 207
click at [661, 688] on button "Close" at bounding box center [667, 684] width 130 height 21
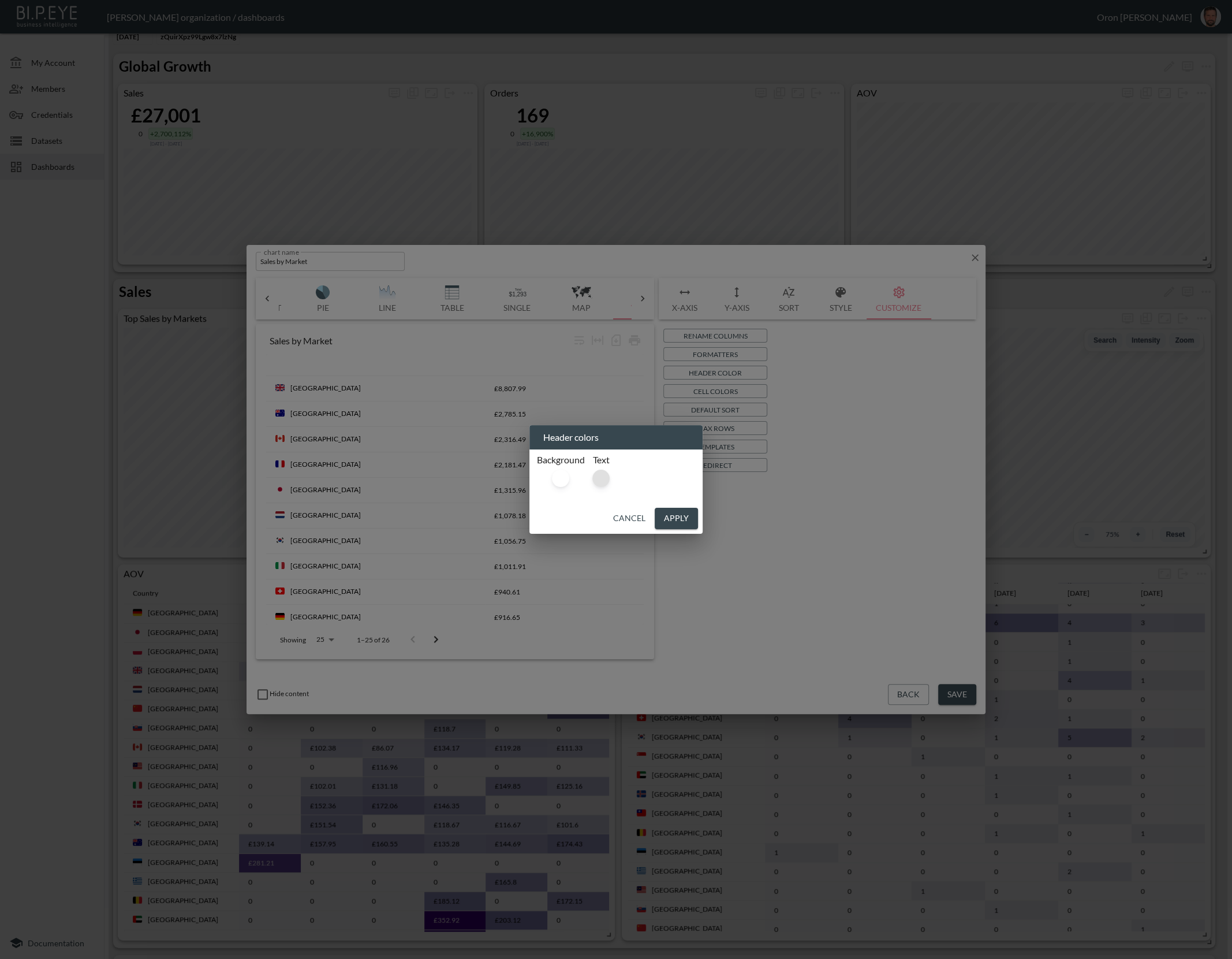
click at [597, 470] on div at bounding box center [601, 477] width 17 height 17
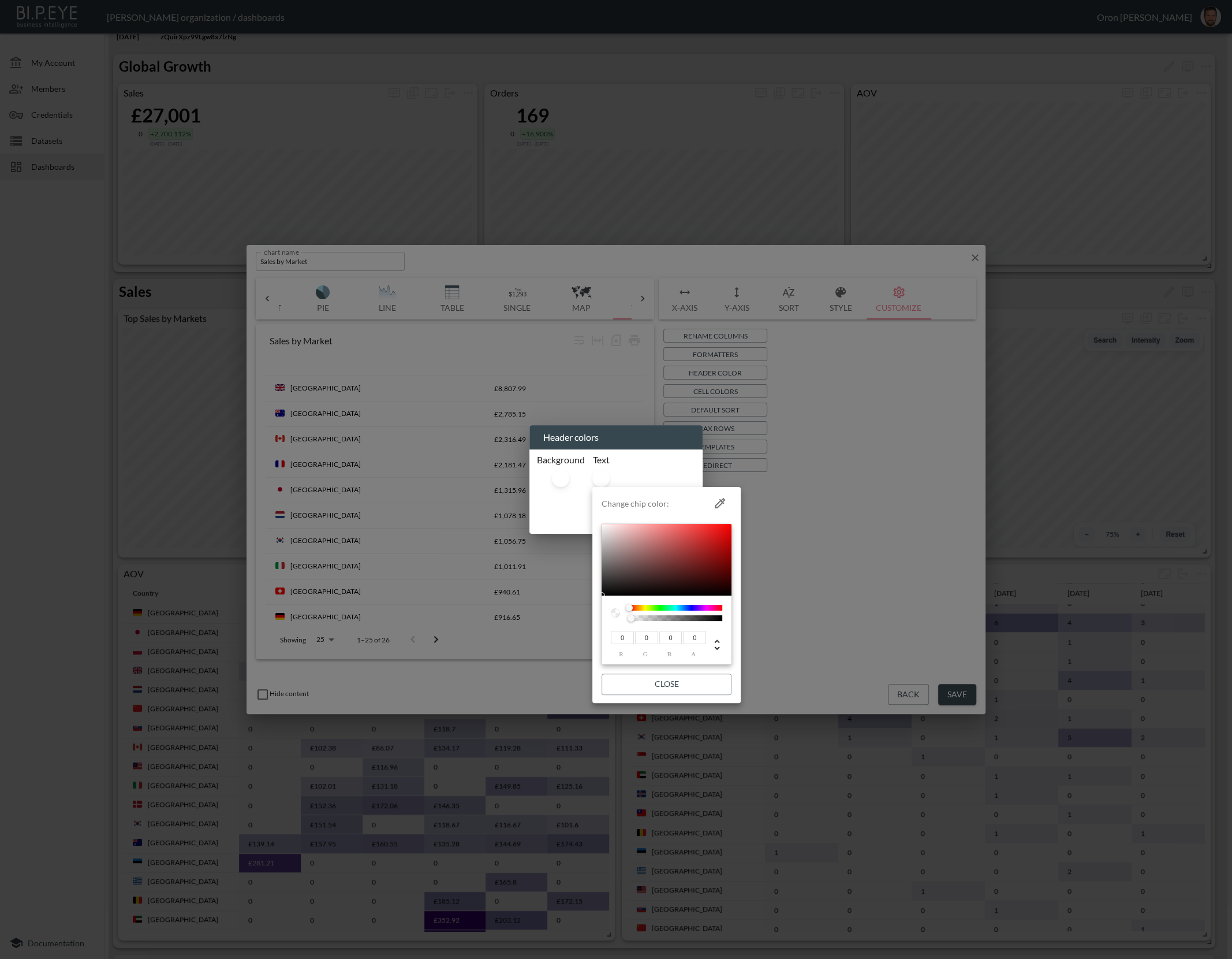
type input "28"
type input "25"
type input "41"
type input "36"
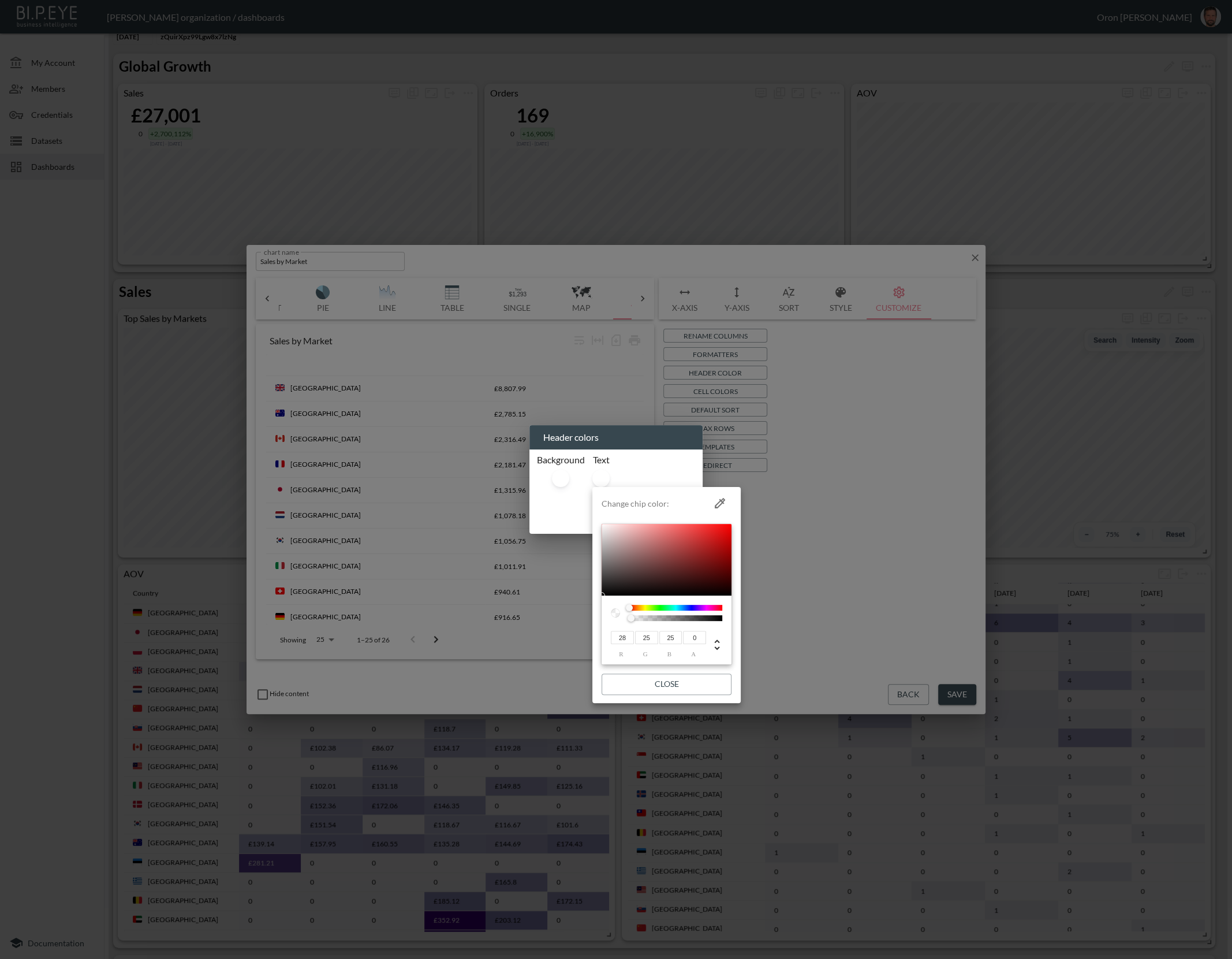
type input "36"
type input "55"
type input "48"
type input "57"
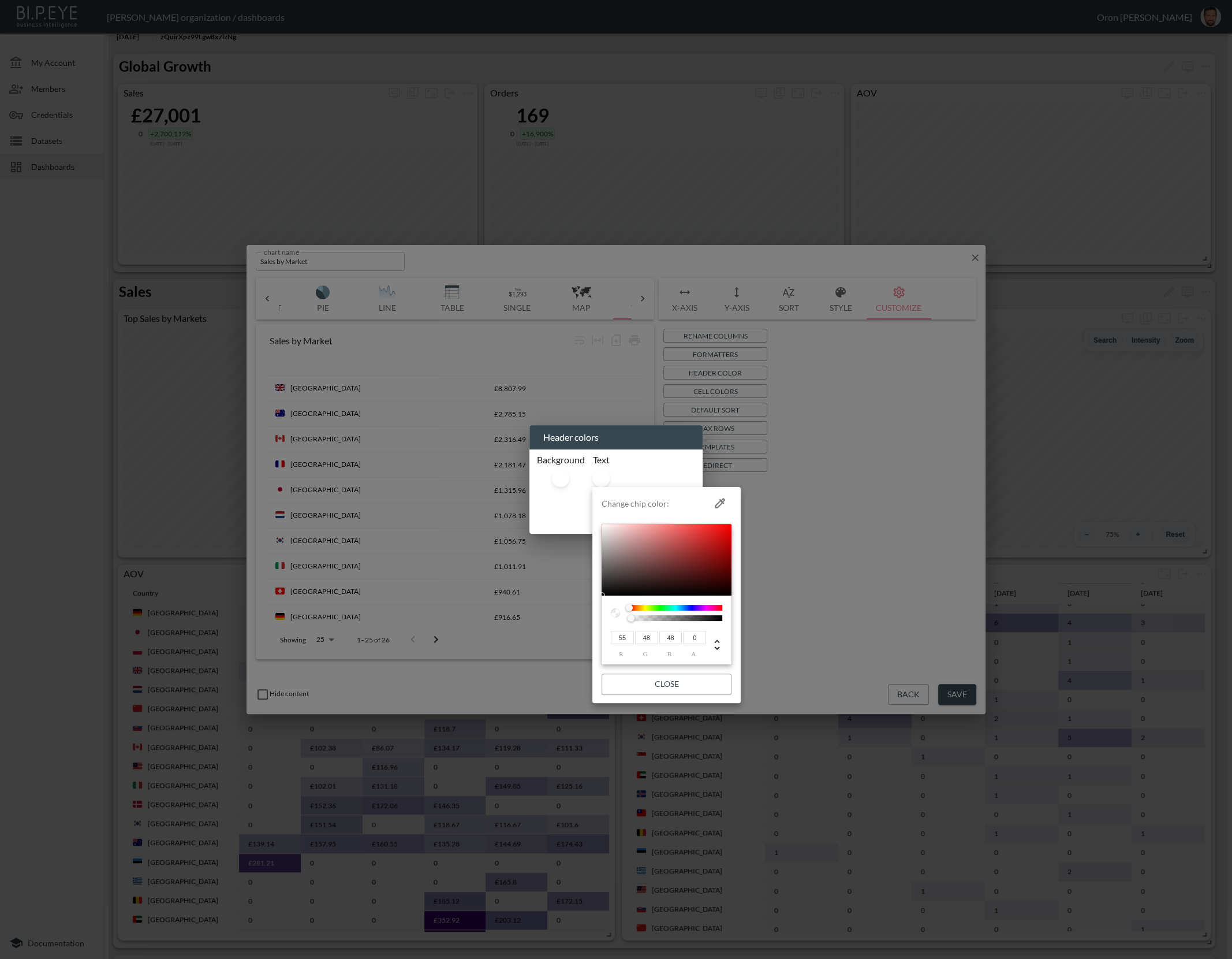
type input "51"
type input "53"
type input "55"
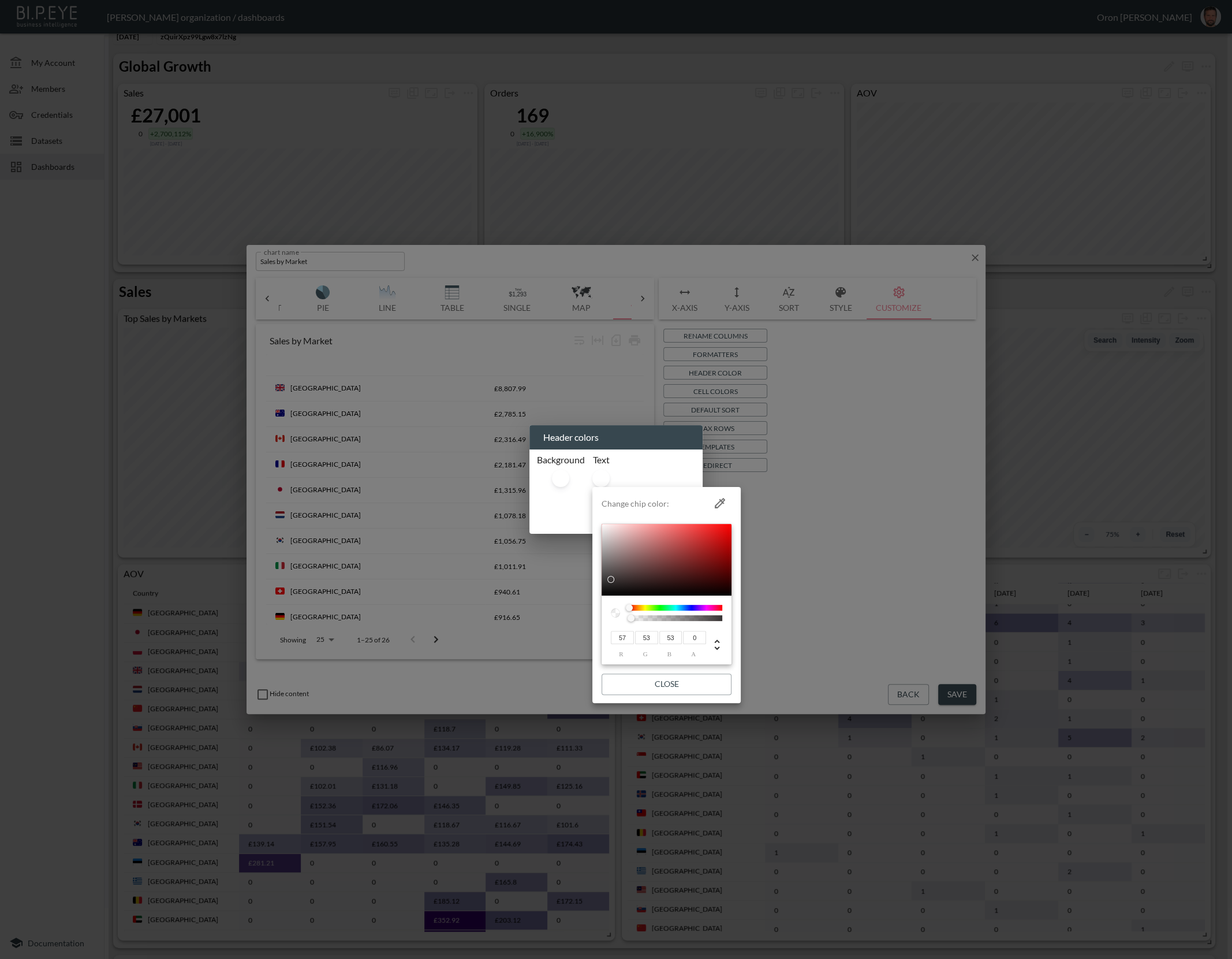
type input "51"
type input "53"
type input "50"
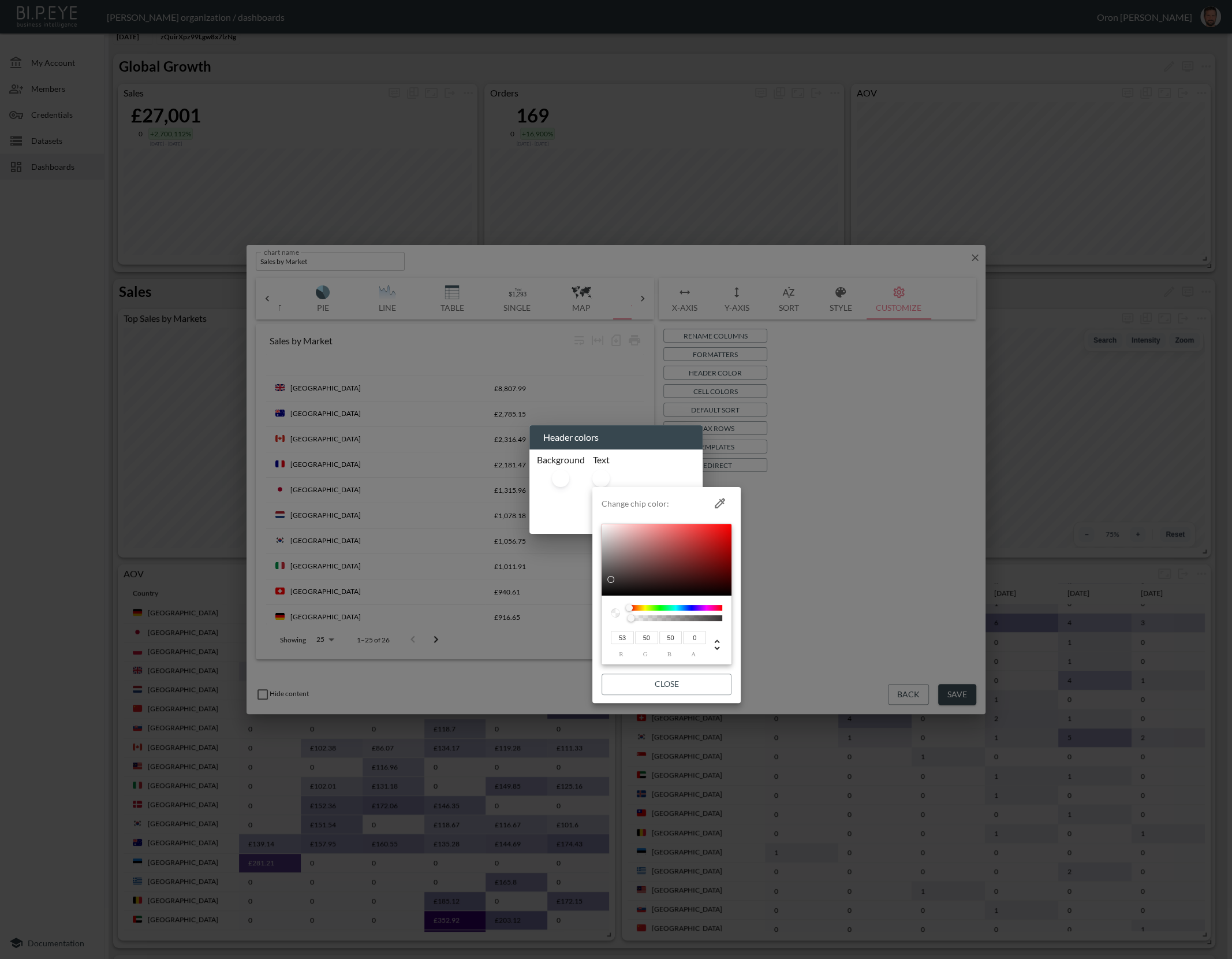
type input "45"
type input "43"
type input "41"
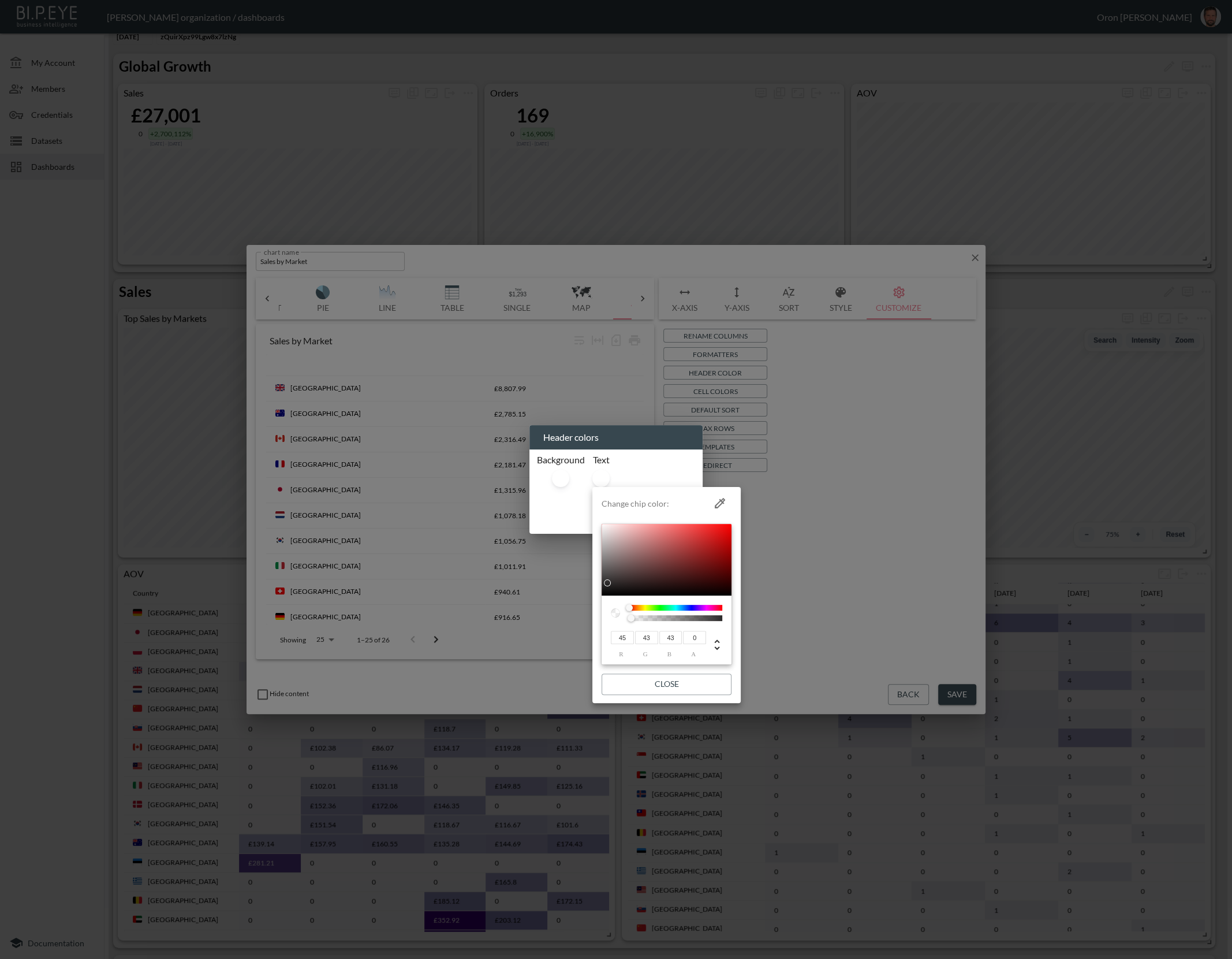
type input "41"
drag, startPoint x: 616, startPoint y: 580, endPoint x: 622, endPoint y: 599, distance: 19.9
click at [607, 583] on div at bounding box center [667, 559] width 130 height 72
type input "45"
type input "43"
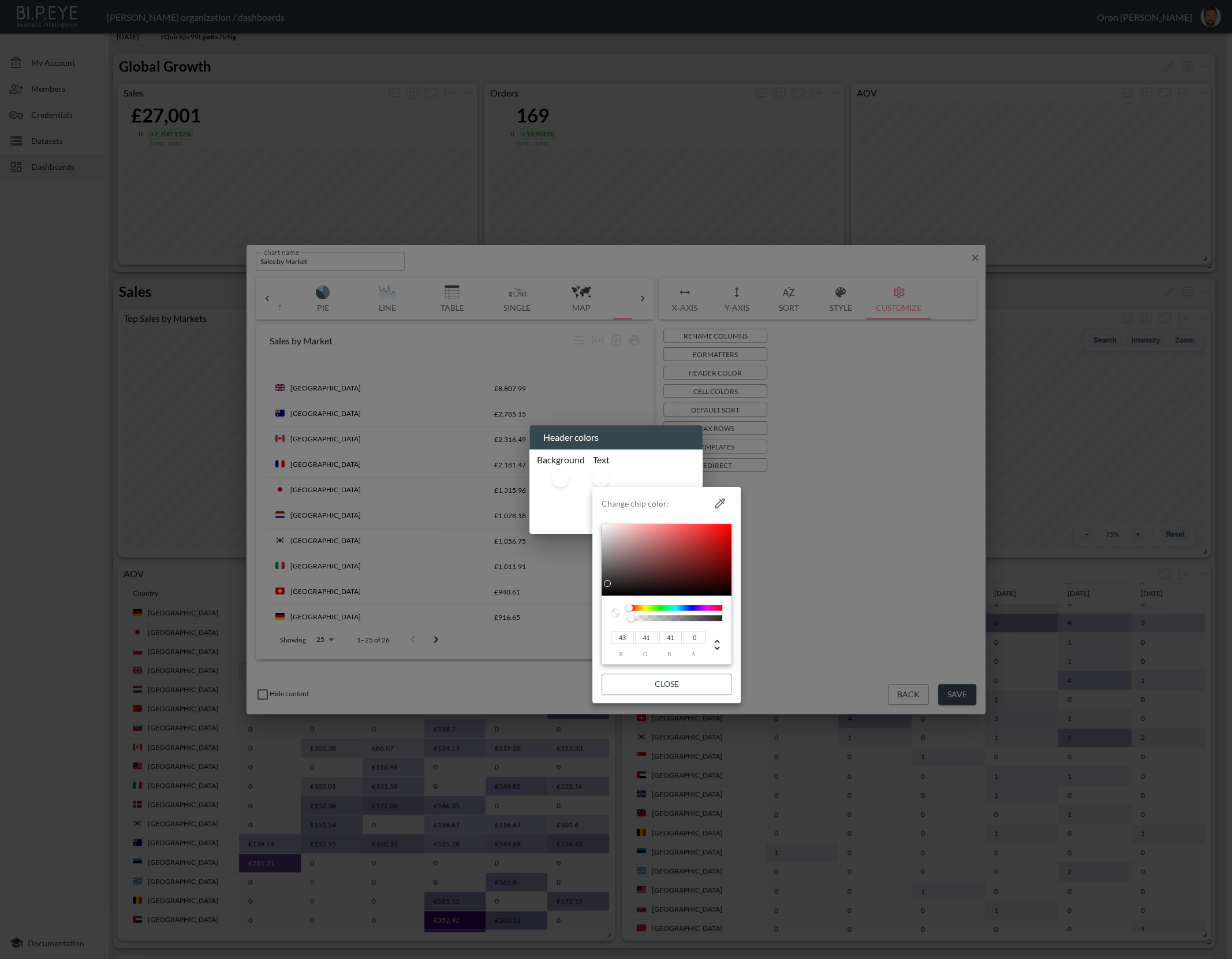
type input "43"
click at [691, 688] on button "Close" at bounding box center [667, 684] width 130 height 21
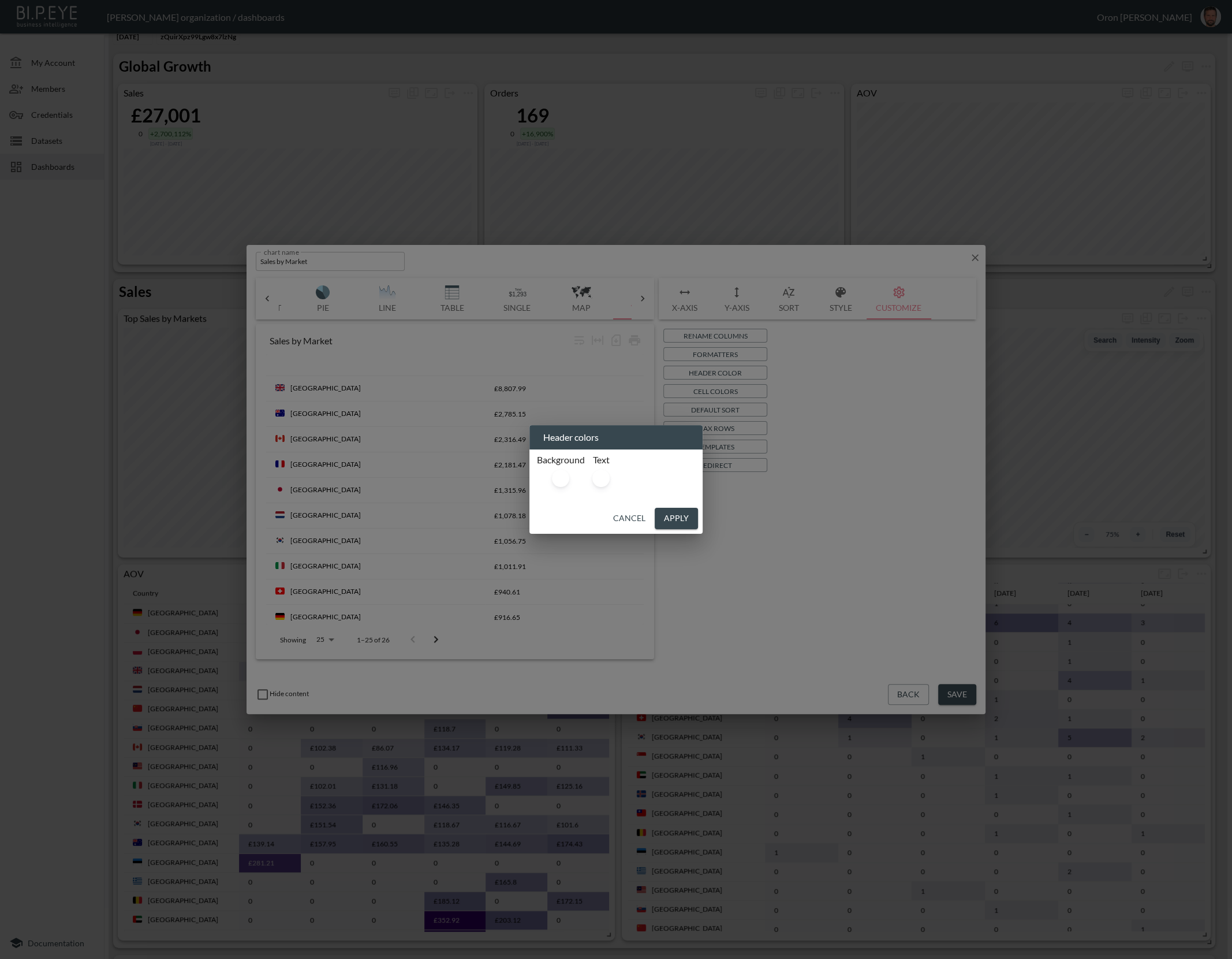
click at [671, 513] on button "Apply" at bounding box center [676, 519] width 44 height 21
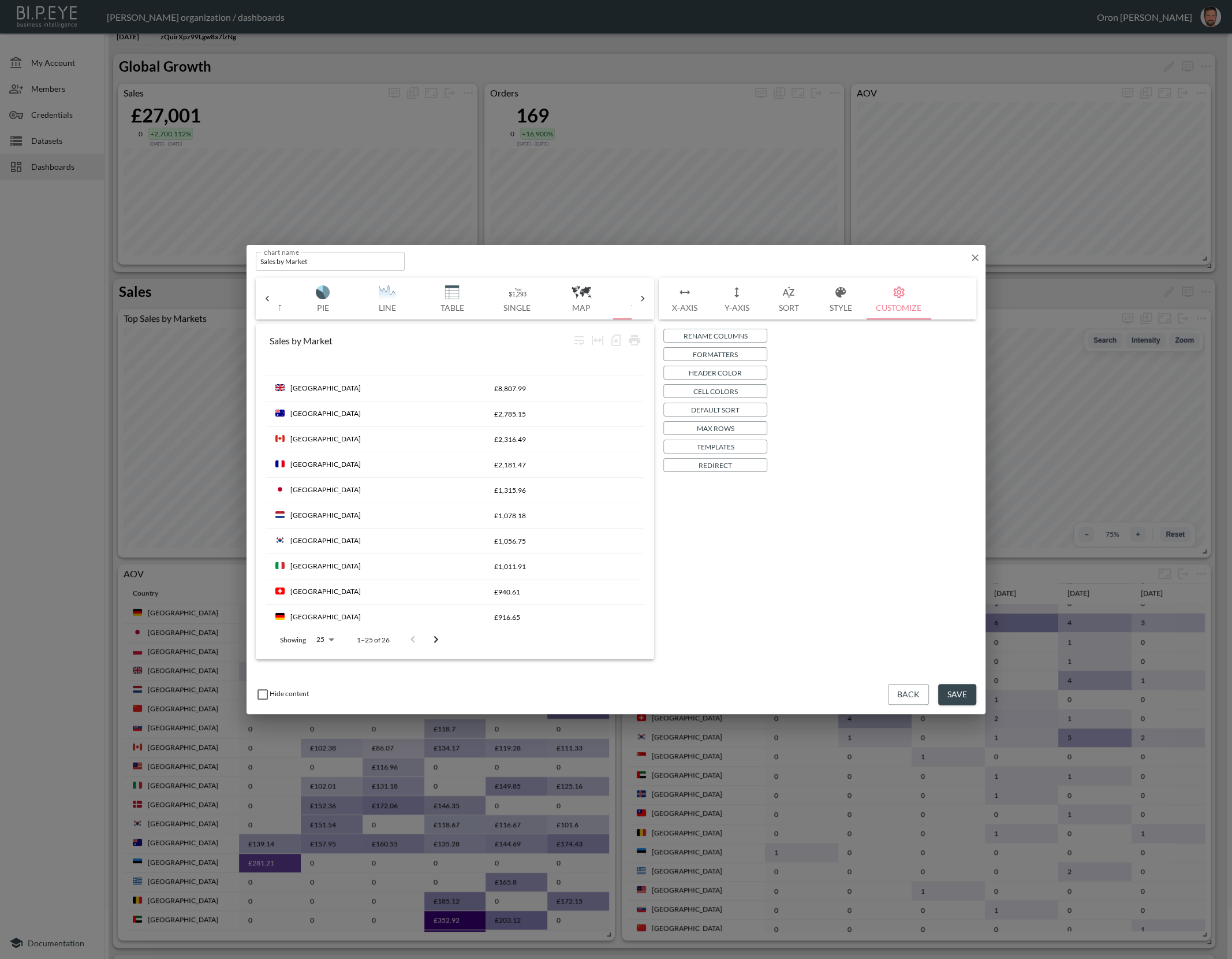
click at [731, 370] on p "Header Color" at bounding box center [715, 373] width 53 height 12
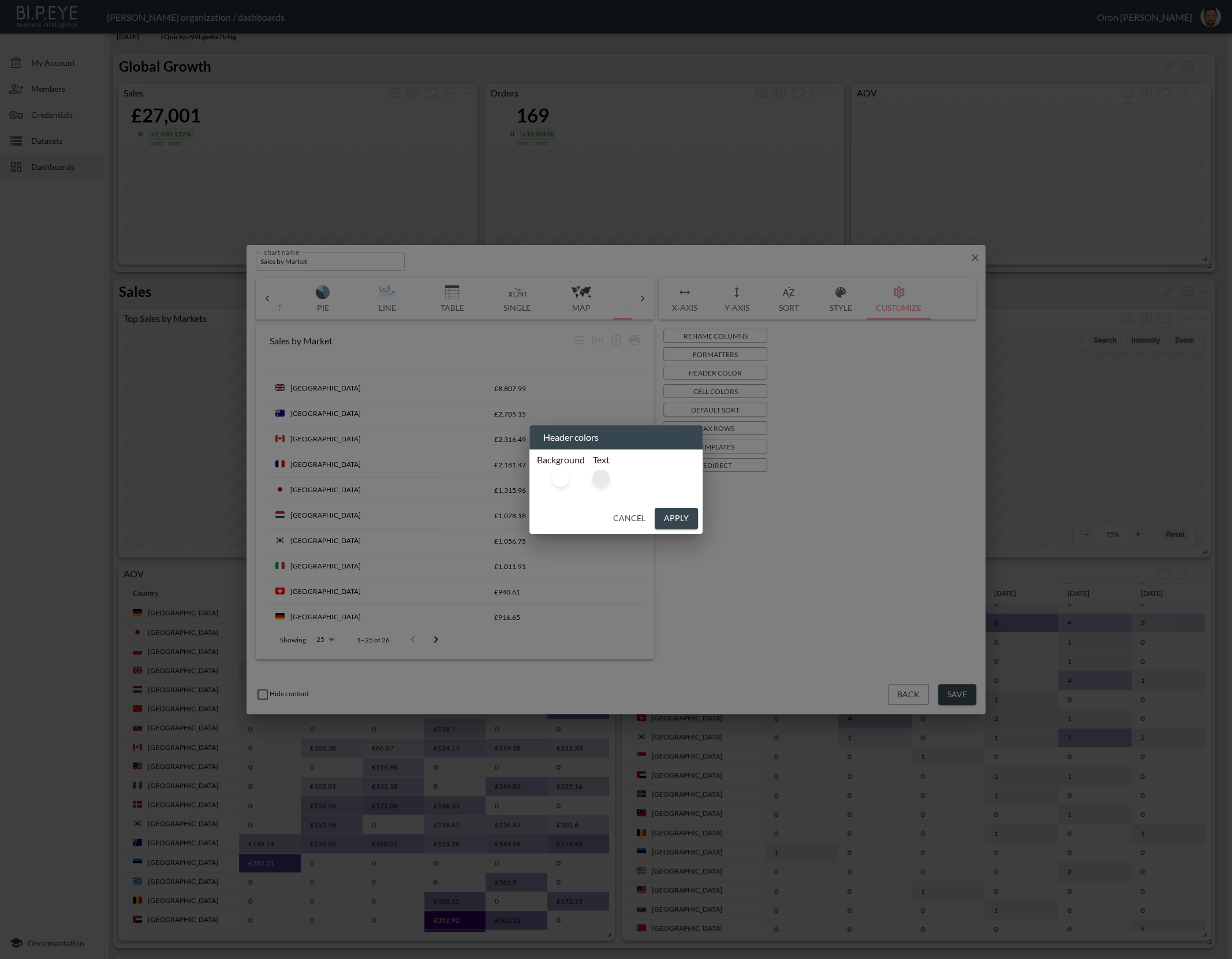
click at [606, 477] on div at bounding box center [601, 477] width 17 height 17
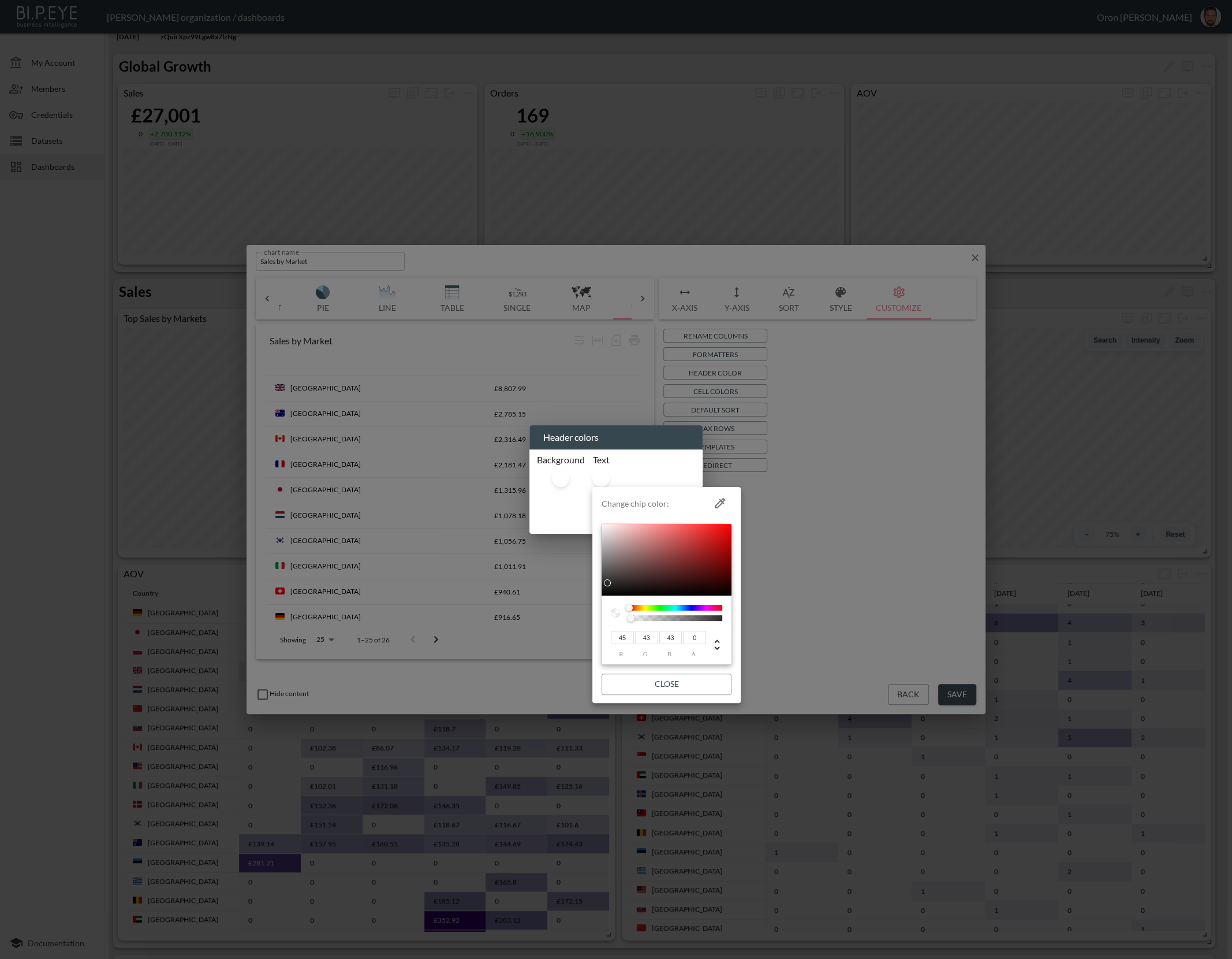
click at [722, 498] on icon "button" at bounding box center [719, 503] width 14 height 14
type input "58"
type input "1"
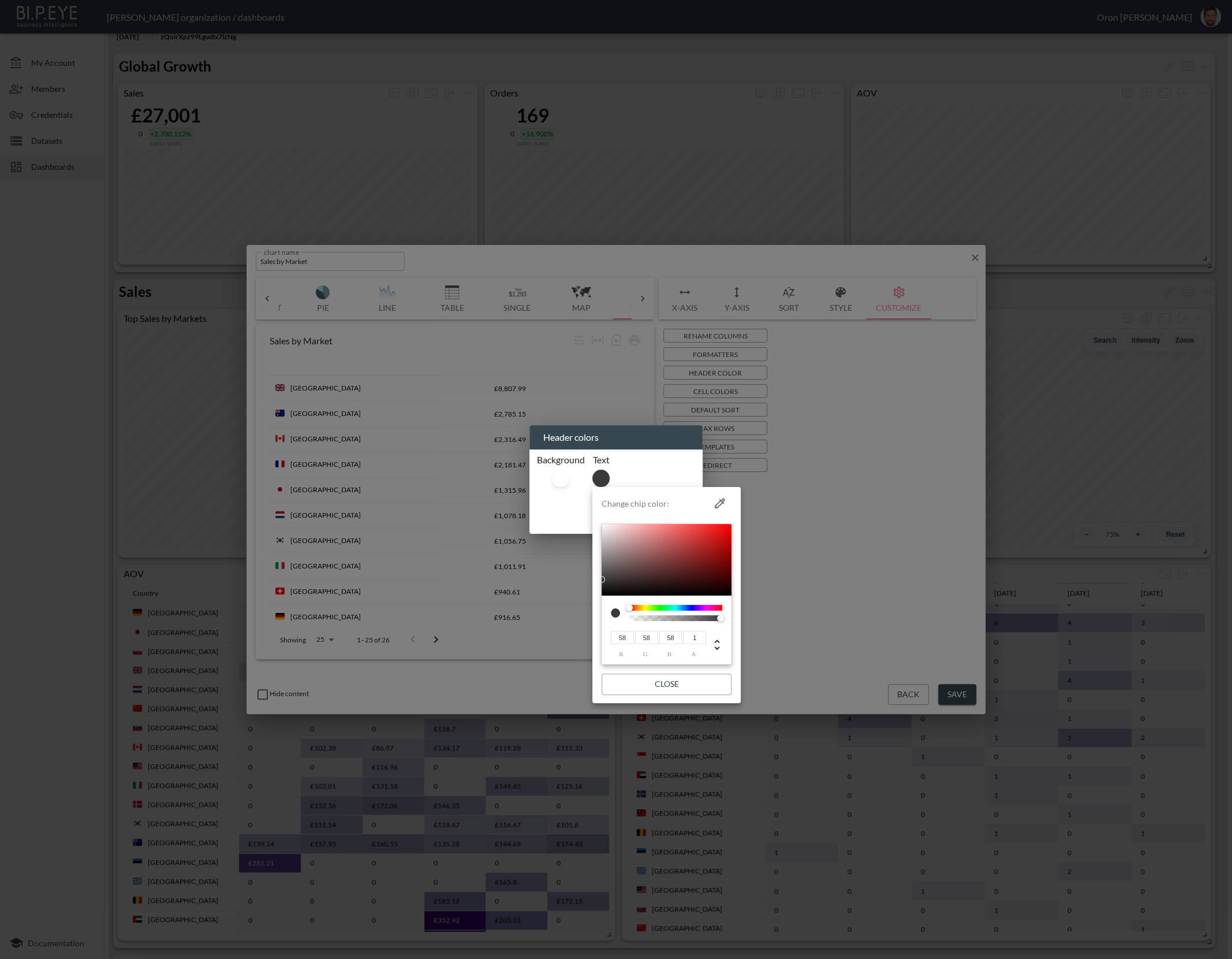
click at [676, 465] on div at bounding box center [616, 479] width 1232 height 959
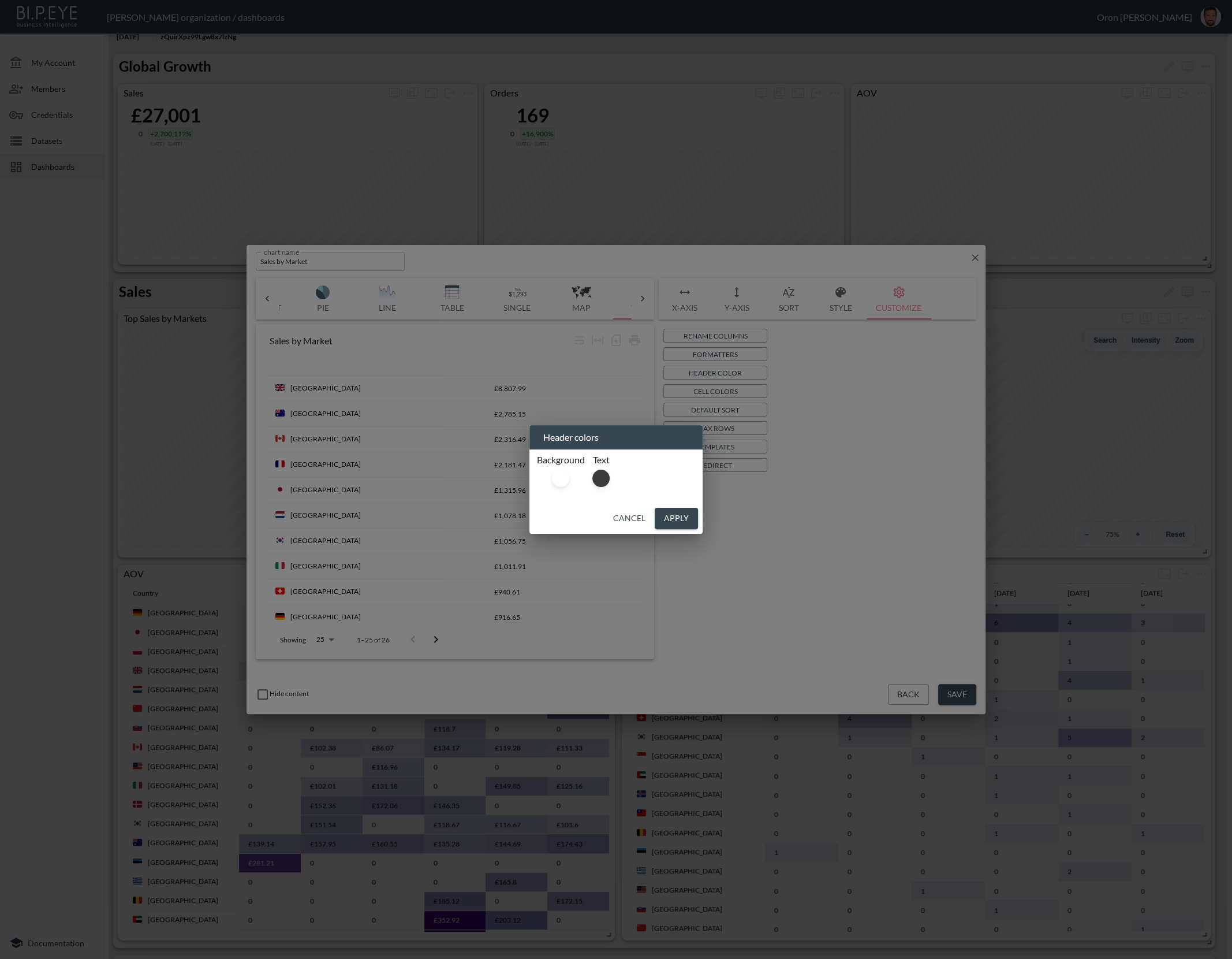
click at [671, 512] on button "Apply" at bounding box center [676, 519] width 44 height 21
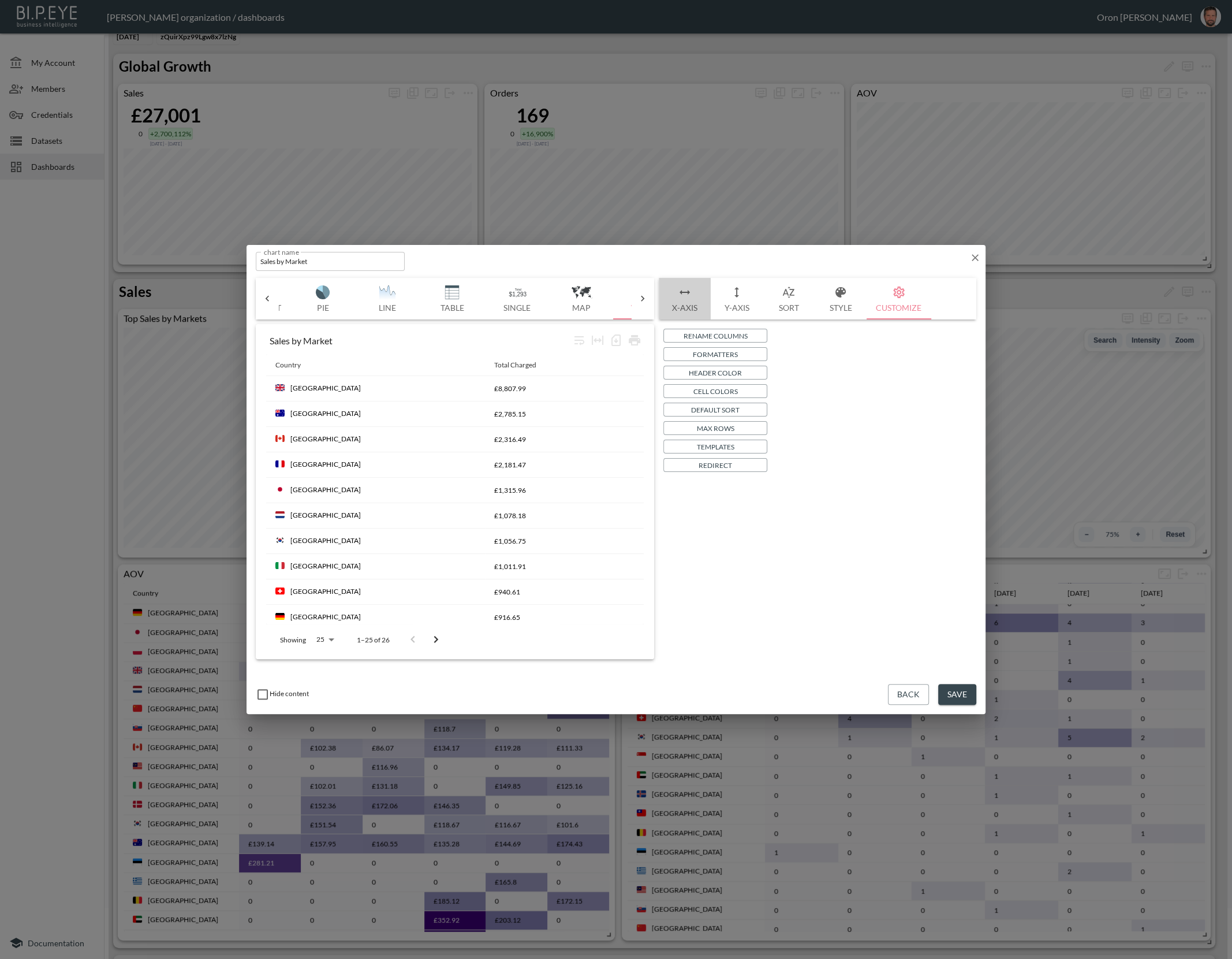
click at [688, 306] on button "X-Axis" at bounding box center [685, 298] width 52 height 42
click at [676, 415] on input "checkbox" at bounding box center [675, 420] width 14 height 14
checkbox input "false"
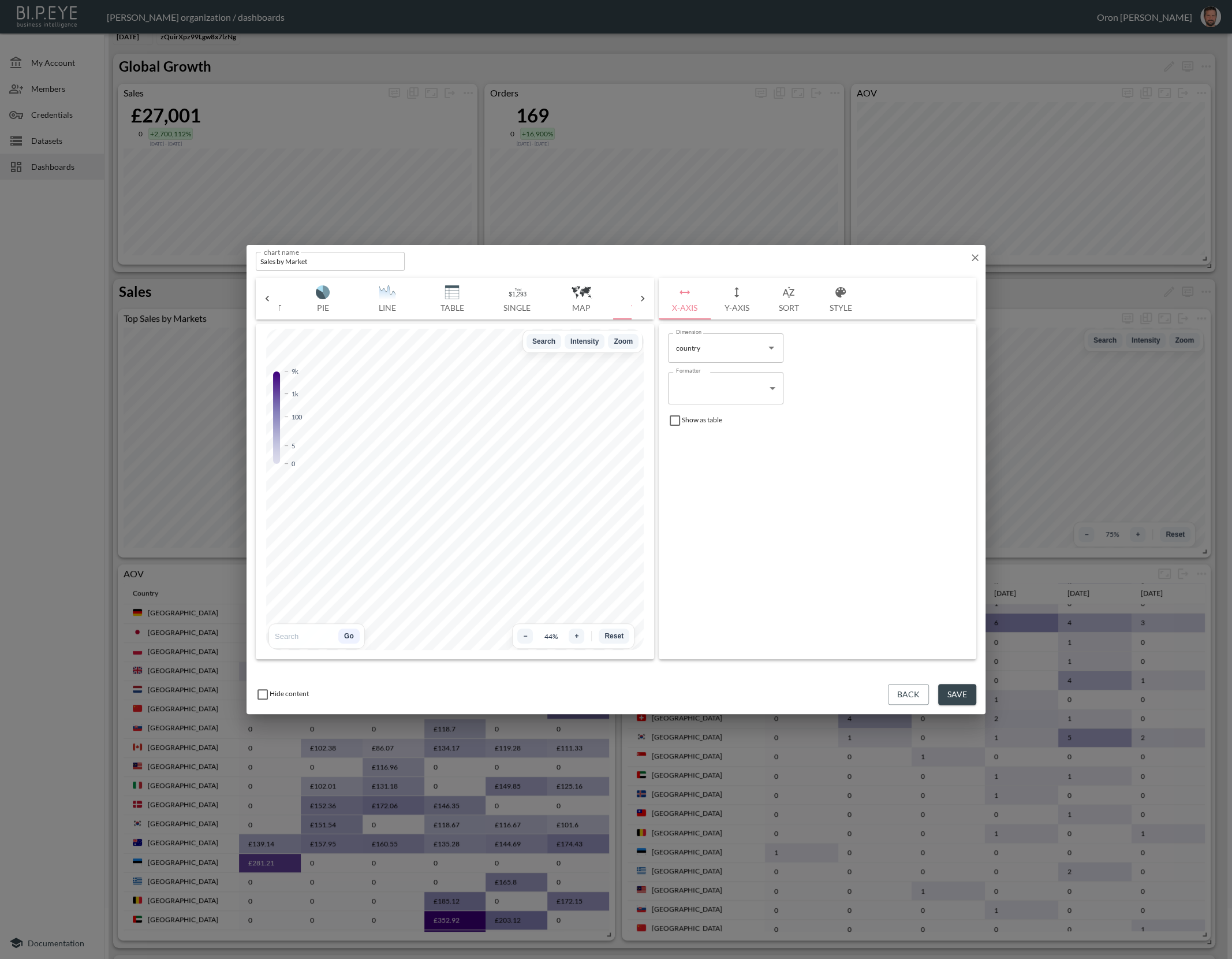
click at [964, 696] on button "Save" at bounding box center [957, 695] width 38 height 21
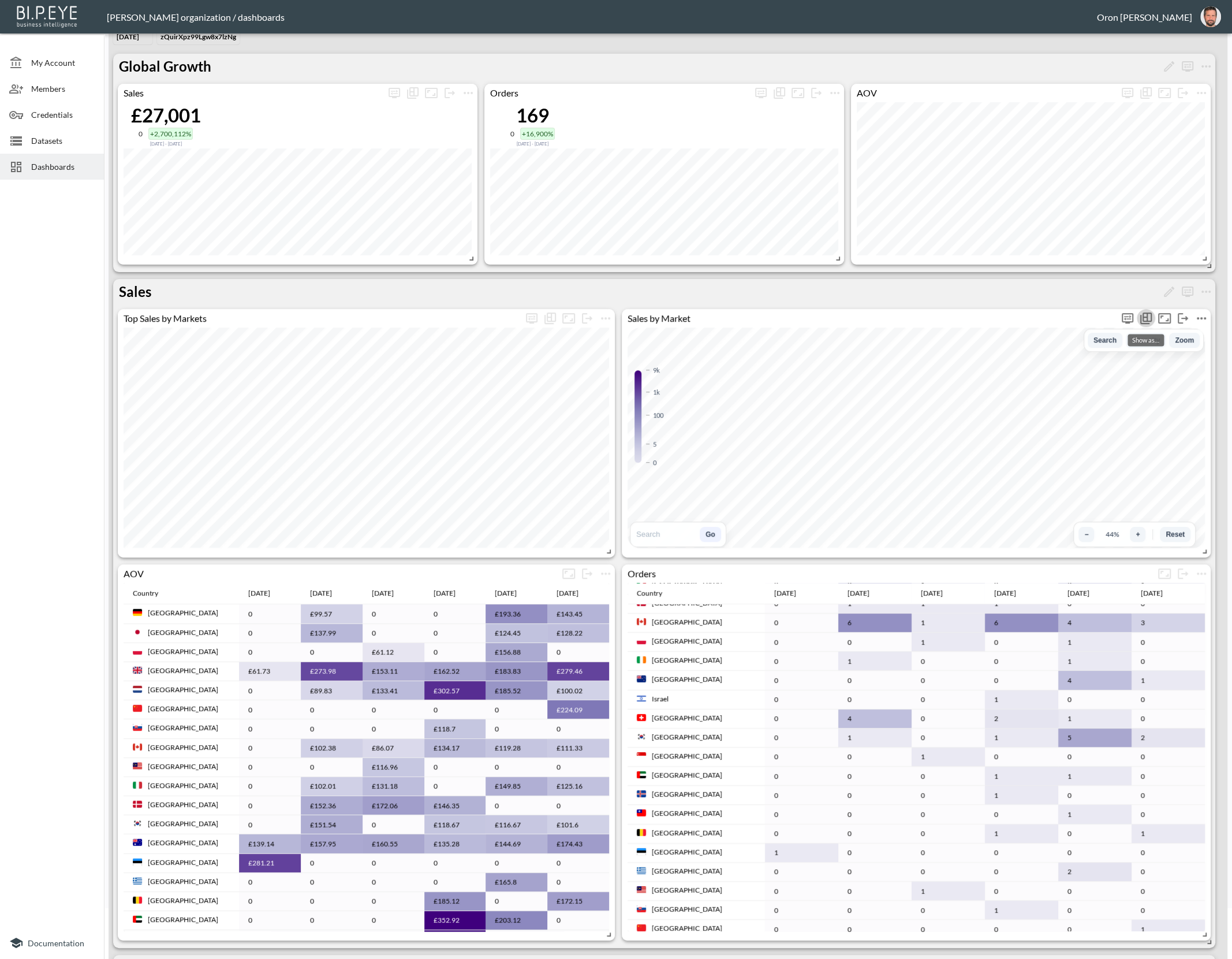
click at [1147, 318] on icon "Show as…" at bounding box center [1146, 317] width 9 height 9
click at [1123, 369] on span "Table" at bounding box center [1124, 371] width 44 height 14
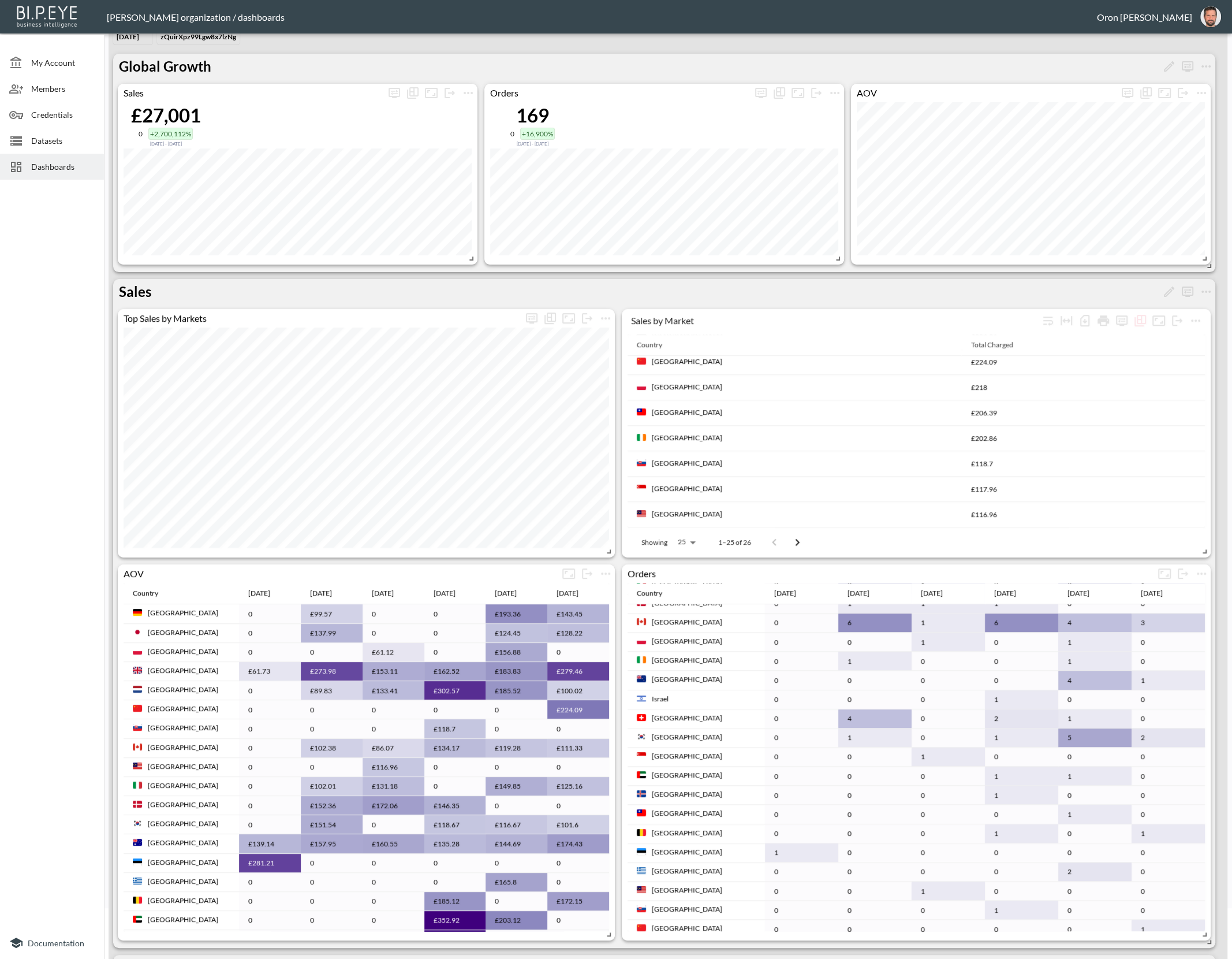
scroll to position [0, 0]
click at [1137, 319] on icon "Show as…" at bounding box center [1141, 319] width 9 height 9
click at [1131, 343] on span "Map Chart" at bounding box center [1118, 342] width 44 height 14
click at [1151, 321] on icon "Show as…" at bounding box center [1146, 318] width 14 height 14
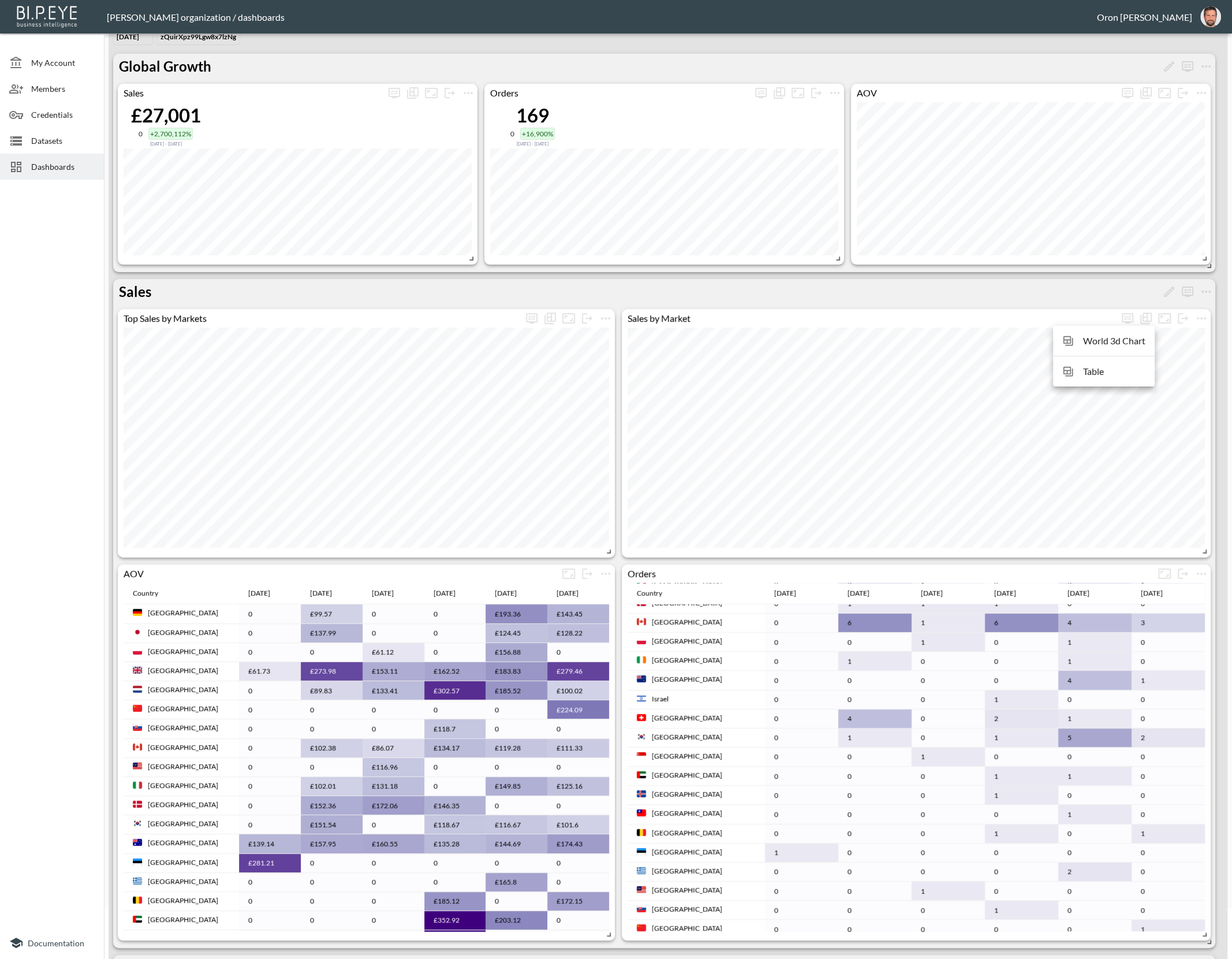
click at [1129, 341] on span "World 3d Chart" at bounding box center [1114, 341] width 63 height 14
click at [1143, 316] on icon "Show as…" at bounding box center [1146, 318] width 14 height 14
drag, startPoint x: 984, startPoint y: 339, endPoint x: 979, endPoint y: 346, distance: 8.6
click at [983, 340] on div at bounding box center [616, 479] width 1232 height 959
click at [1145, 316] on icon "Show as…" at bounding box center [1146, 318] width 14 height 14
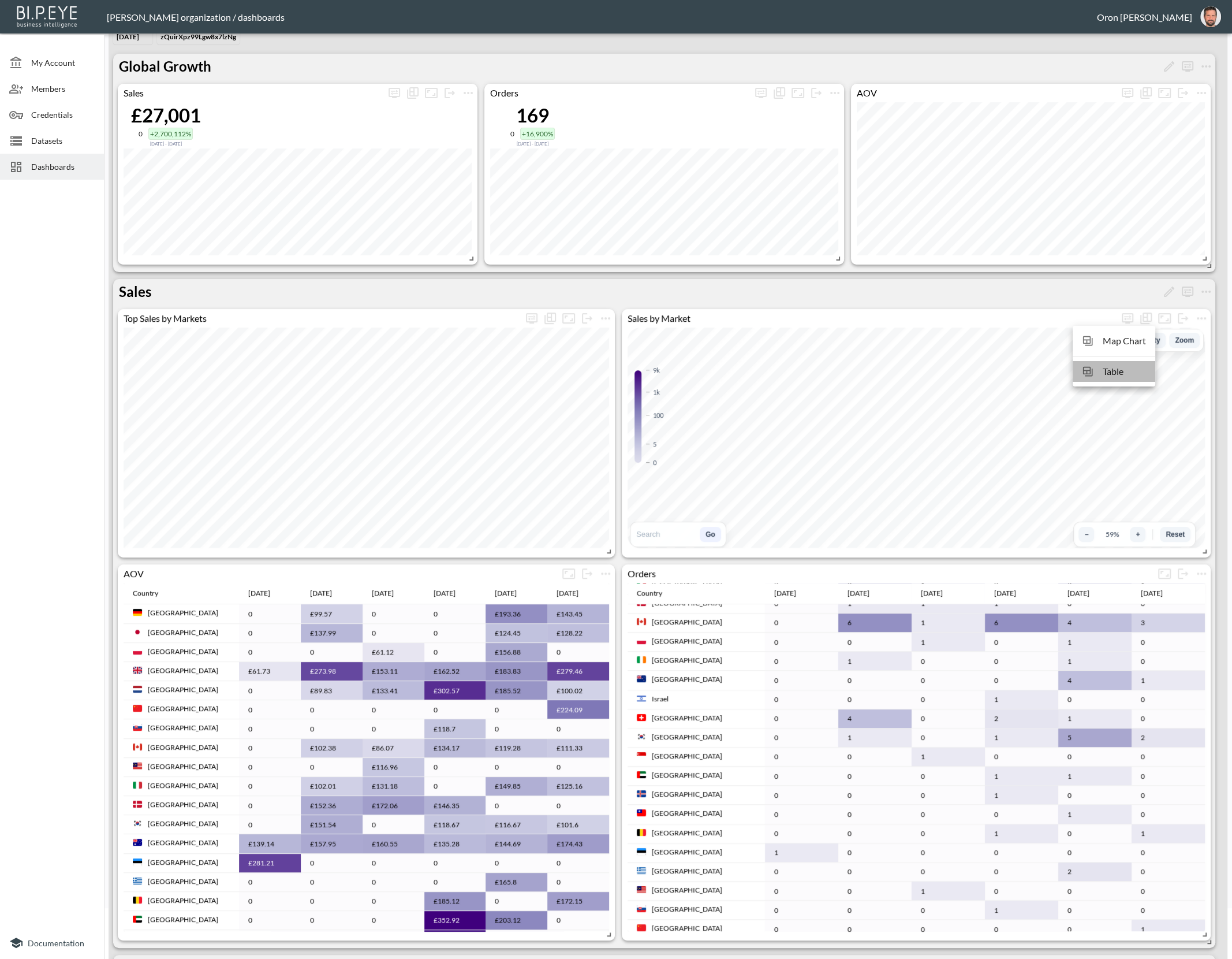
click at [1118, 372] on span "Table" at bounding box center [1124, 371] width 44 height 14
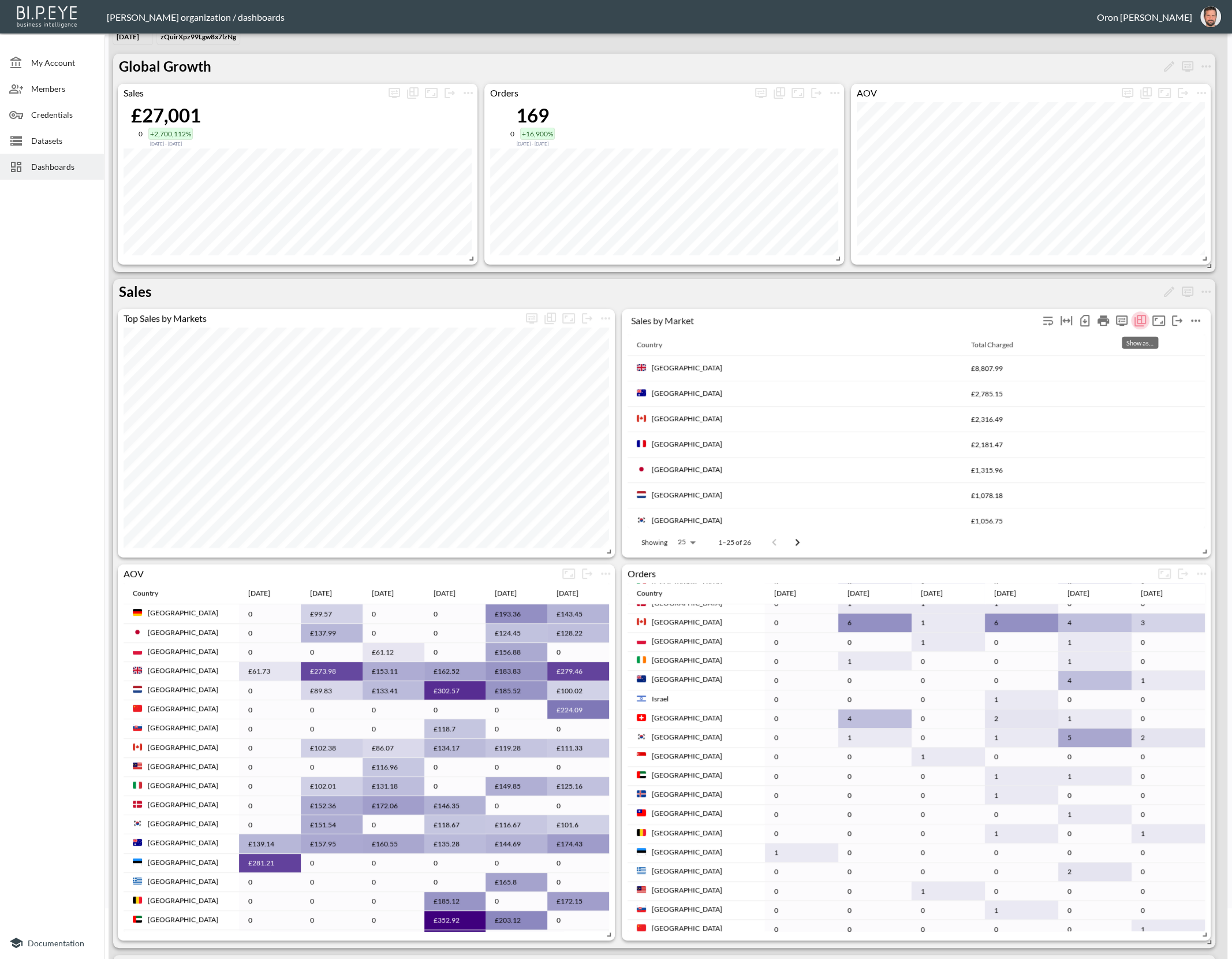
click at [1137, 318] on icon "Show as…" at bounding box center [1141, 319] width 9 height 9
click at [1113, 342] on span "Map Chart" at bounding box center [1118, 342] width 44 height 14
click at [1144, 317] on icon "Show as…" at bounding box center [1146, 318] width 14 height 14
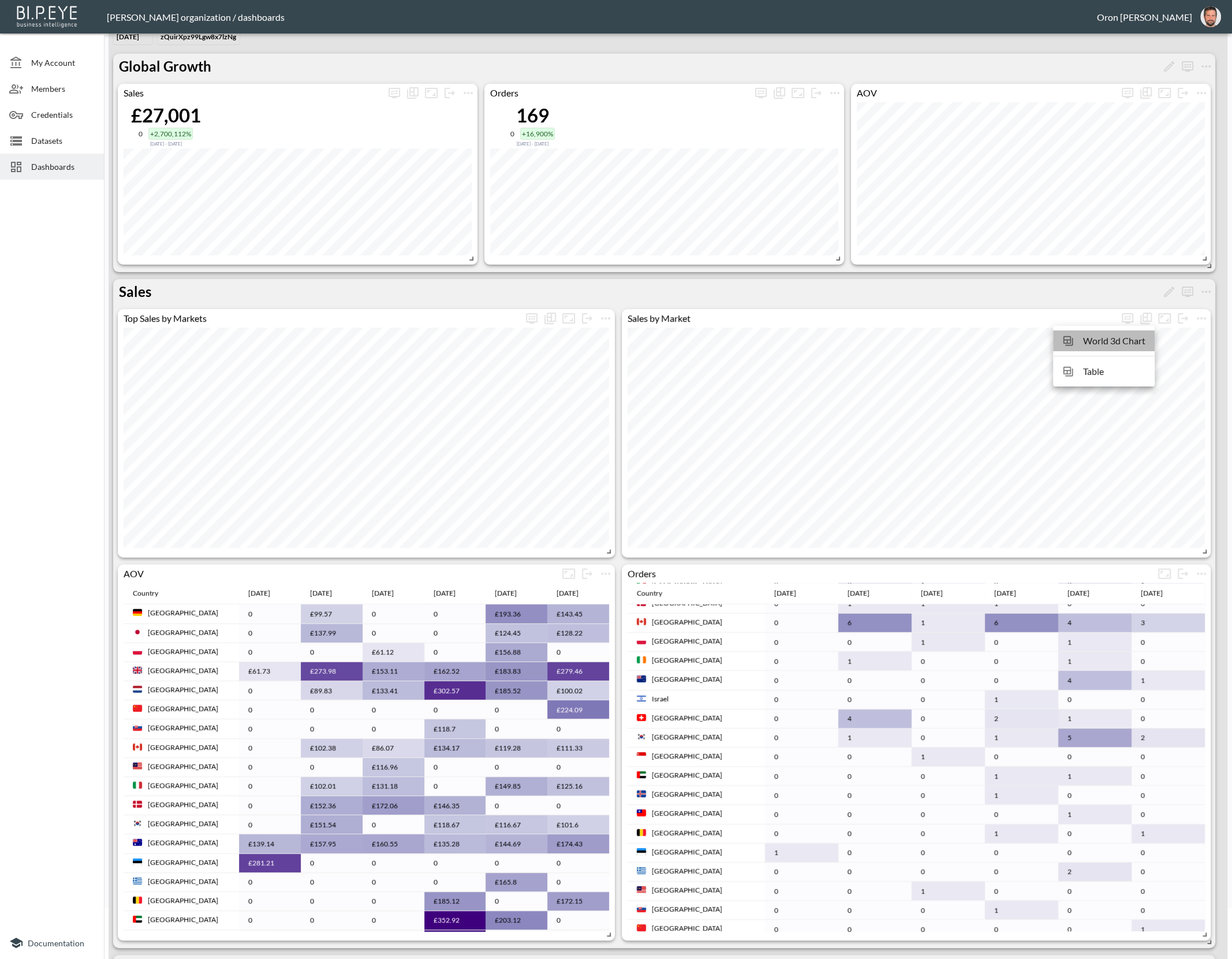
drag, startPoint x: 1125, startPoint y: 338, endPoint x: 941, endPoint y: 373, distance: 187.3
click at [1125, 338] on span "World 3d Chart" at bounding box center [1114, 341] width 63 height 14
click at [552, 317] on icon "Show as…" at bounding box center [550, 318] width 14 height 14
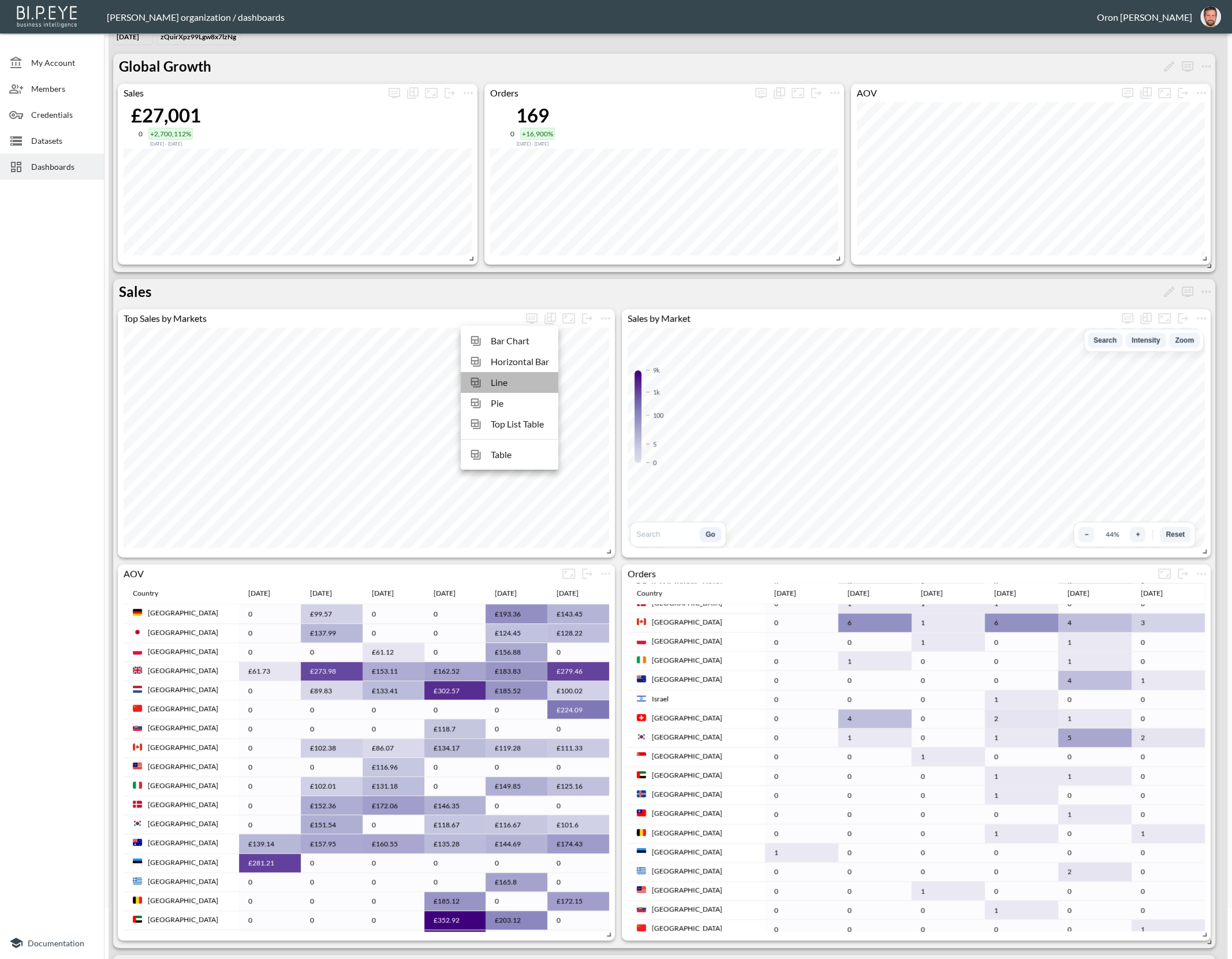
click at [496, 380] on span "Line" at bounding box center [519, 382] width 58 height 14
click at [552, 314] on icon "Show as…" at bounding box center [550, 318] width 14 height 14
click at [531, 361] on span "Horizontal Bar" at bounding box center [519, 361] width 58 height 14
click at [552, 314] on icon "Show as…" at bounding box center [550, 318] width 14 height 14
click at [516, 398] on span "Pie" at bounding box center [523, 403] width 53 height 14
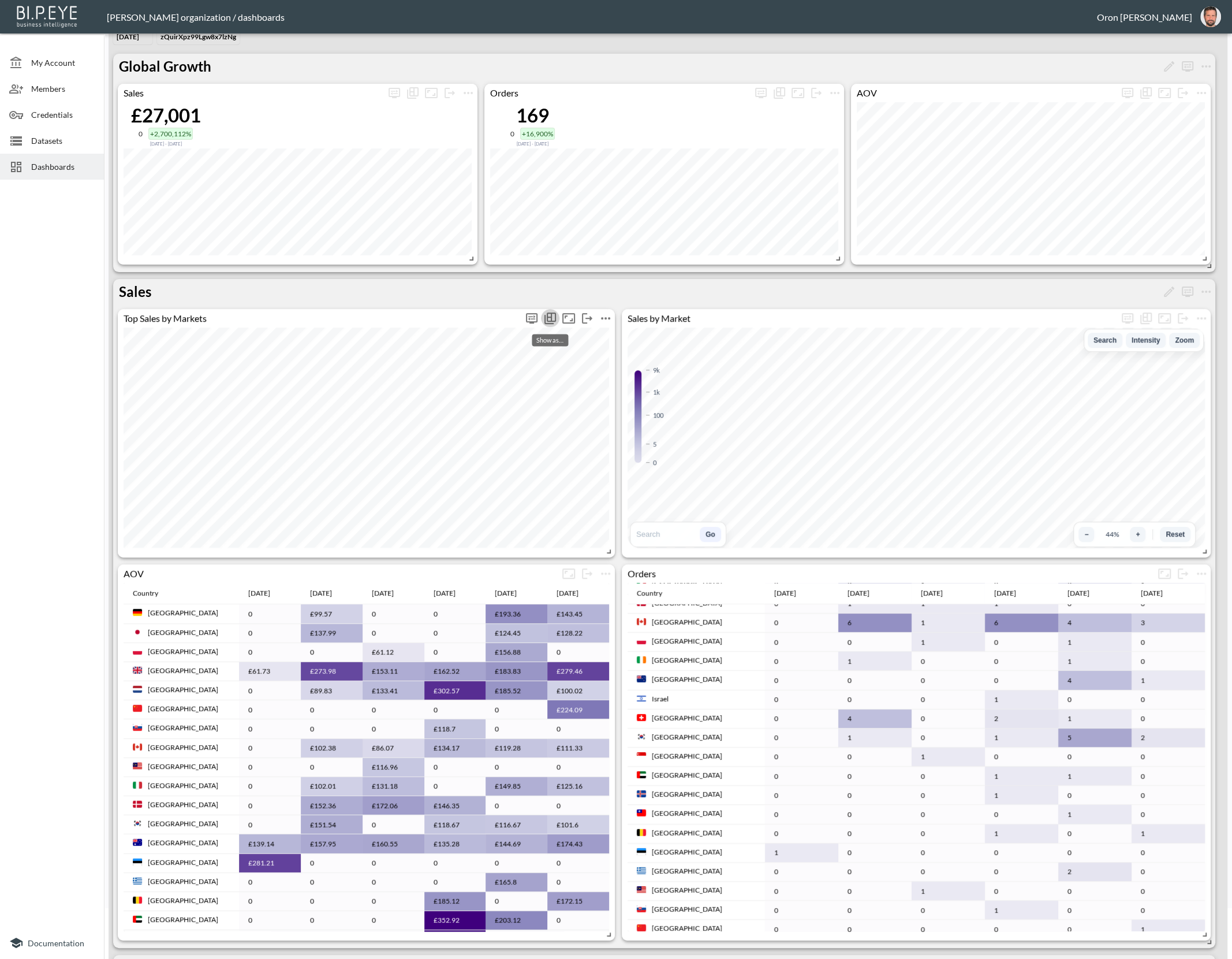
click at [550, 311] on icon "Show as…" at bounding box center [550, 318] width 14 height 14
click at [522, 376] on span "Doughnut" at bounding box center [519, 382] width 58 height 14
click at [550, 313] on icon "Show as…" at bounding box center [550, 318] width 14 height 14
click at [522, 421] on span "Top List Table" at bounding box center [519, 424] width 58 height 14
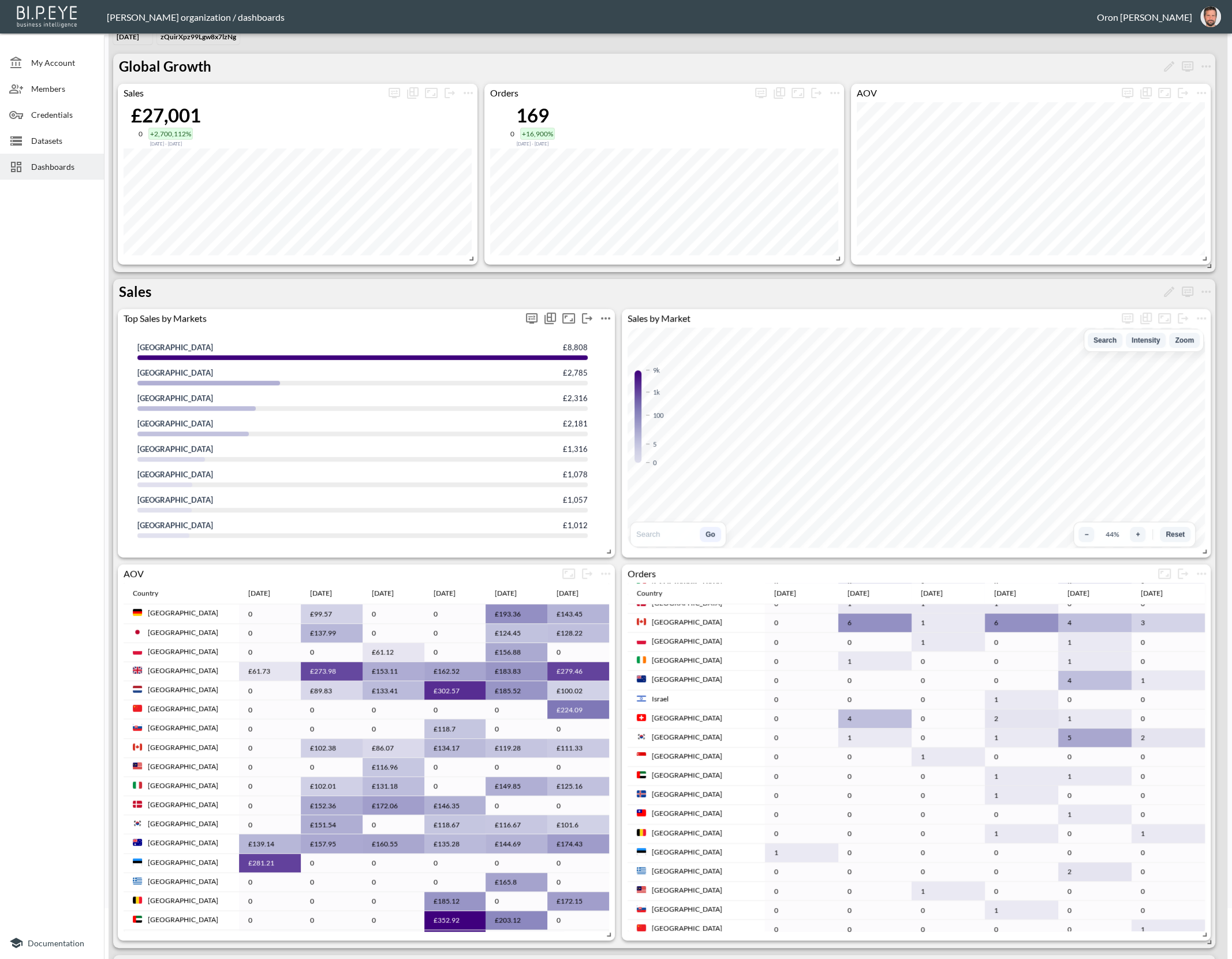
click at [548, 316] on icon "Show as…" at bounding box center [550, 318] width 14 height 14
click at [514, 403] on span "Line" at bounding box center [519, 403] width 58 height 14
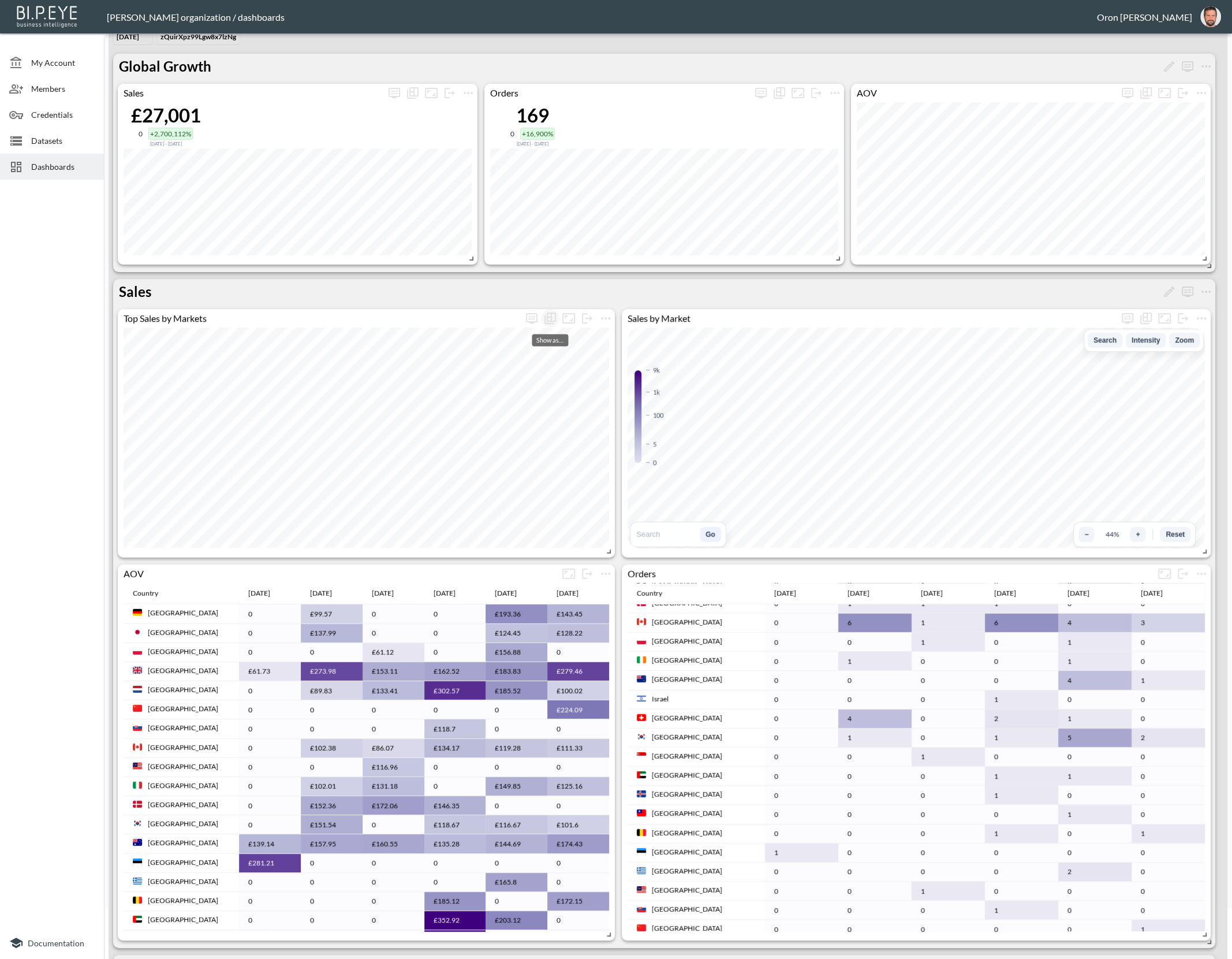
drag, startPoint x: 549, startPoint y: 317, endPoint x: 544, endPoint y: 324, distance: 8.6
click at [548, 317] on icon "Show as…" at bounding box center [550, 318] width 14 height 14
click at [532, 344] on span "Bar Chart" at bounding box center [519, 341] width 58 height 14
click at [534, 316] on icon "more" at bounding box center [532, 318] width 14 height 14
type input "9"
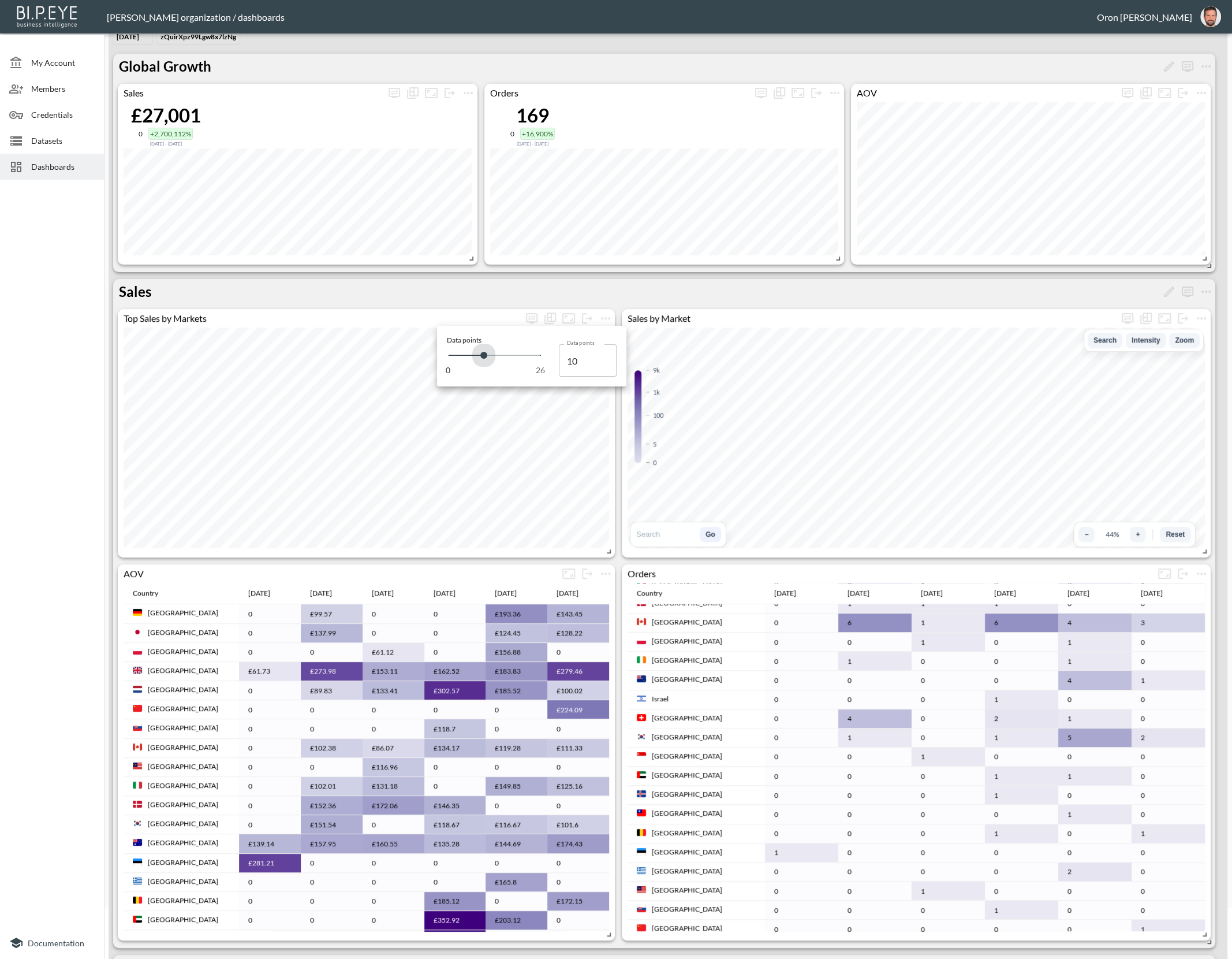
type input "9"
type input "8"
type input "7"
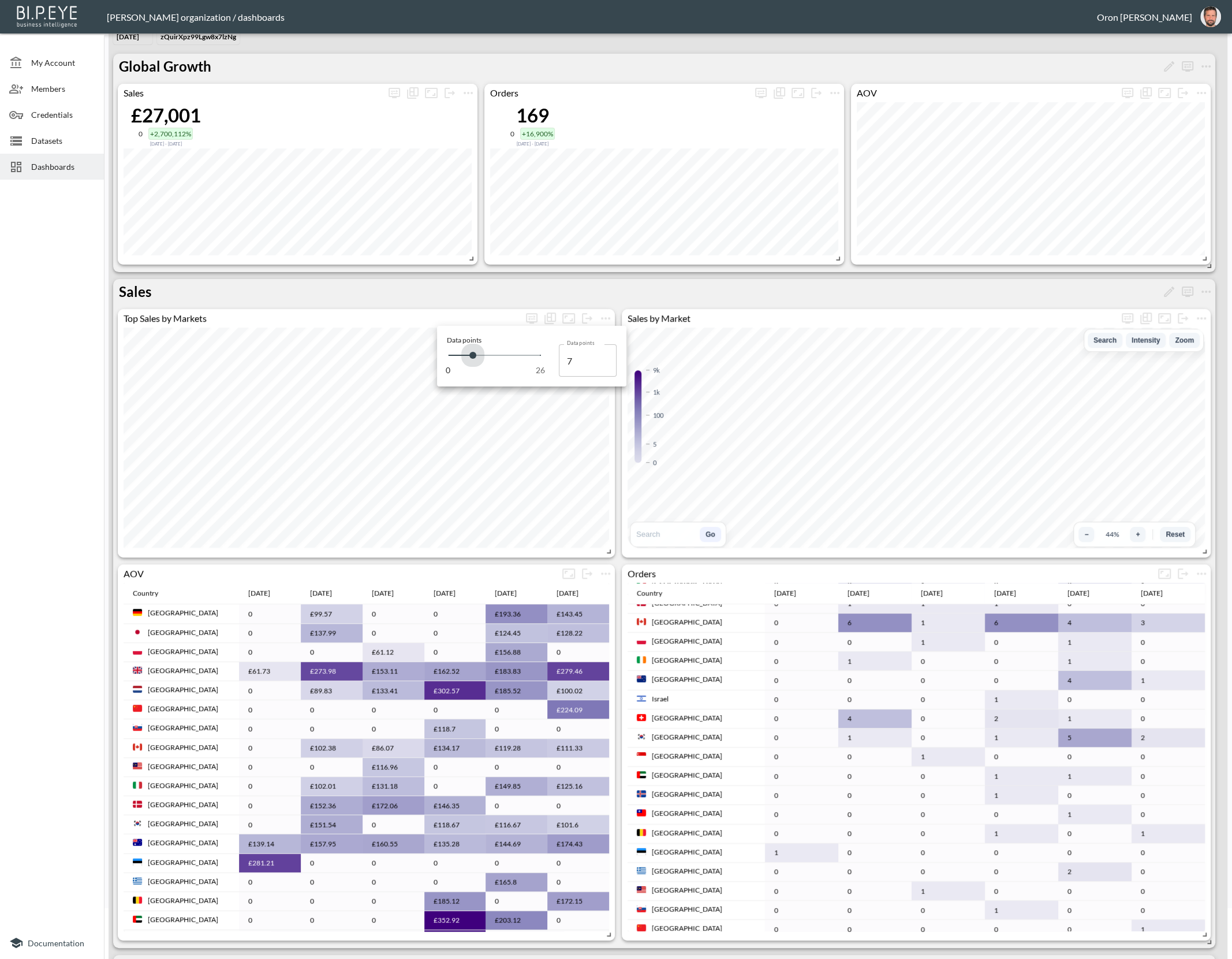
type input "6"
type input "5"
type input "4"
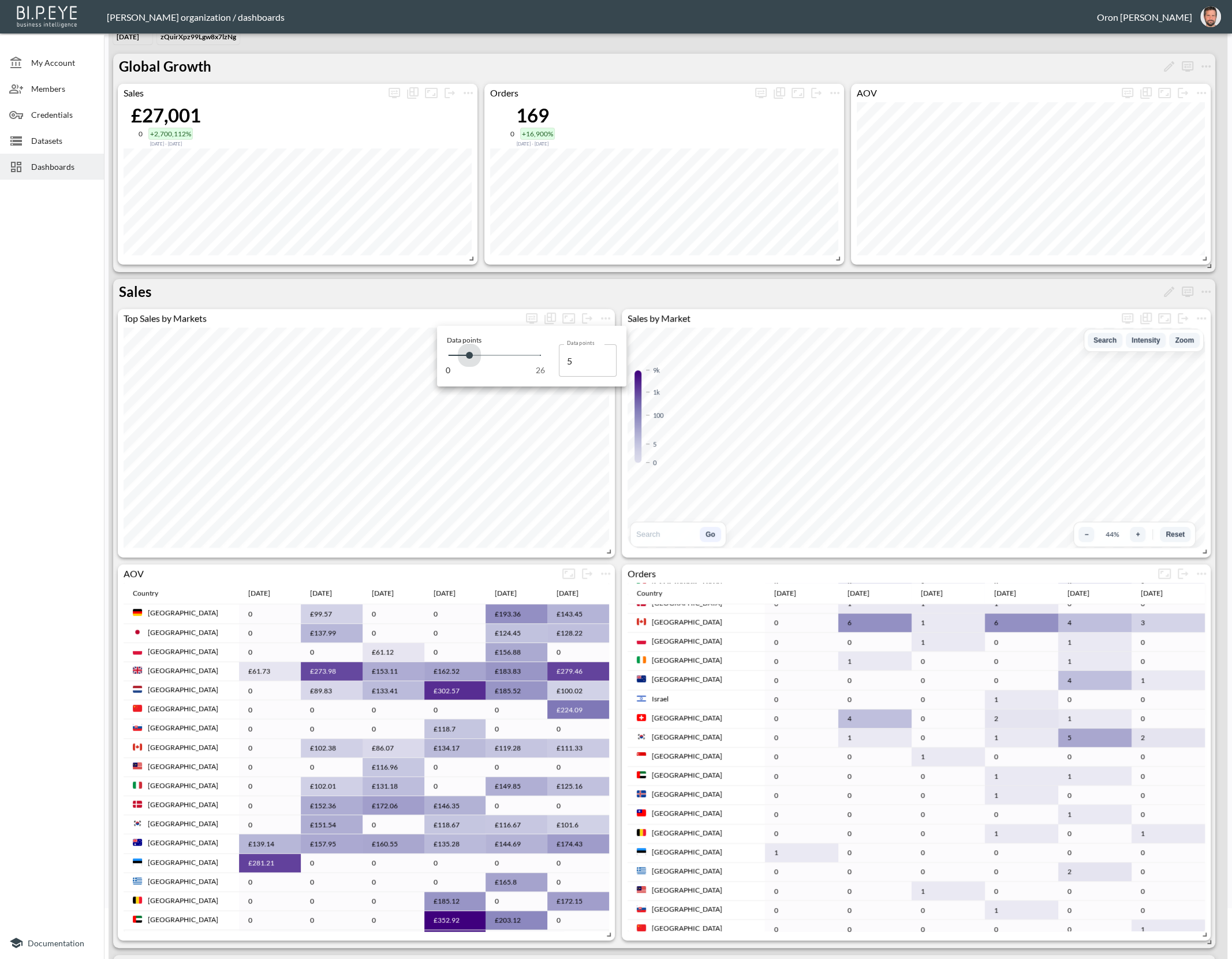
type input "4"
type input "3"
type input "2"
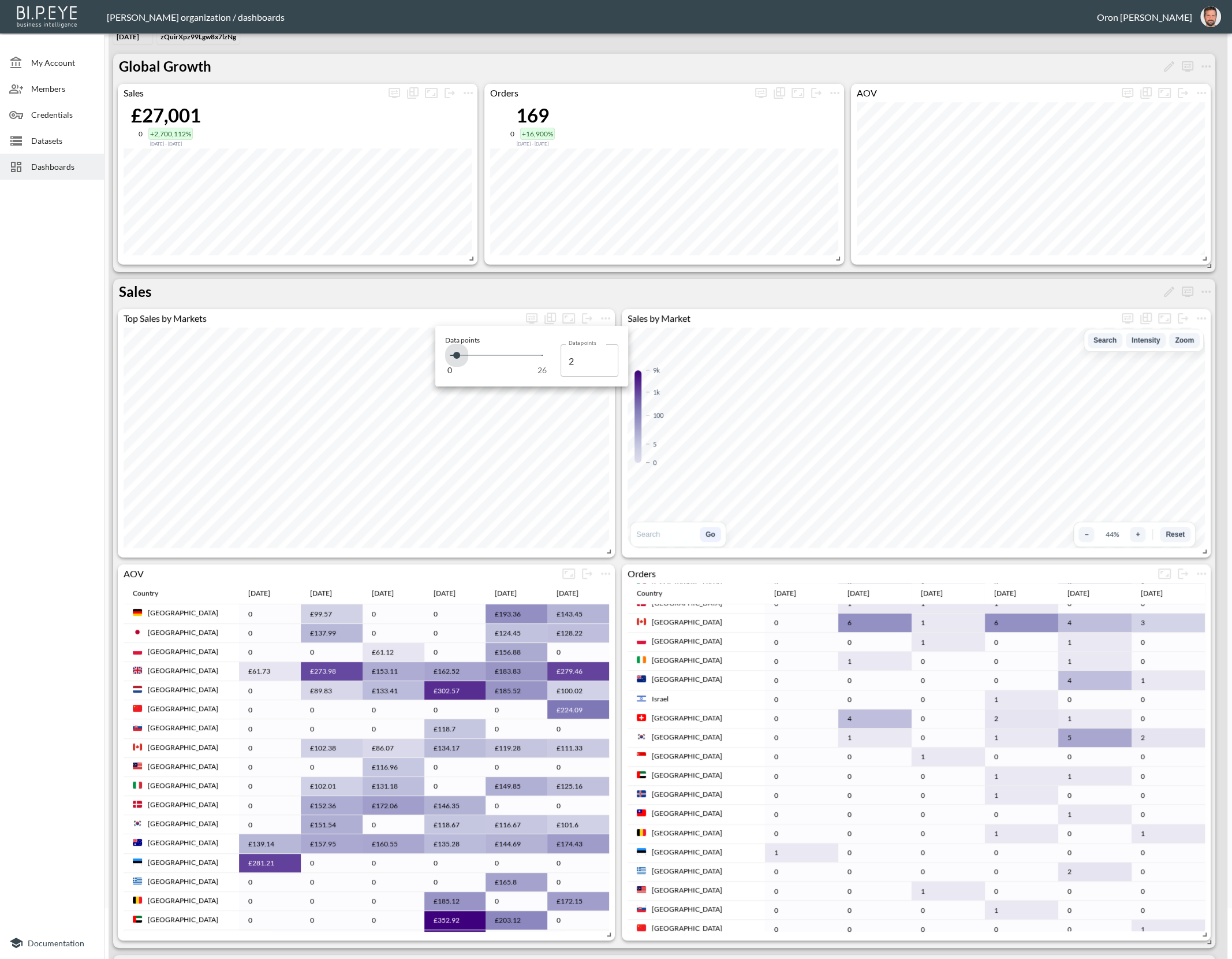
type input "5"
type input "7"
type input "8"
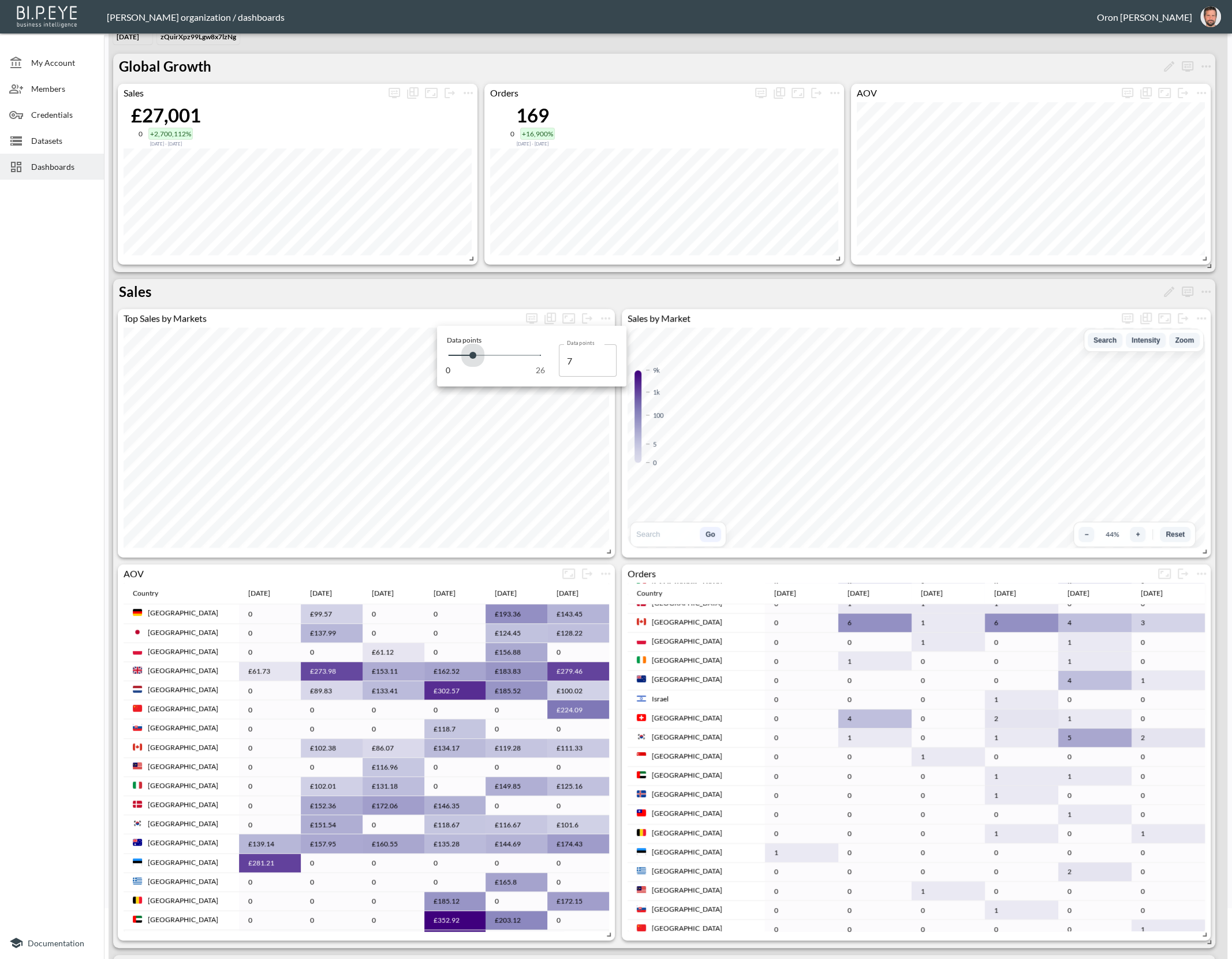
type input "8"
type input "9"
type input "10"
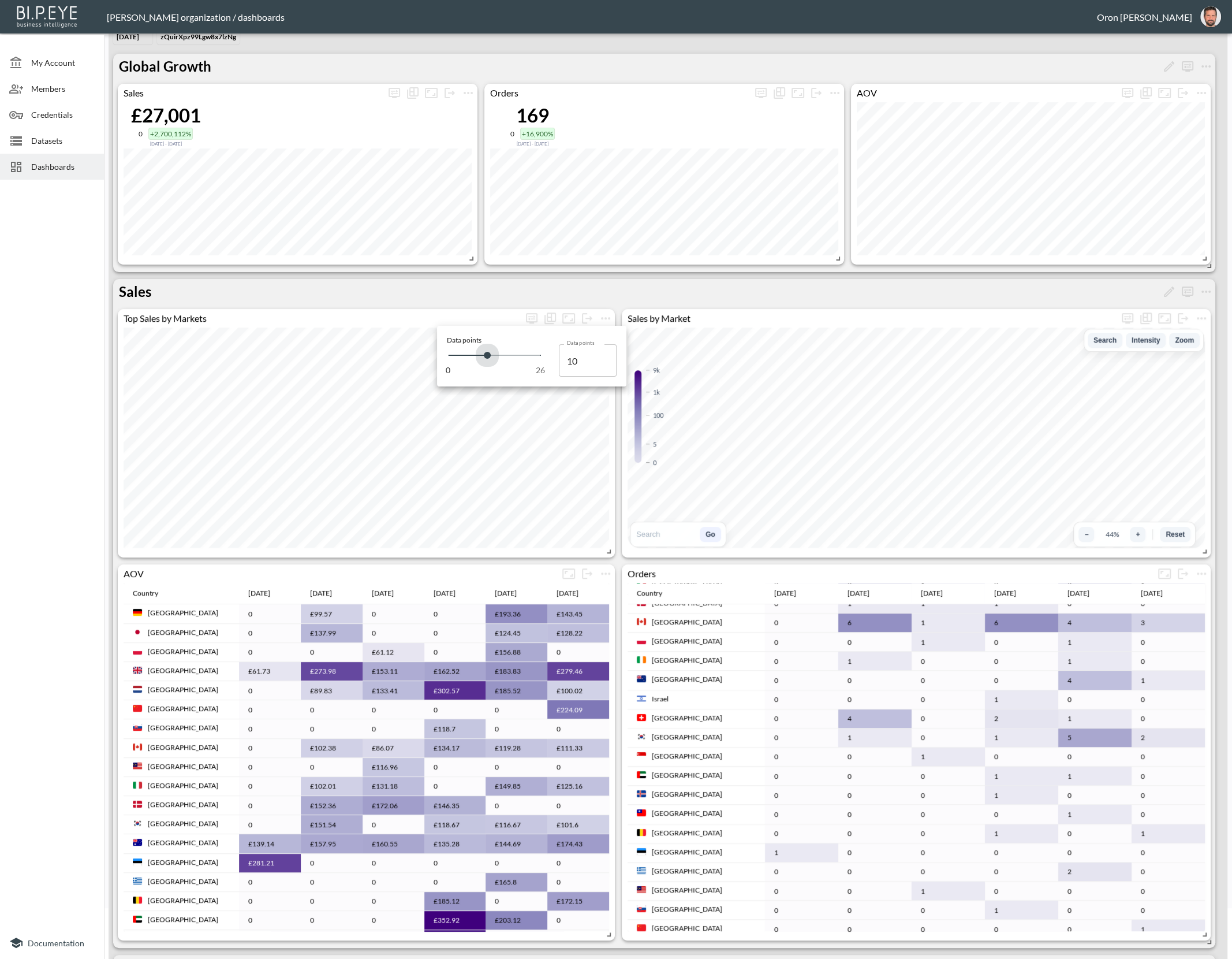
type input "11"
drag, startPoint x: 484, startPoint y: 358, endPoint x: 479, endPoint y: 328, distance: 30.4
click at [485, 357] on span at bounding box center [487, 355] width 7 height 7
type input "10"
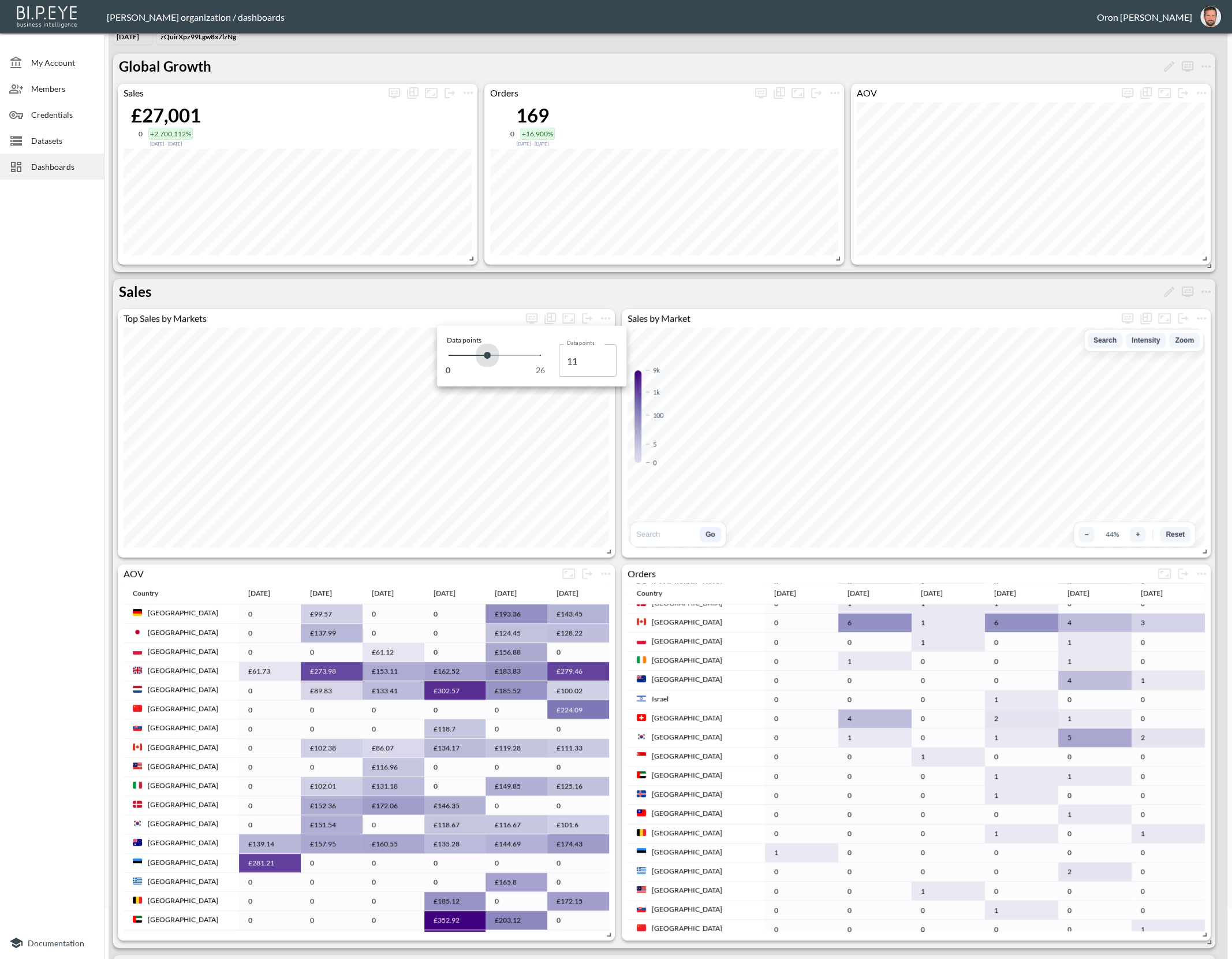
type input "10"
click at [479, 311] on div at bounding box center [616, 479] width 1232 height 959
